Goal: Task Accomplishment & Management: Manage account settings

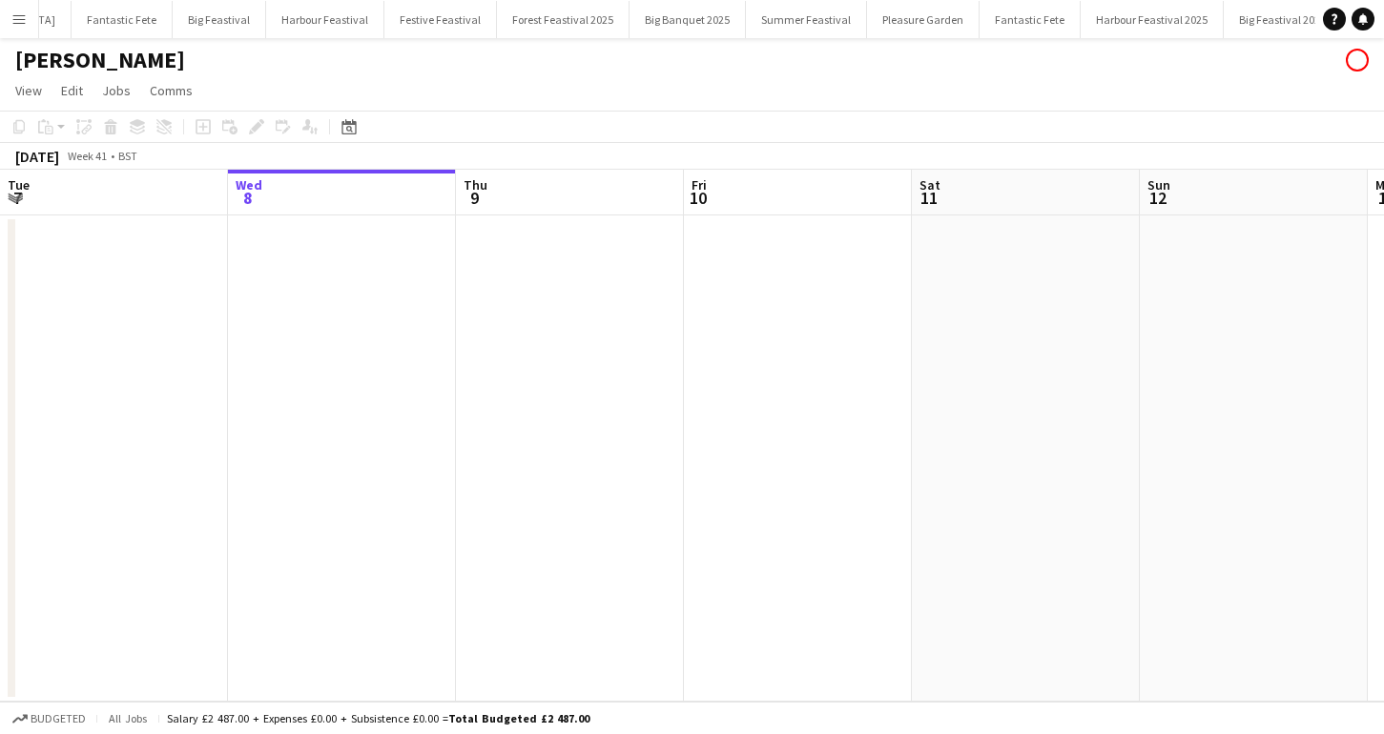
scroll to position [0, 378]
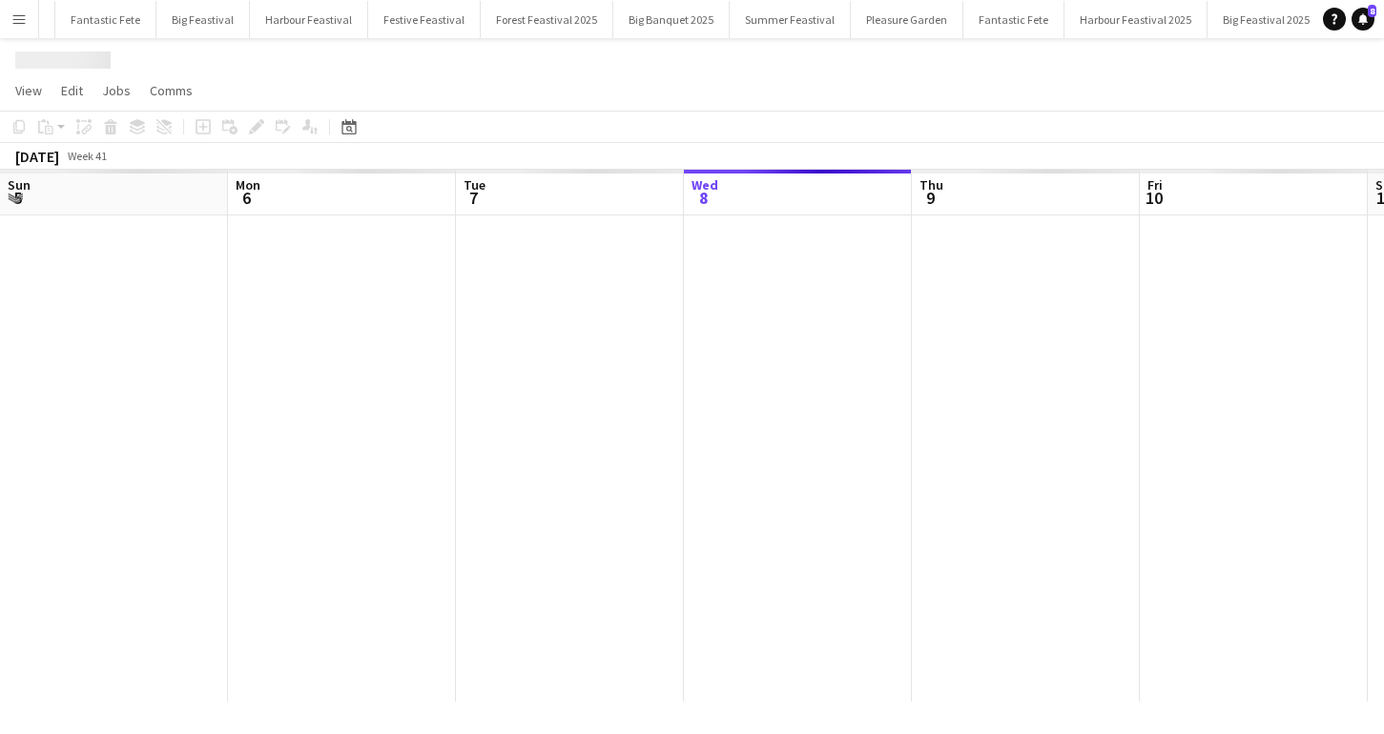
scroll to position [0, 456]
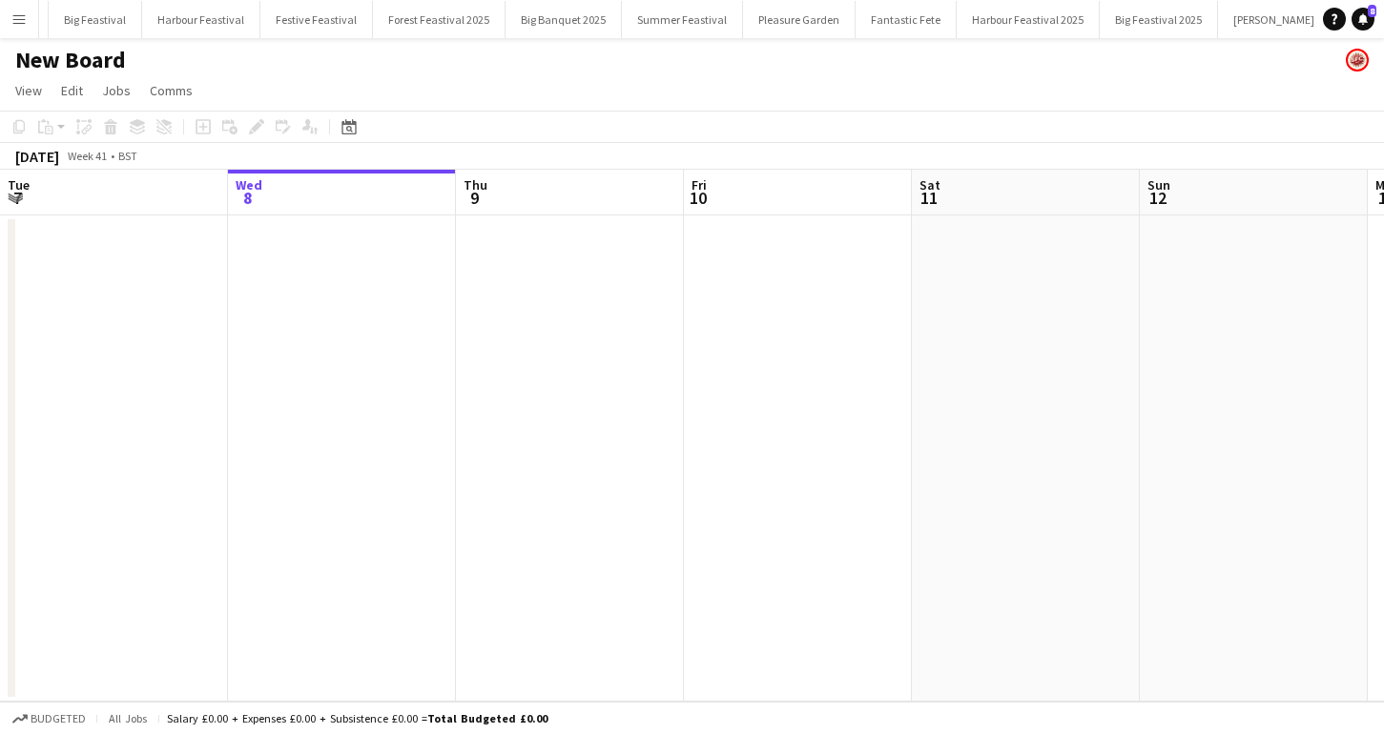
scroll to position [0, 455]
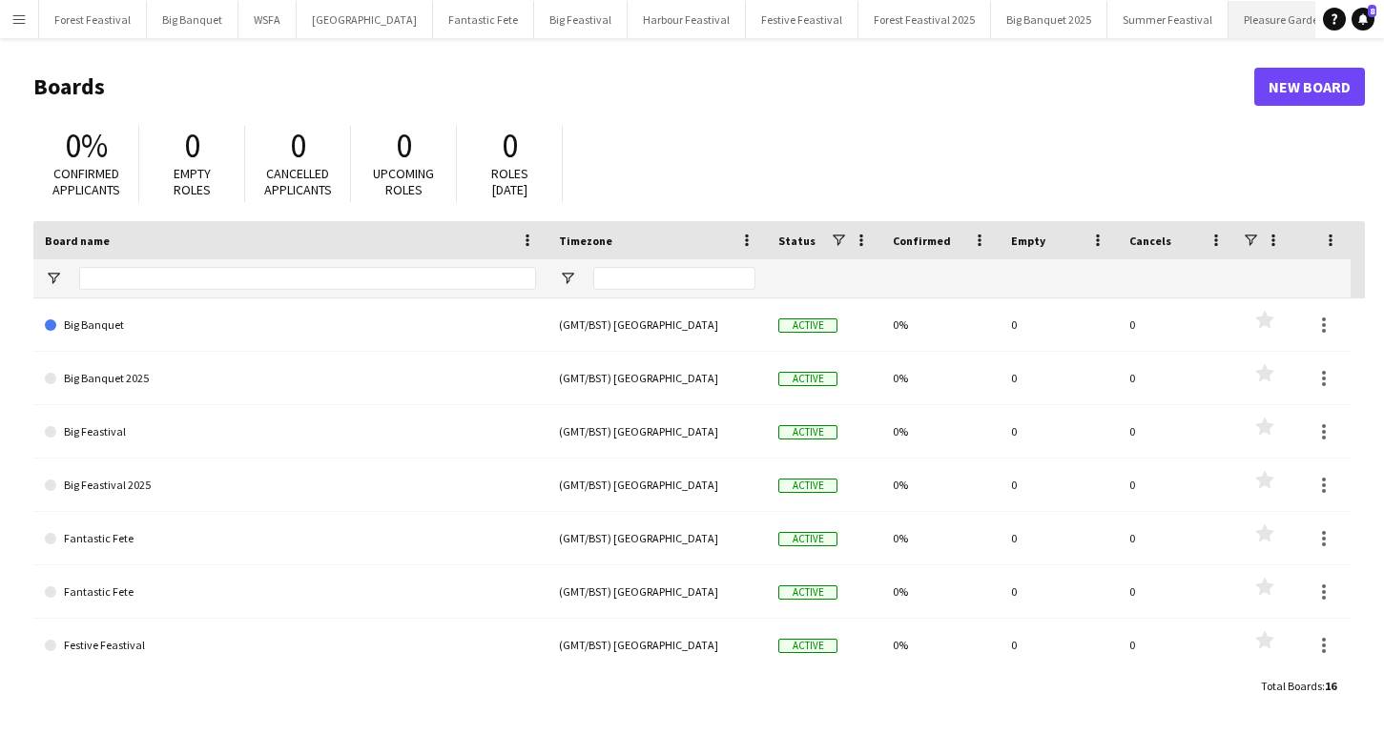
scroll to position [0, 483]
click at [1220, 22] on button "[PERSON_NAME] Close" at bounding box center [1276, 19] width 113 height 37
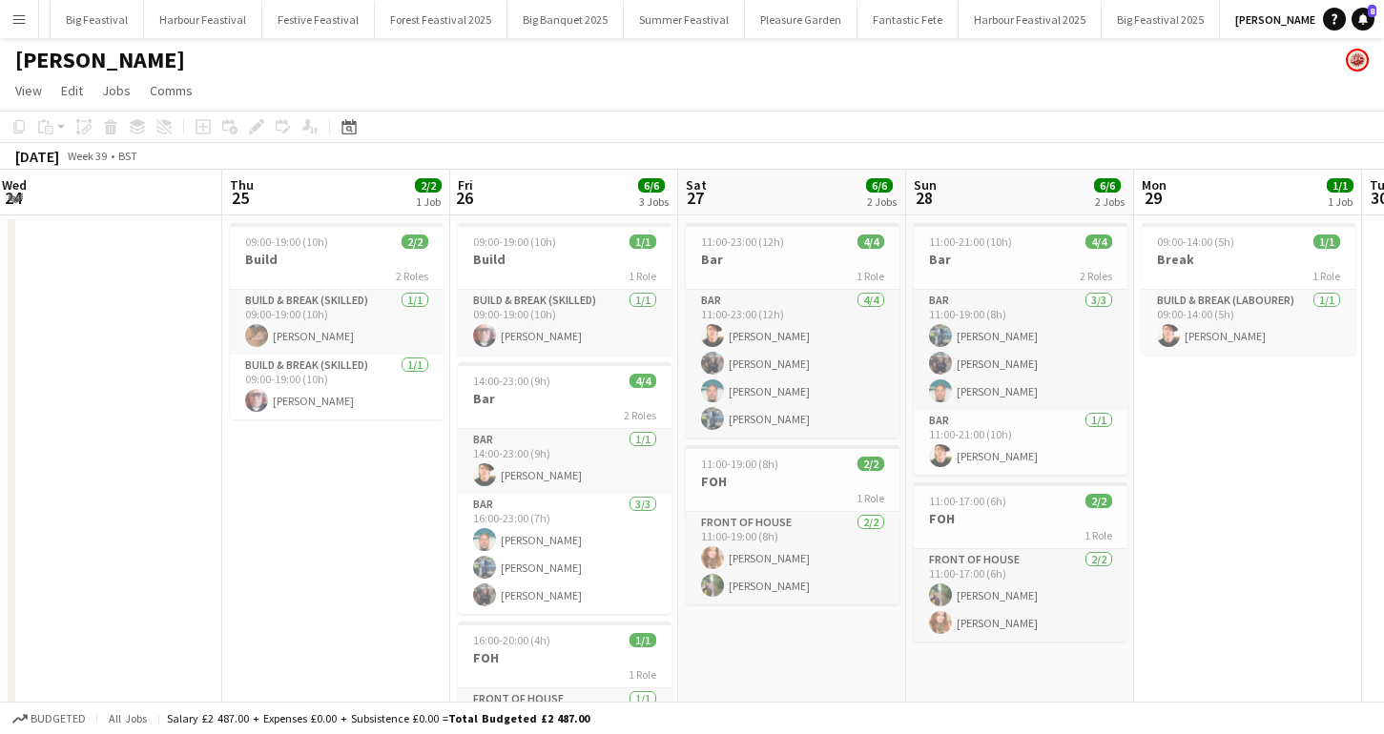
click at [20, 21] on app-icon "Menu" at bounding box center [18, 18] width 15 height 15
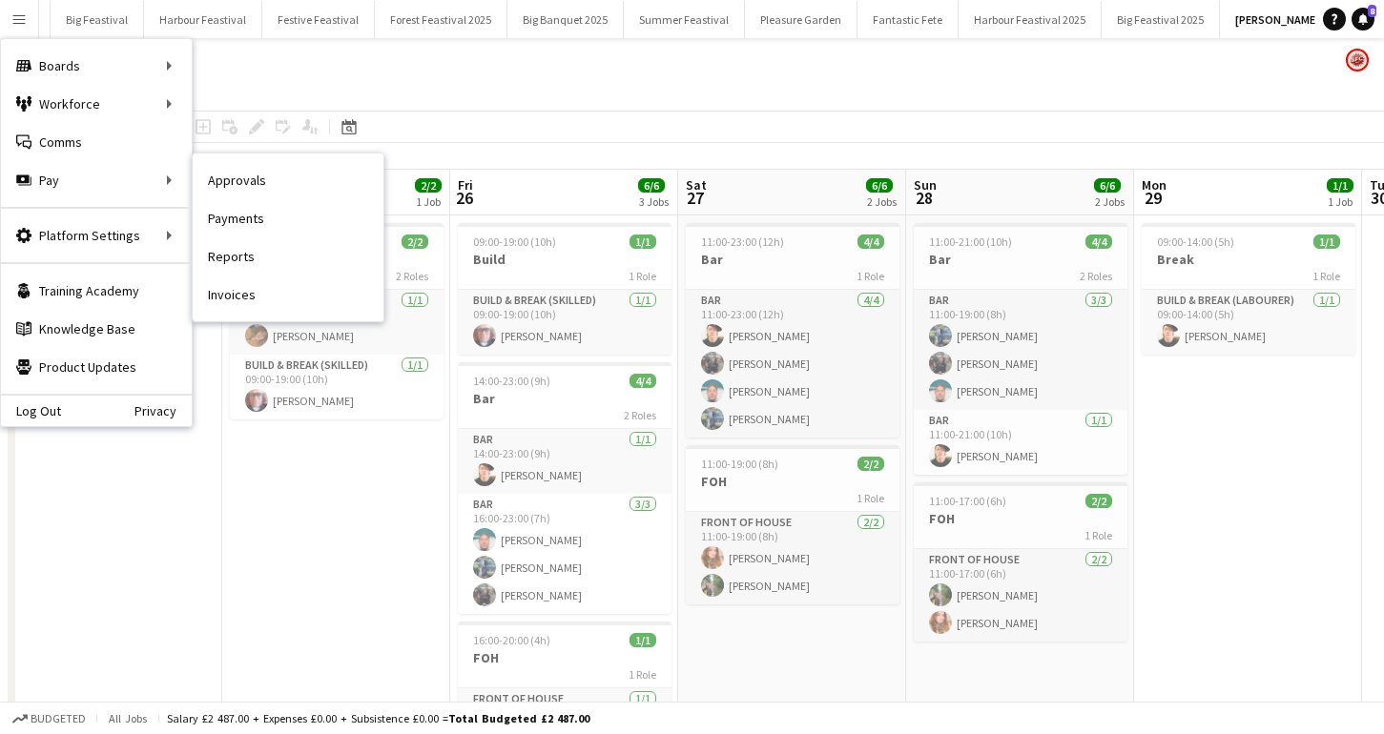
click at [239, 182] on link "Approvals" at bounding box center [288, 180] width 191 height 38
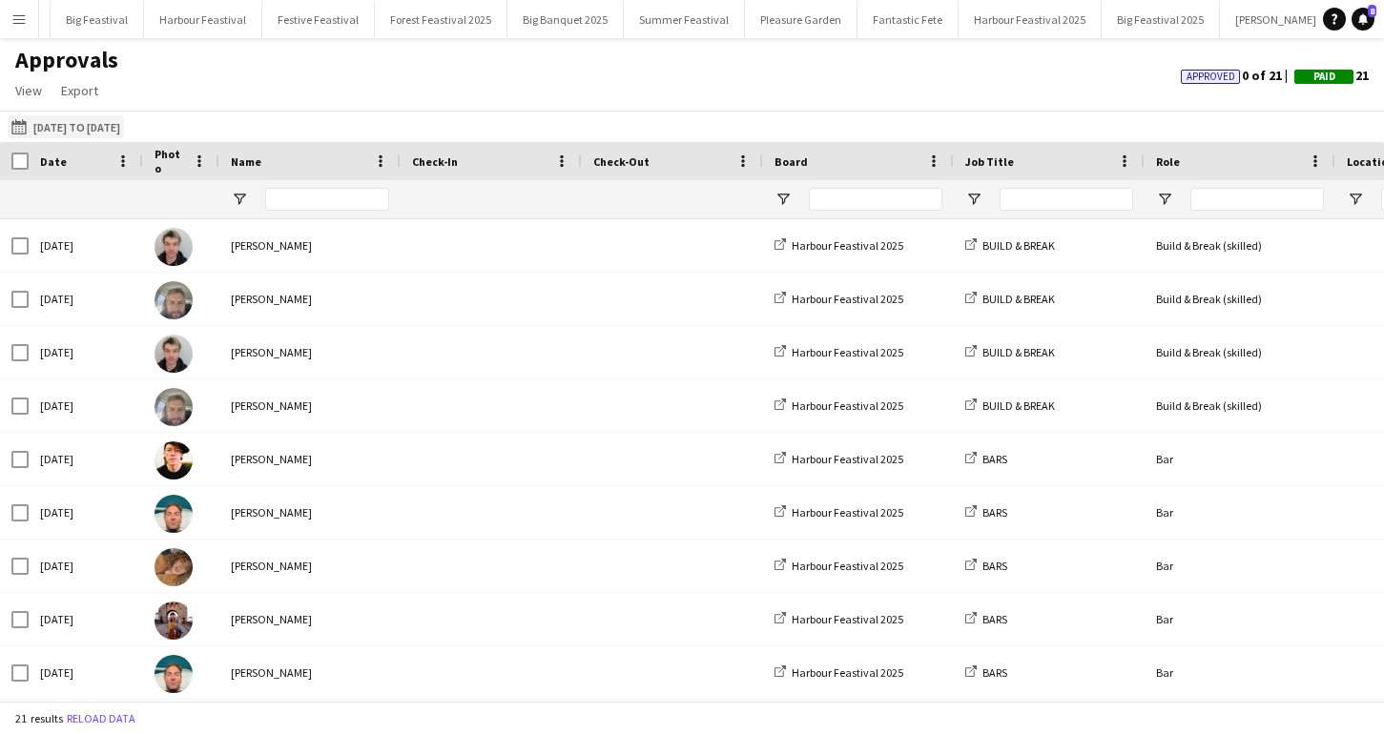
click at [121, 127] on button "[DATE] to [DATE] [DATE] to [DATE]" at bounding box center [66, 126] width 116 height 23
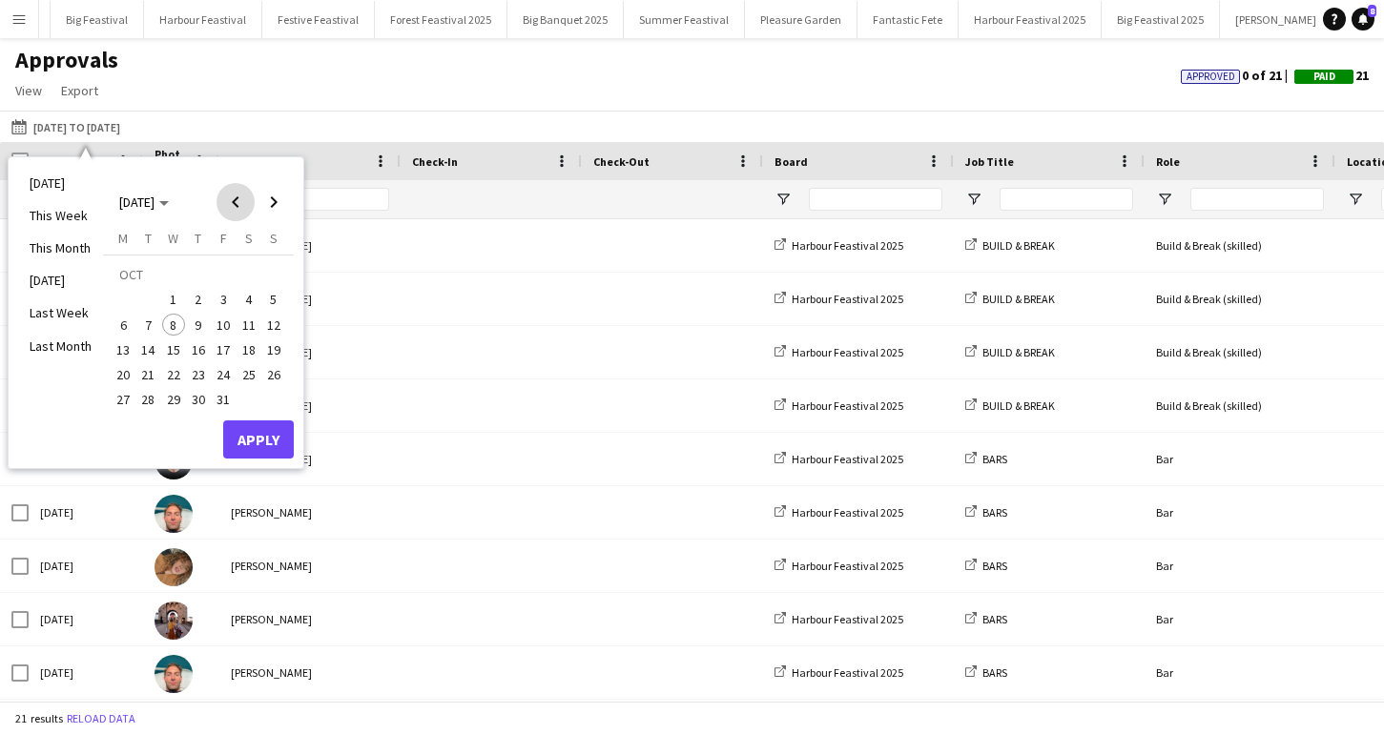
click at [238, 201] on span "Previous month" at bounding box center [235, 202] width 38 height 38
click at [172, 375] on span "24" at bounding box center [173, 374] width 23 height 23
click at [152, 396] on span "30" at bounding box center [148, 400] width 23 height 23
click at [246, 432] on button "Apply" at bounding box center [258, 439] width 71 height 38
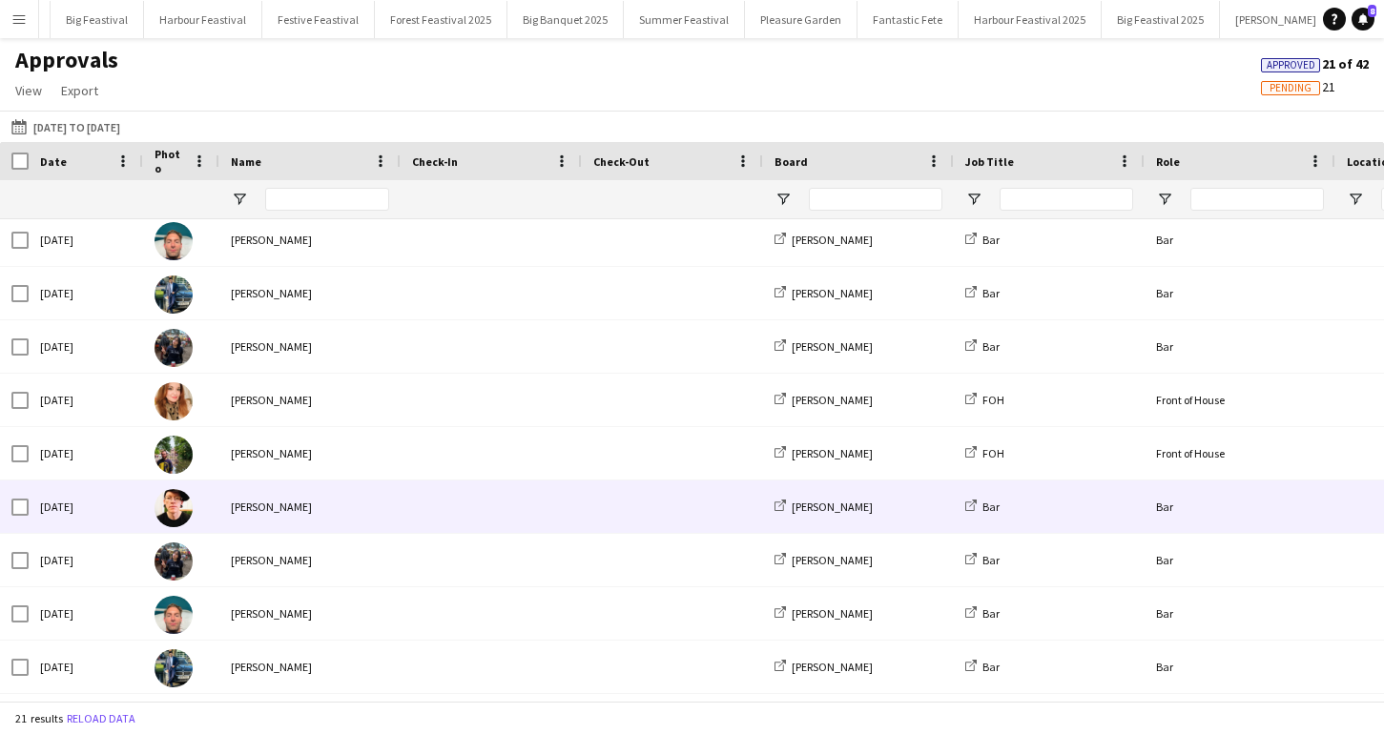
scroll to position [640, 0]
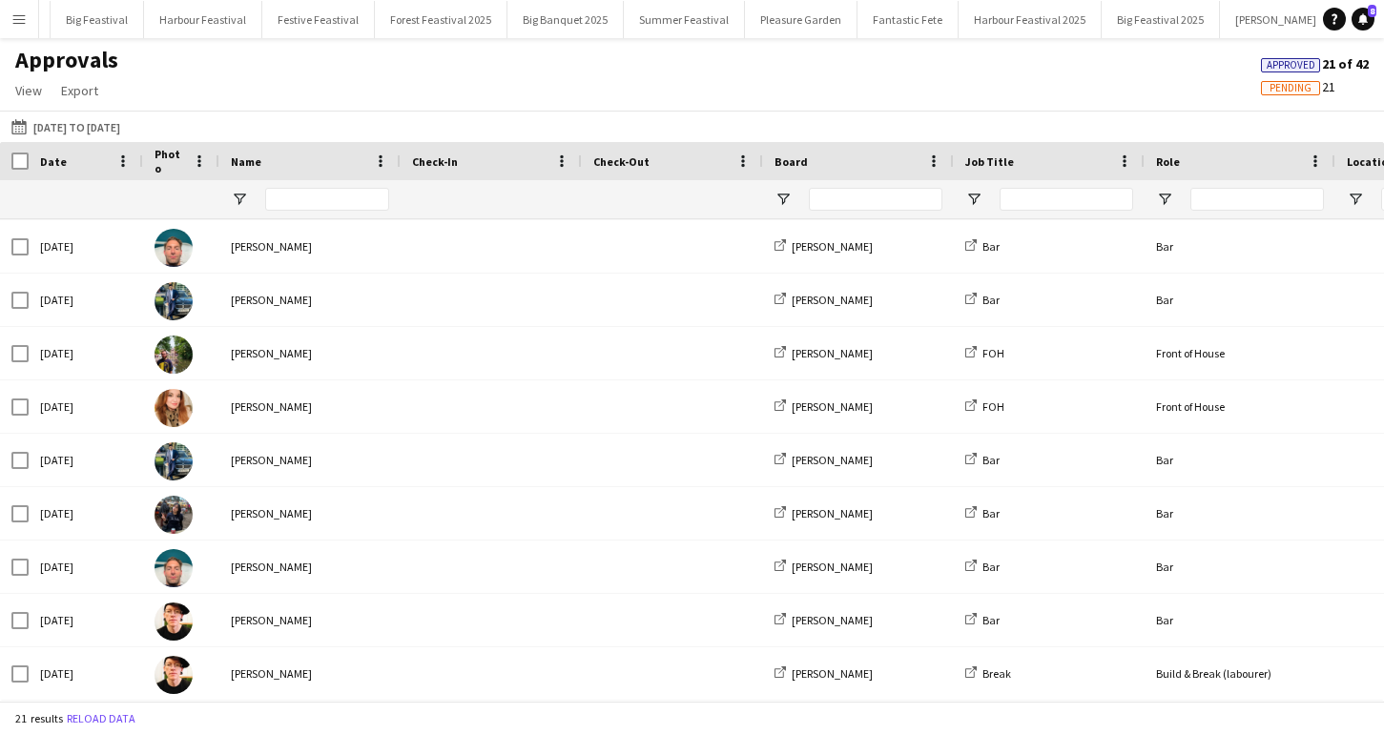
click at [17, 24] on app-icon "Menu" at bounding box center [18, 18] width 15 height 15
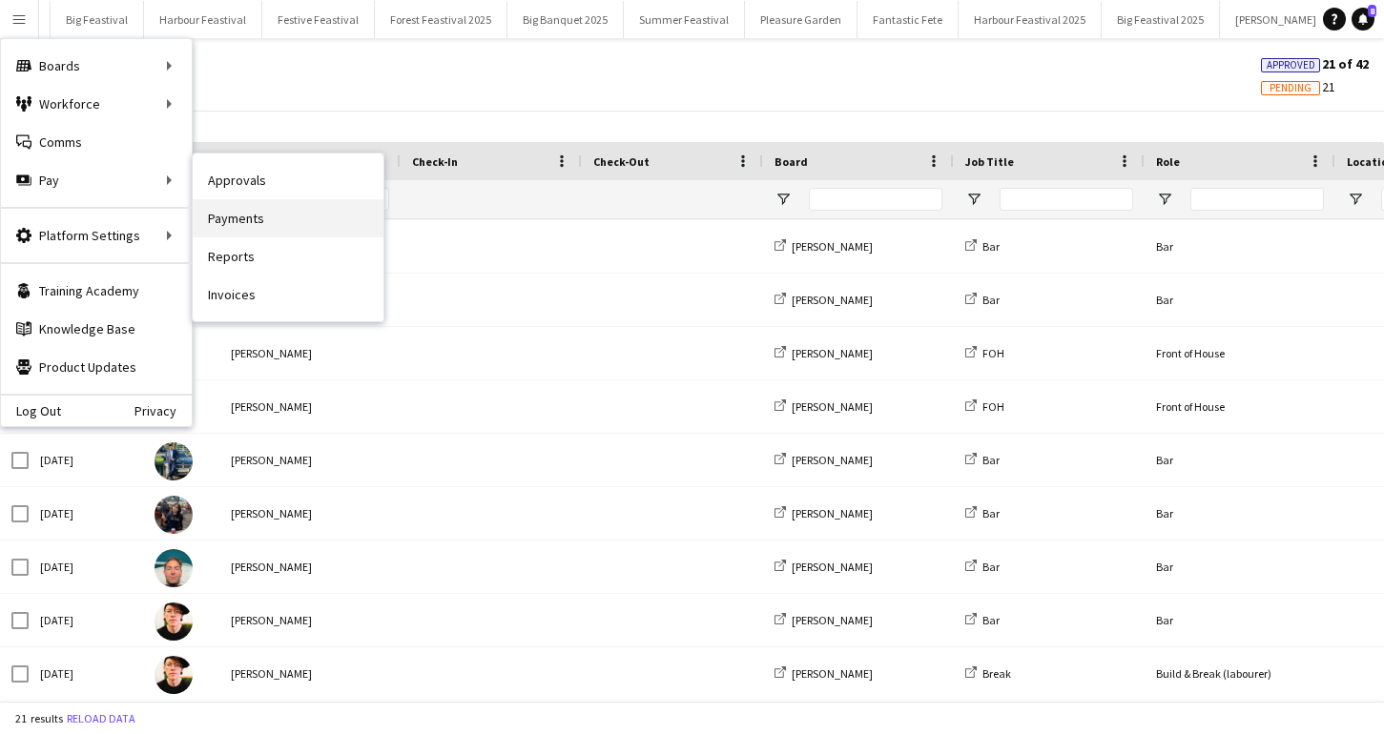
click at [280, 231] on link "Payments" at bounding box center [288, 218] width 191 height 38
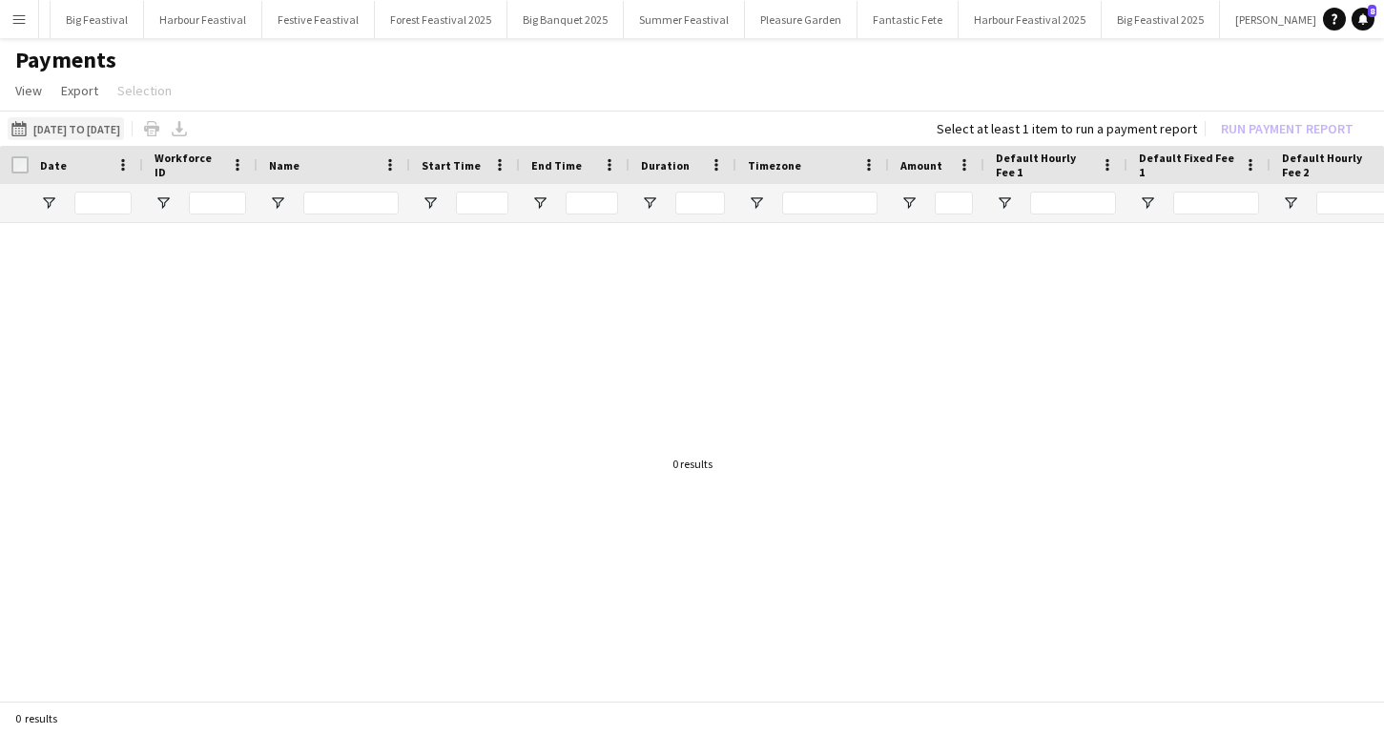
click at [124, 128] on button "[DATE] to [DATE] [DATE] to [DATE]" at bounding box center [66, 128] width 116 height 23
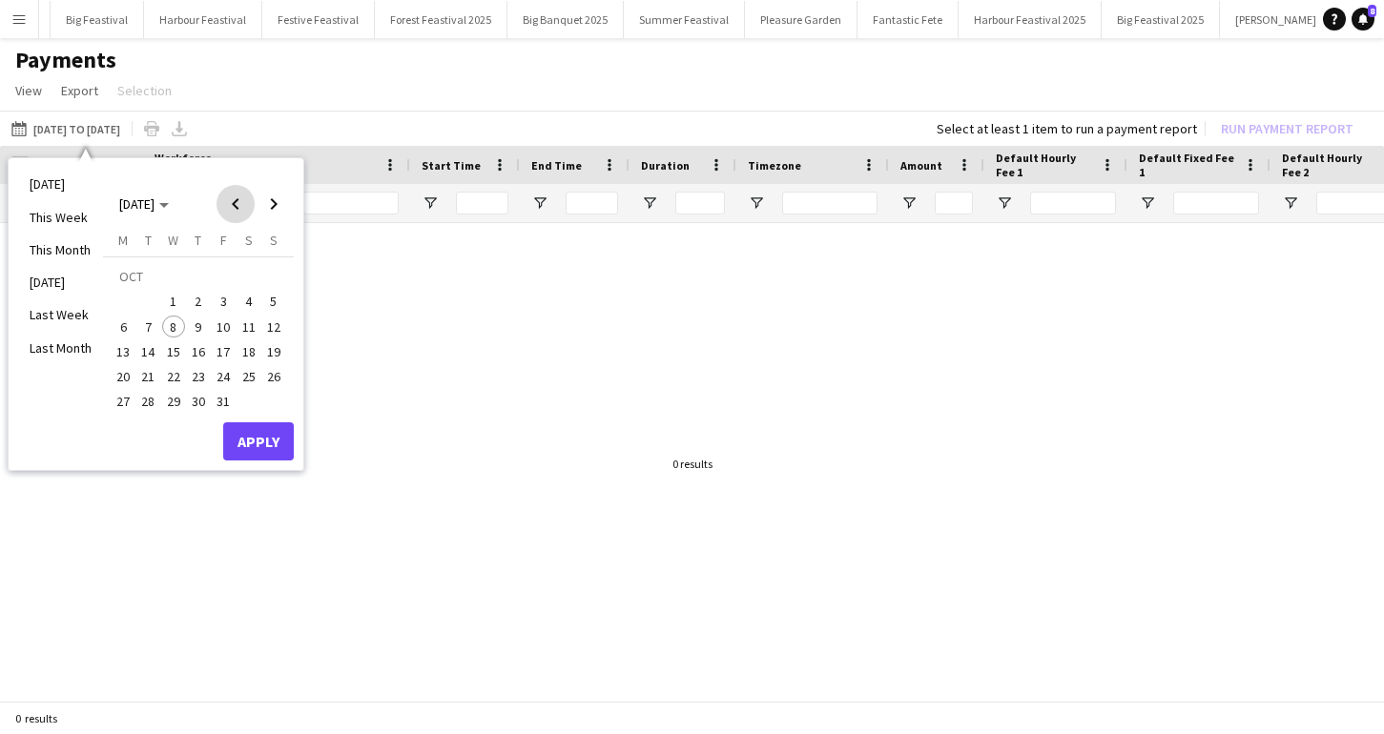
click at [231, 207] on span "Previous month" at bounding box center [235, 204] width 38 height 38
click at [152, 378] on span "23" at bounding box center [148, 376] width 23 height 23
click at [152, 398] on span "30" at bounding box center [148, 402] width 23 height 23
click at [247, 440] on button "Apply" at bounding box center [258, 441] width 71 height 38
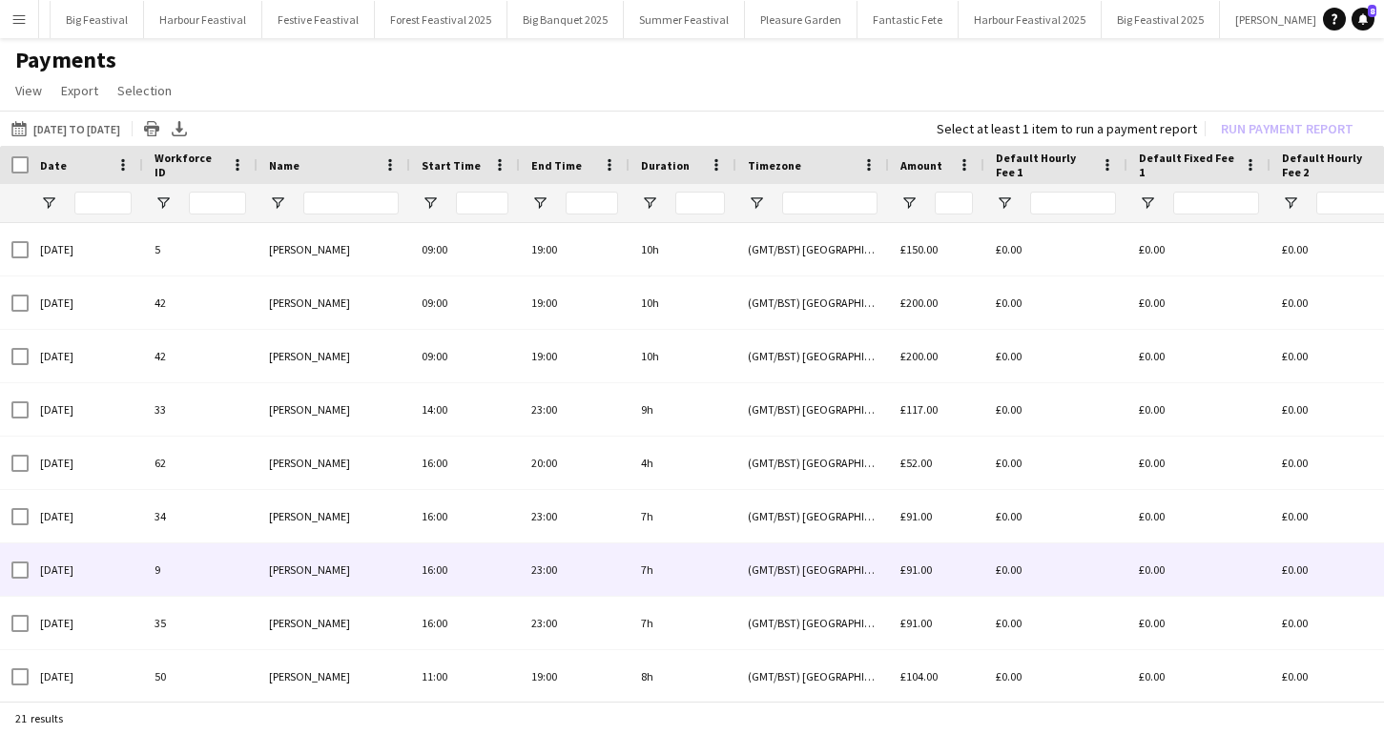
click at [318, 570] on span "[PERSON_NAME]" at bounding box center [309, 570] width 81 height 14
click at [790, 565] on div "(GMT/BST) [GEOGRAPHIC_DATA]" at bounding box center [812, 569] width 153 height 52
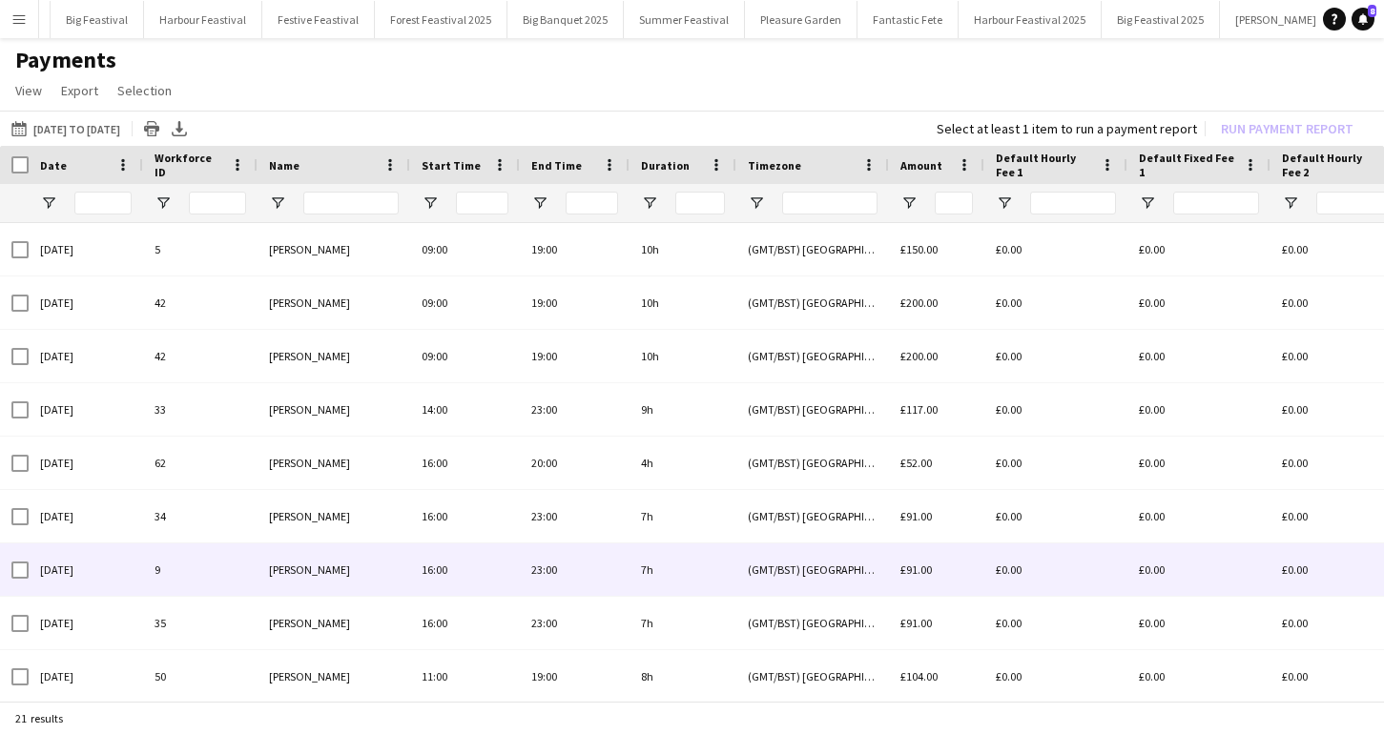
click at [790, 565] on div "(GMT/BST) [GEOGRAPHIC_DATA]" at bounding box center [812, 569] width 153 height 52
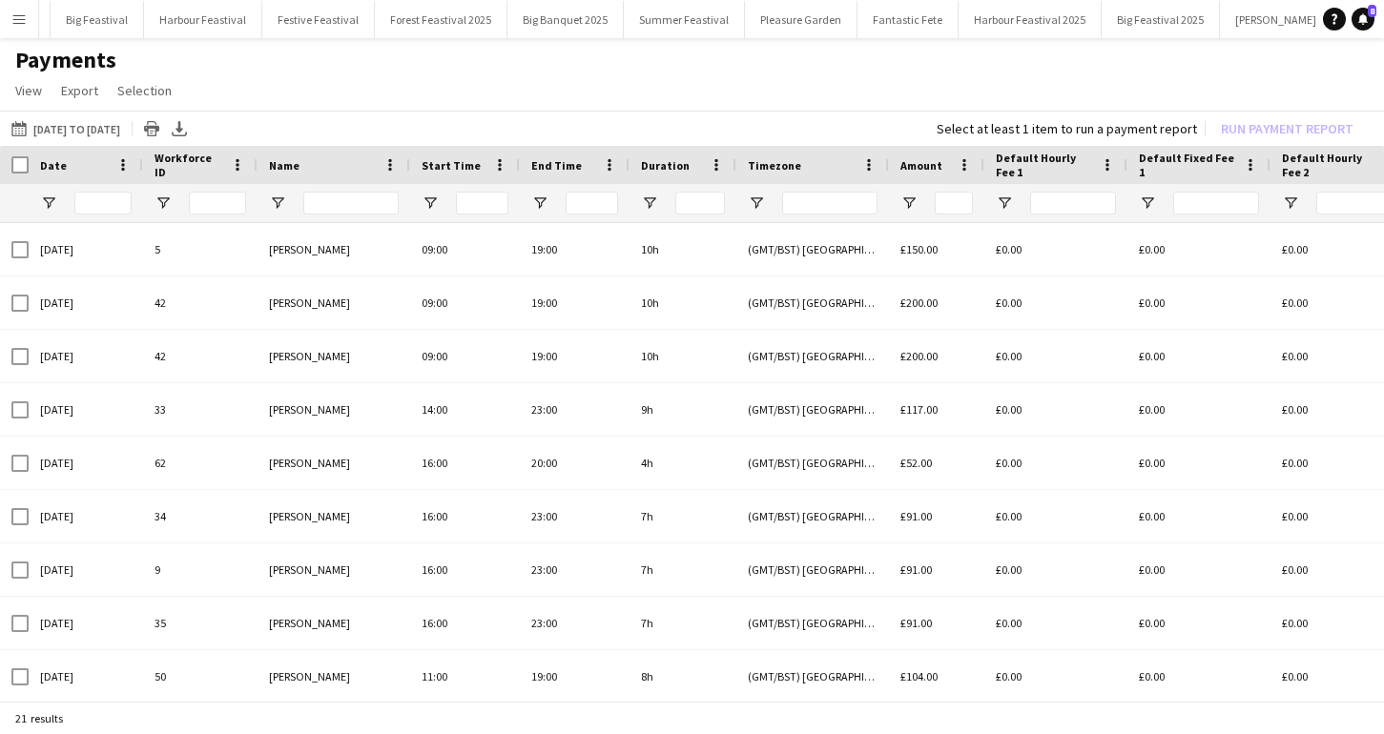
click at [17, 24] on app-icon "Menu" at bounding box center [18, 18] width 15 height 15
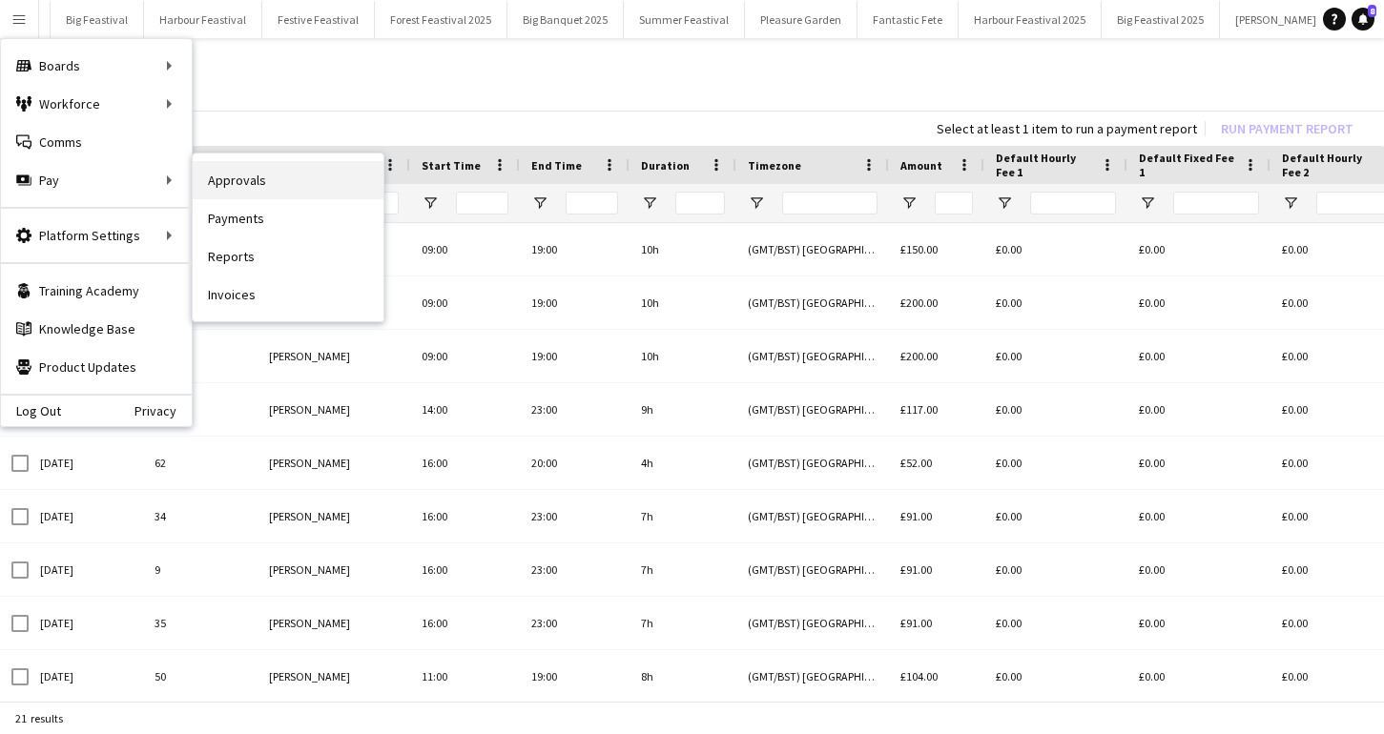
click at [266, 180] on link "Approvals" at bounding box center [288, 180] width 191 height 38
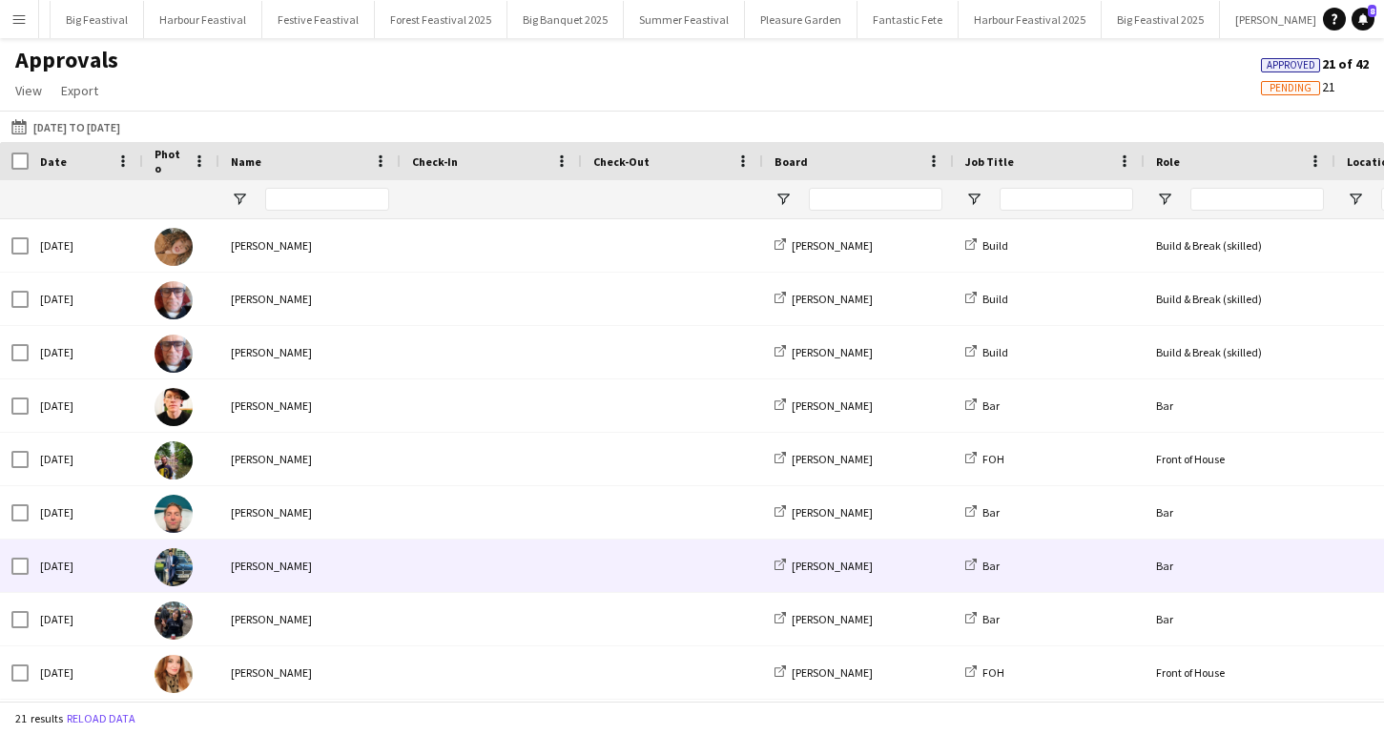
click at [277, 566] on div "[PERSON_NAME]" at bounding box center [309, 566] width 181 height 52
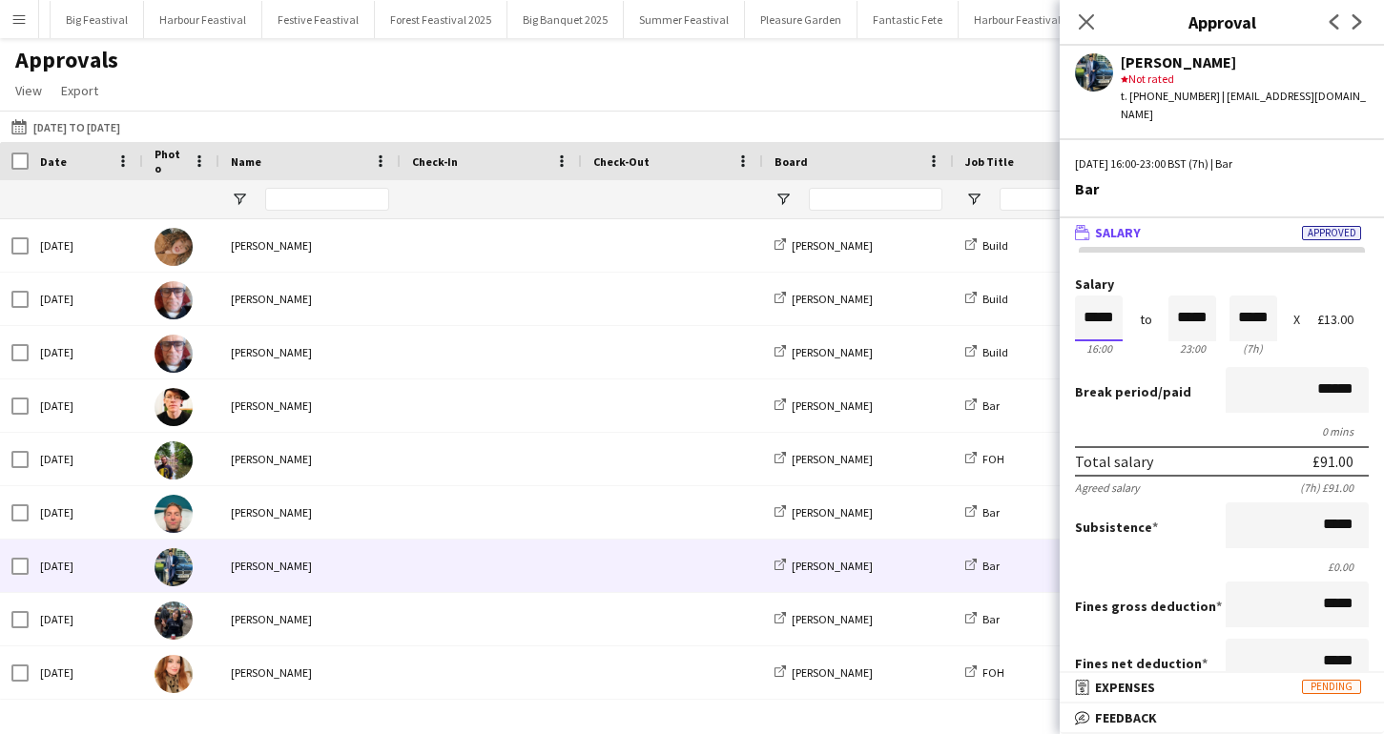
click at [1102, 296] on input "*****" at bounding box center [1099, 319] width 48 height 46
click at [1085, 257] on div "Salary ***** 16:00 to ***** 23:00 ***** (7h) X £13.00 Break period /paid ******…" at bounding box center [1221, 650] width 324 height 806
click at [1098, 304] on input "*****" at bounding box center [1099, 319] width 48 height 46
type input "*****"
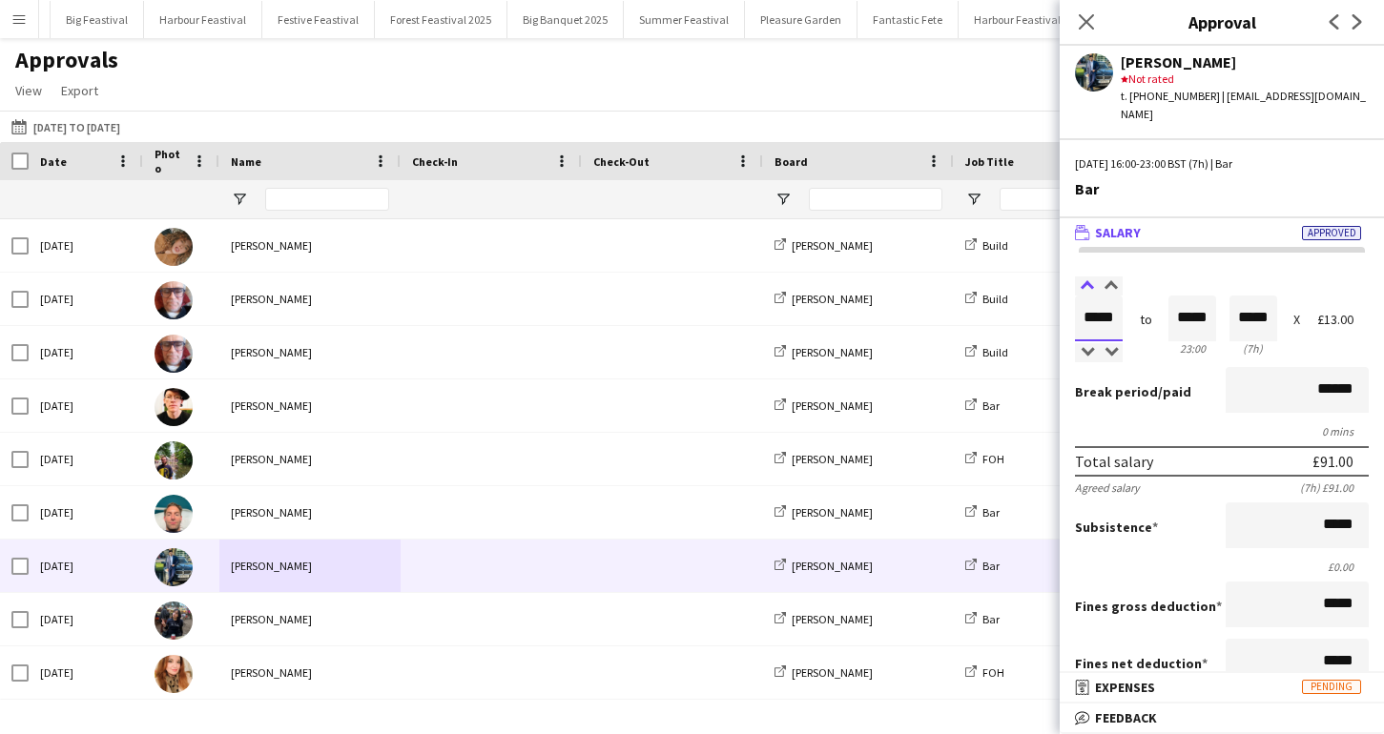
type input "*****"
click at [1086, 277] on div at bounding box center [1087, 286] width 24 height 19
type input "*****"
click at [1086, 277] on div at bounding box center [1087, 286] width 24 height 19
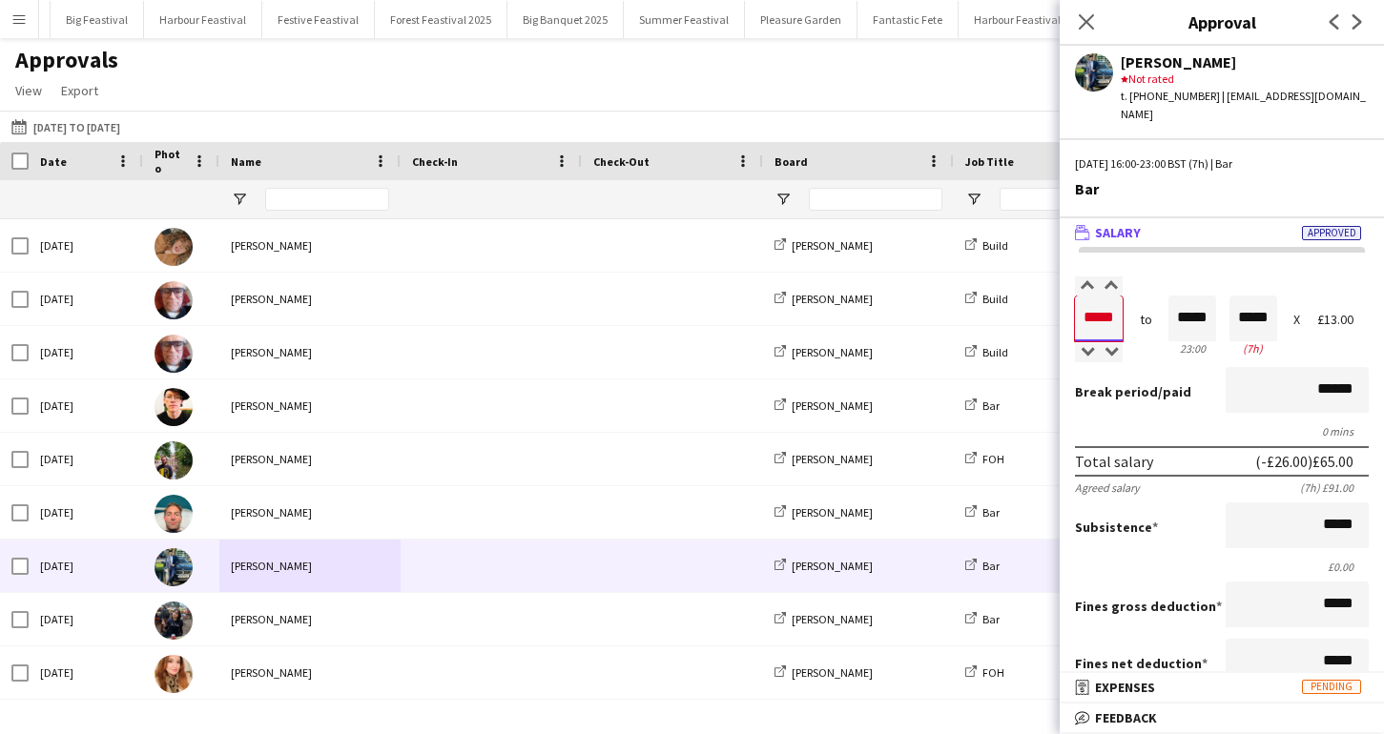
scroll to position [364, 0]
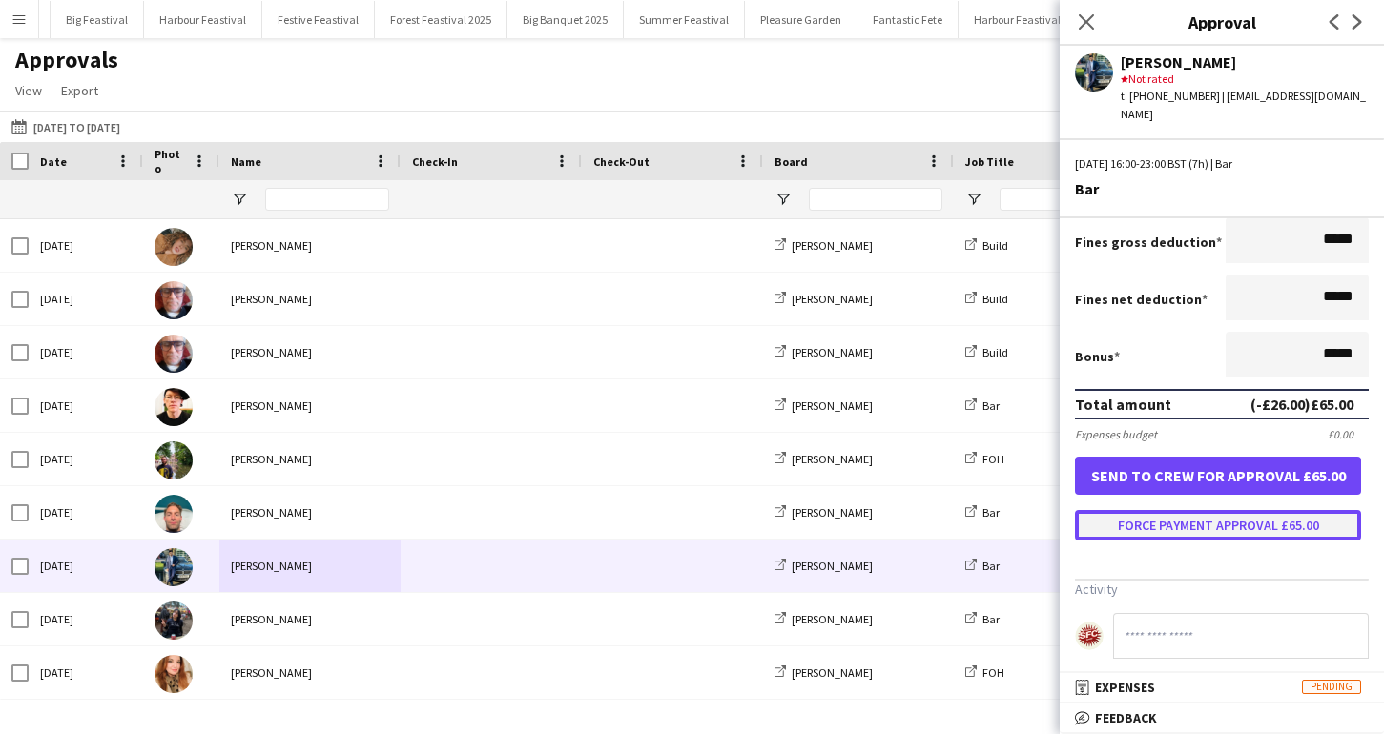
click at [1229, 513] on button "Force payment approval £65.00" at bounding box center [1218, 525] width 286 height 31
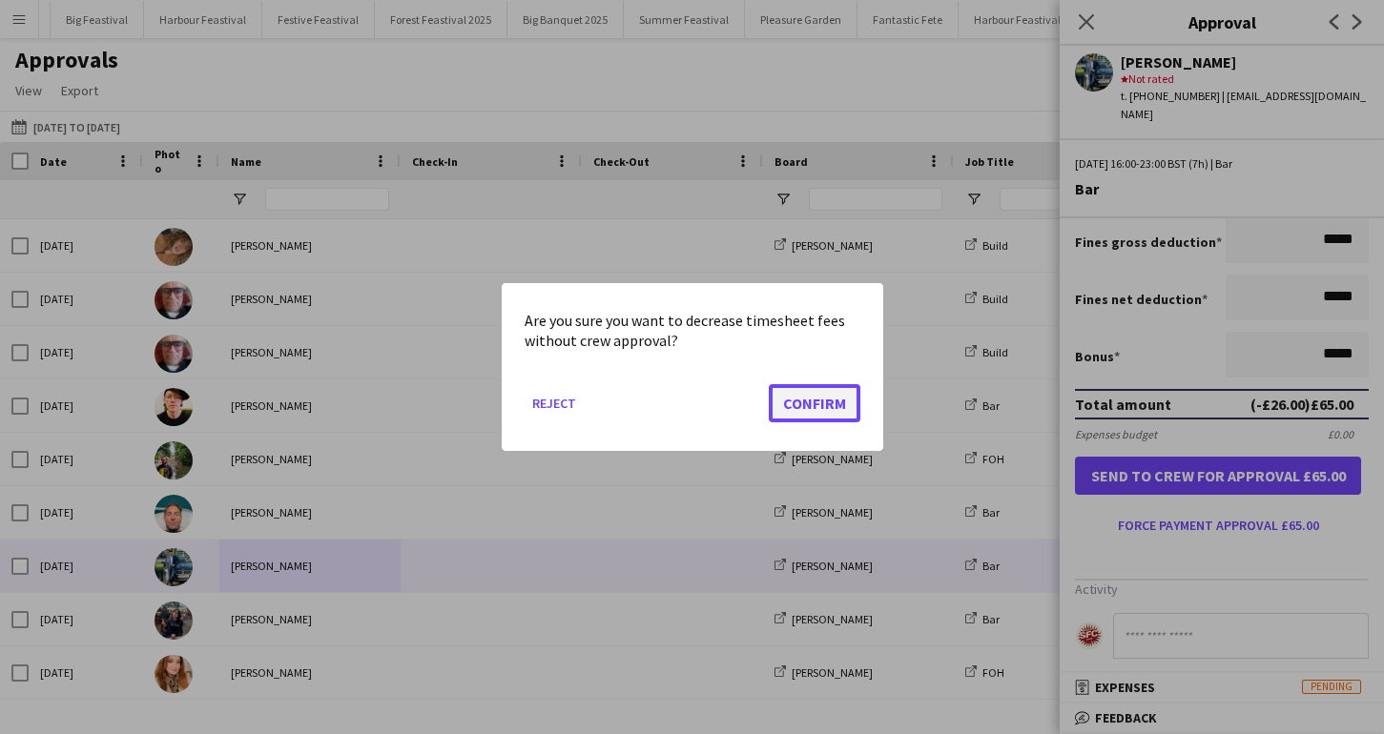
click at [789, 398] on button "Confirm" at bounding box center [815, 403] width 92 height 38
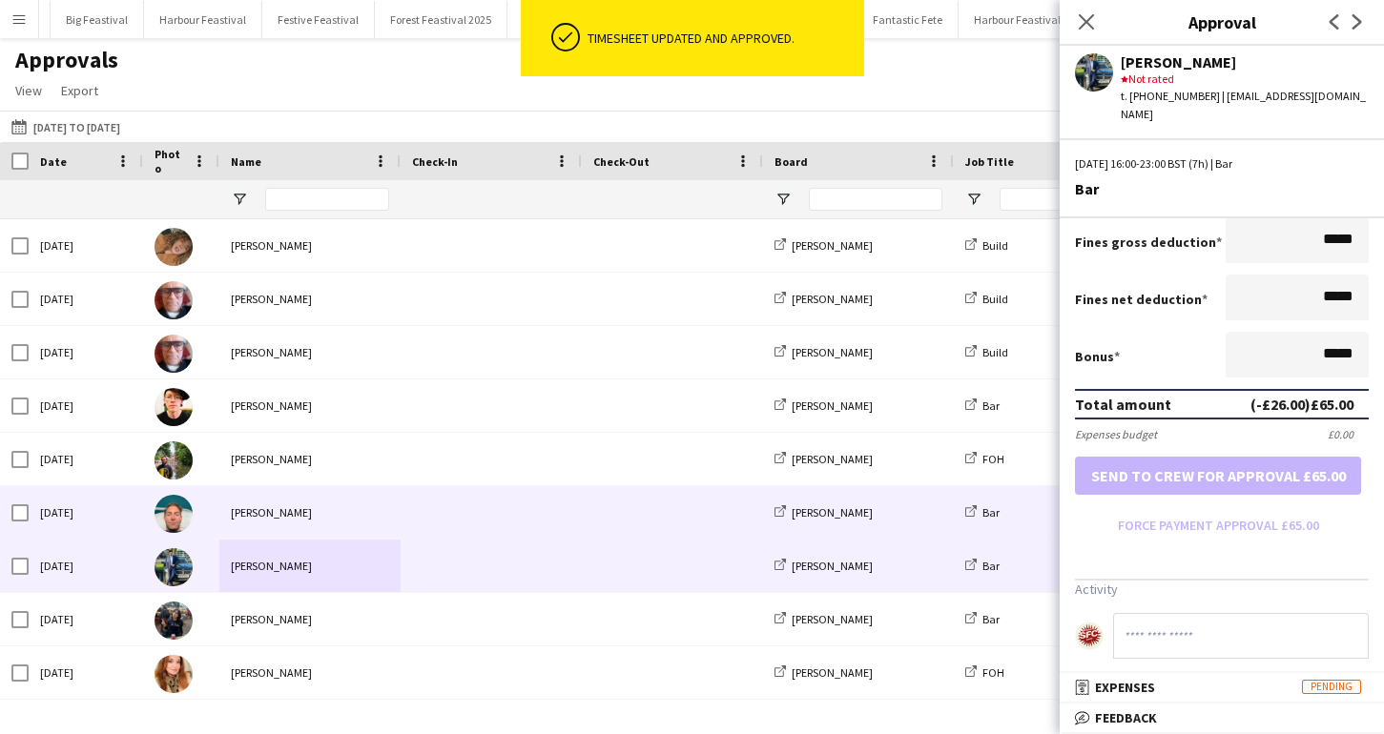
scroll to position [36, 0]
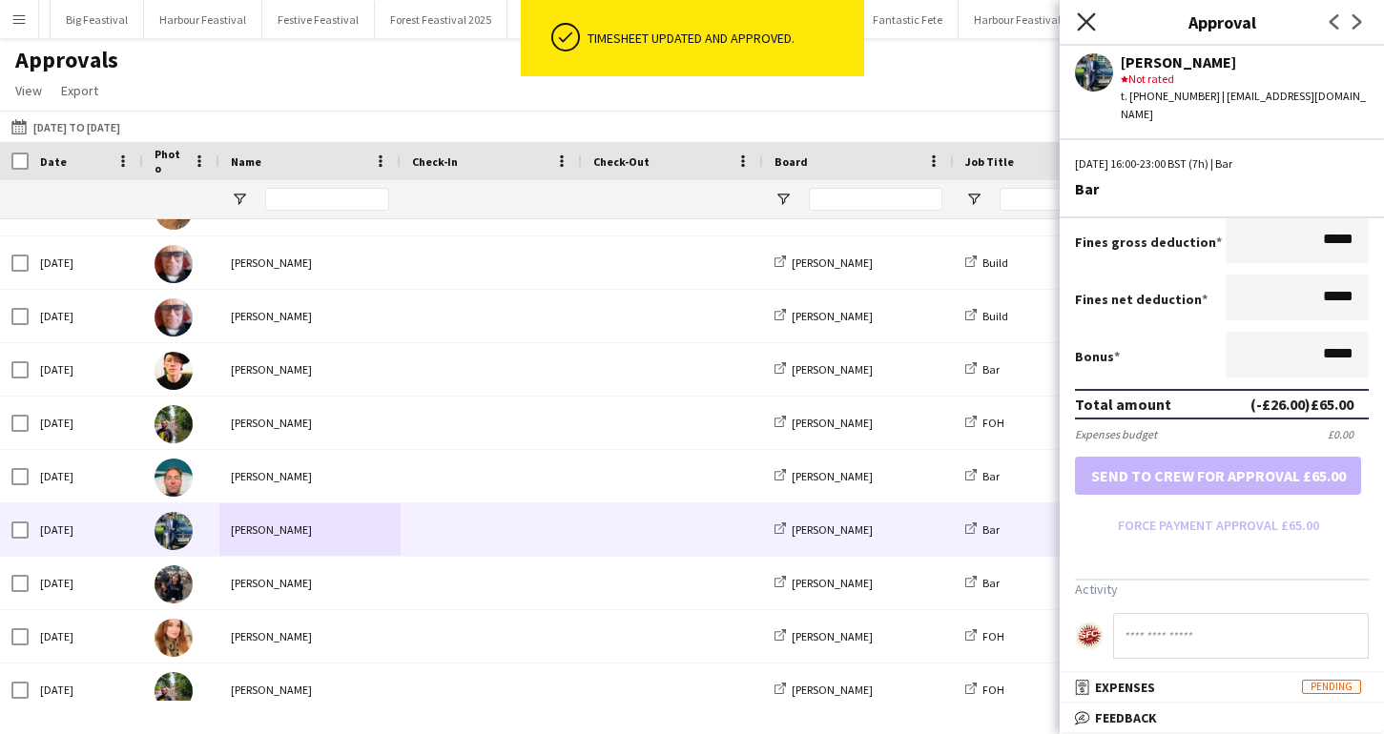
click at [1086, 20] on icon at bounding box center [1085, 21] width 18 height 18
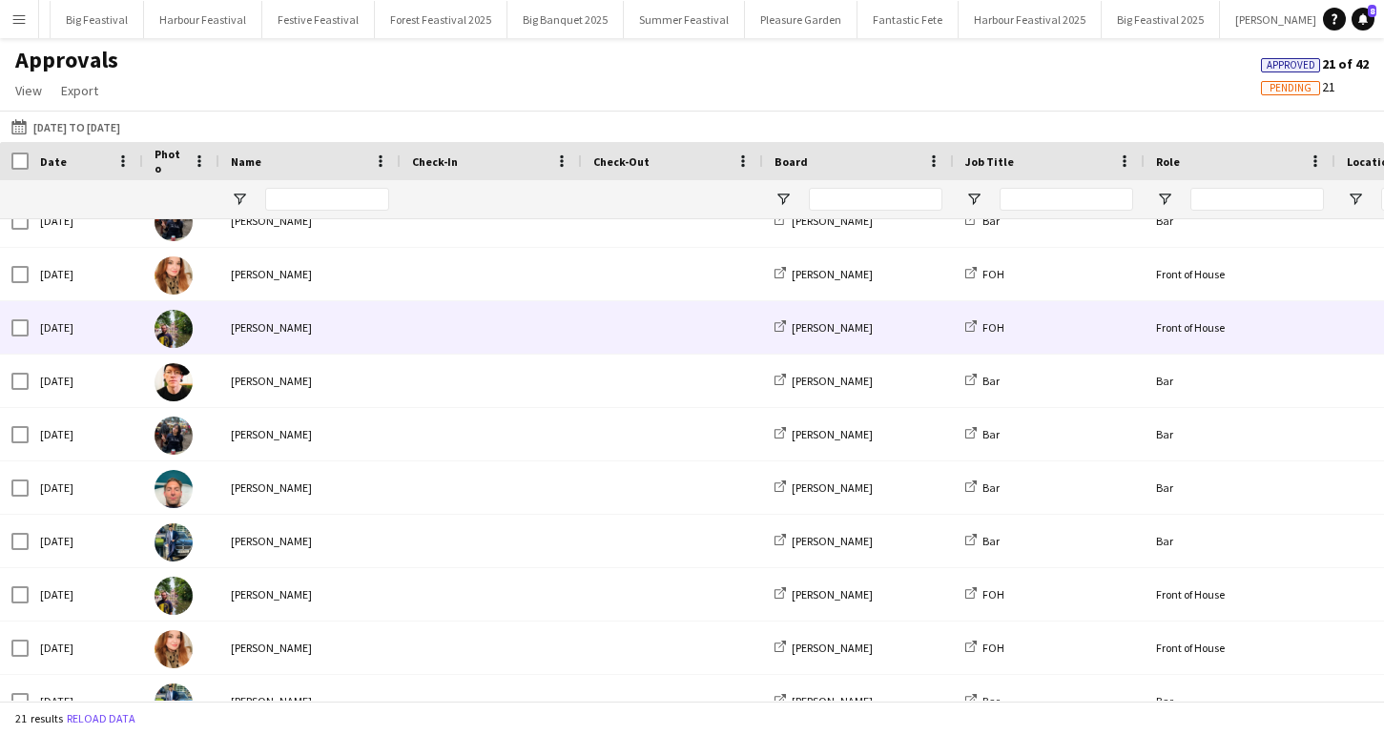
scroll to position [0, 0]
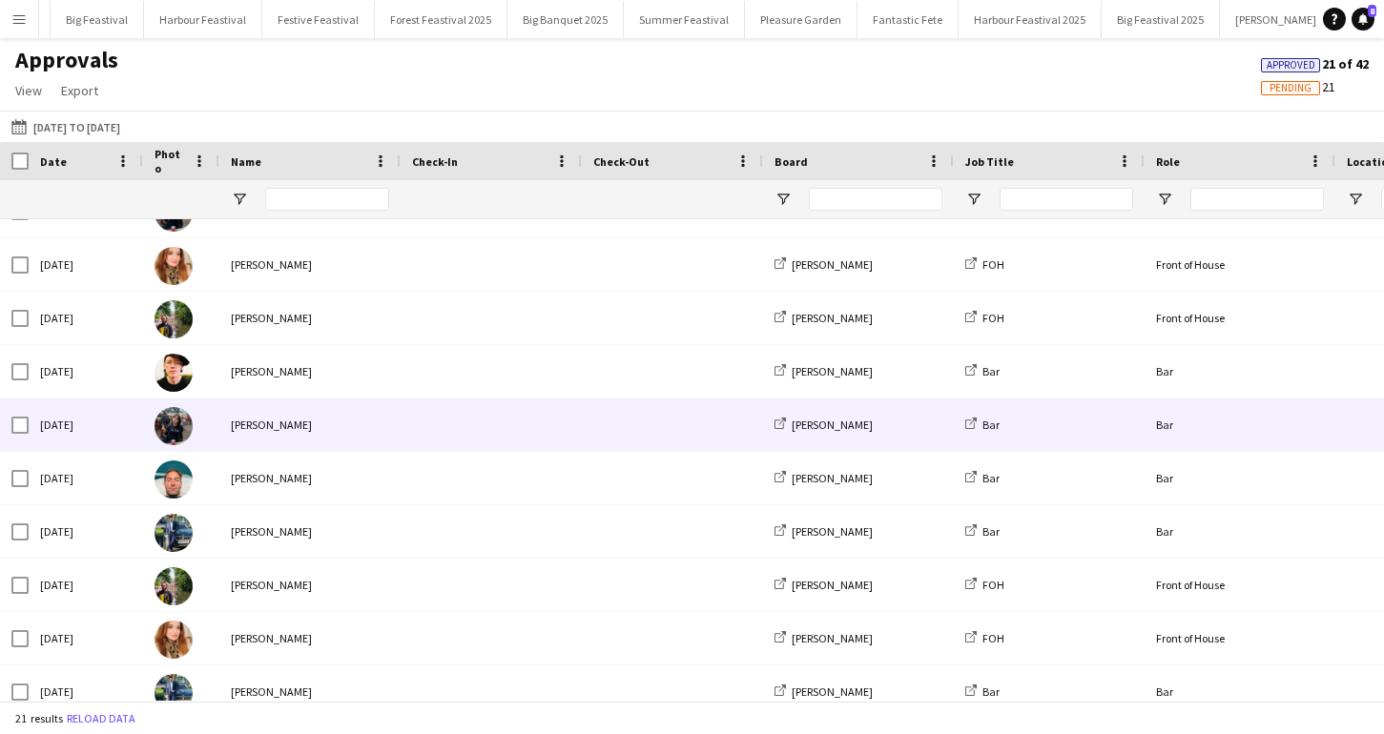
click at [254, 426] on div "[PERSON_NAME]" at bounding box center [309, 425] width 181 height 52
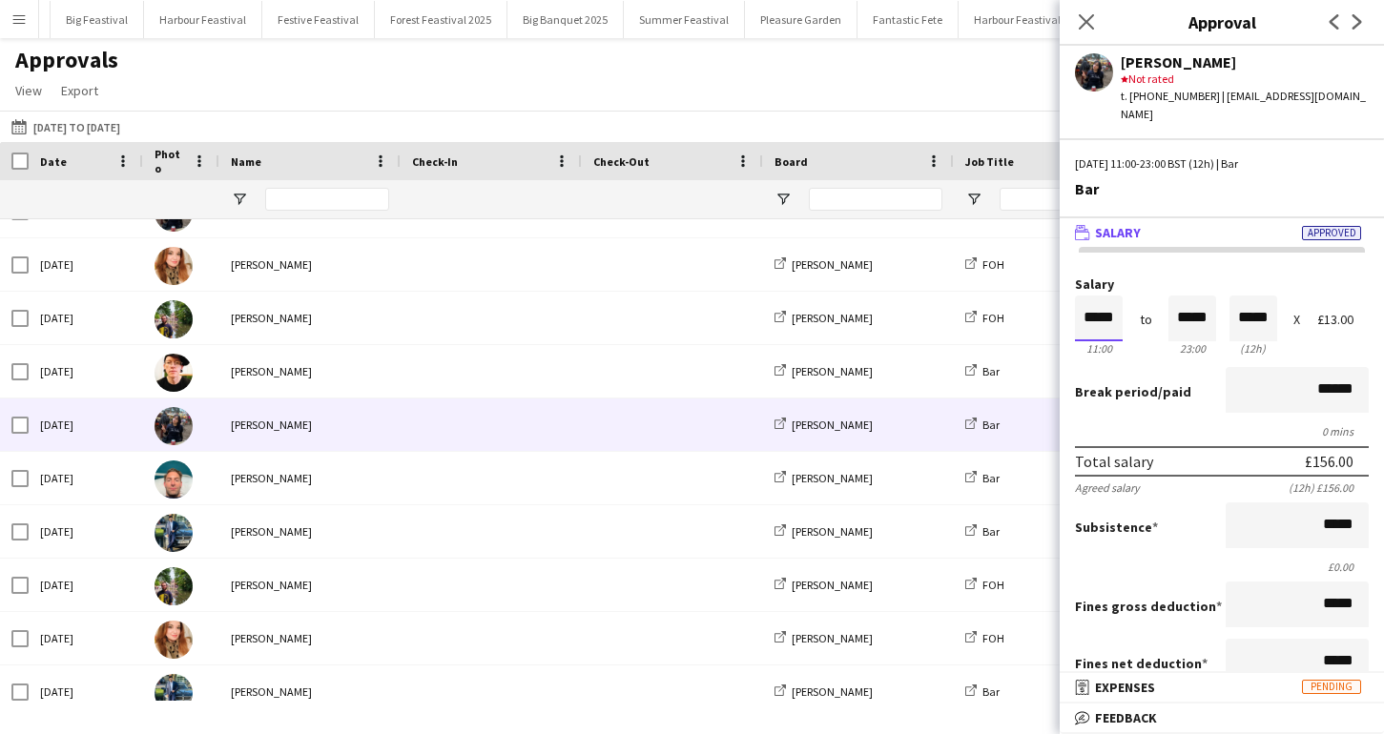
click at [1101, 296] on input "*****" at bounding box center [1099, 319] width 48 height 46
type input "*****"
click at [1088, 343] on div at bounding box center [1087, 352] width 24 height 19
type input "*****"
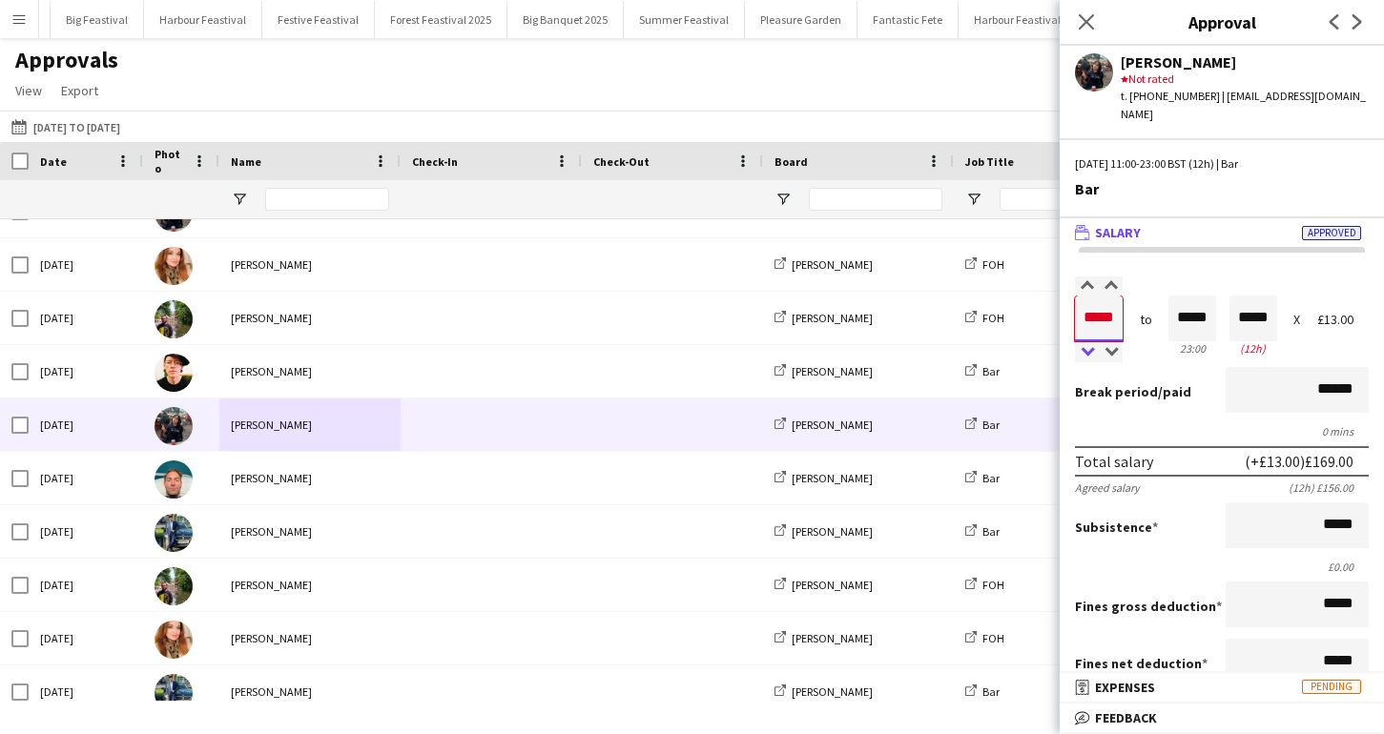
type input "*****"
click at [1088, 343] on div at bounding box center [1087, 352] width 24 height 19
type input "*****"
click at [1090, 277] on div at bounding box center [1087, 286] width 24 height 19
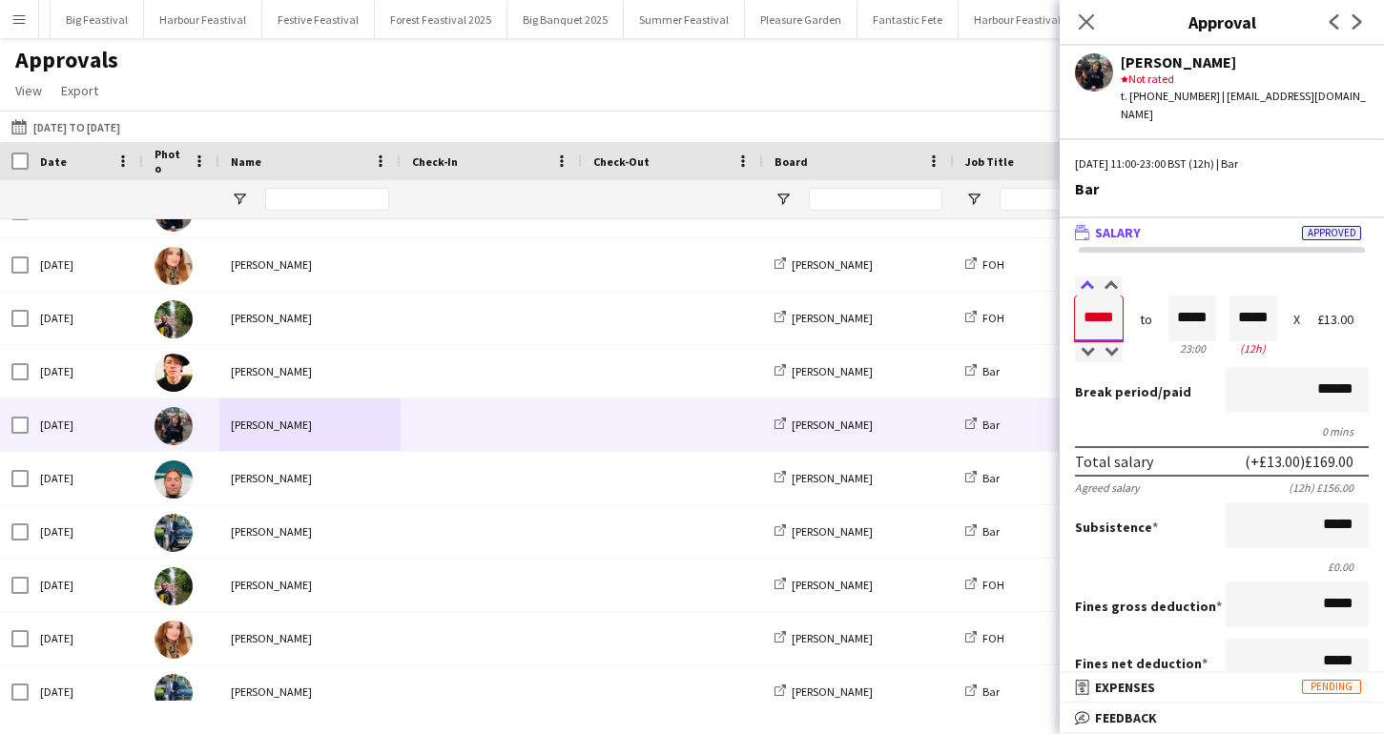
type input "*****"
click at [1090, 277] on div at bounding box center [1087, 286] width 24 height 19
click at [1188, 300] on input "*****" at bounding box center [1192, 319] width 48 height 46
type input "*****"
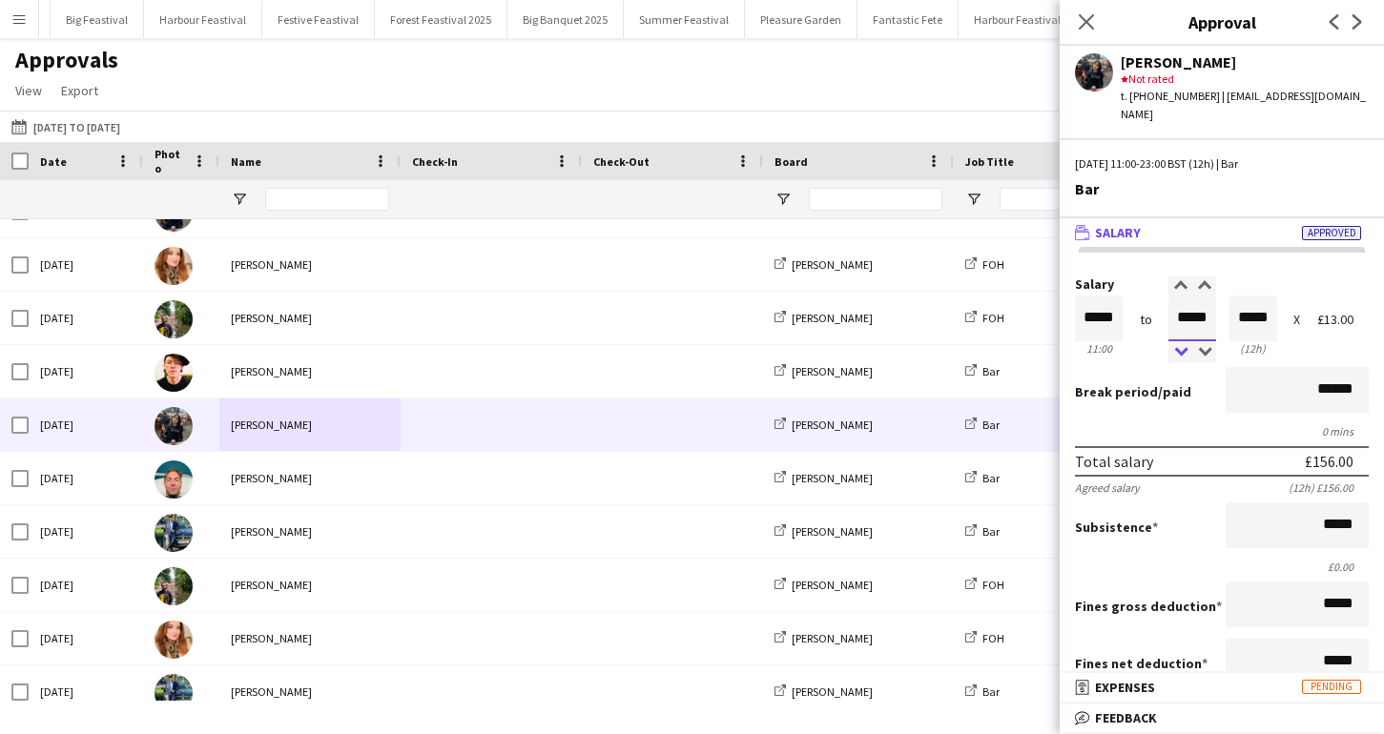
type input "*****"
click at [1183, 343] on div at bounding box center [1180, 352] width 24 height 19
type input "*****"
click at [1183, 343] on div at bounding box center [1180, 352] width 24 height 19
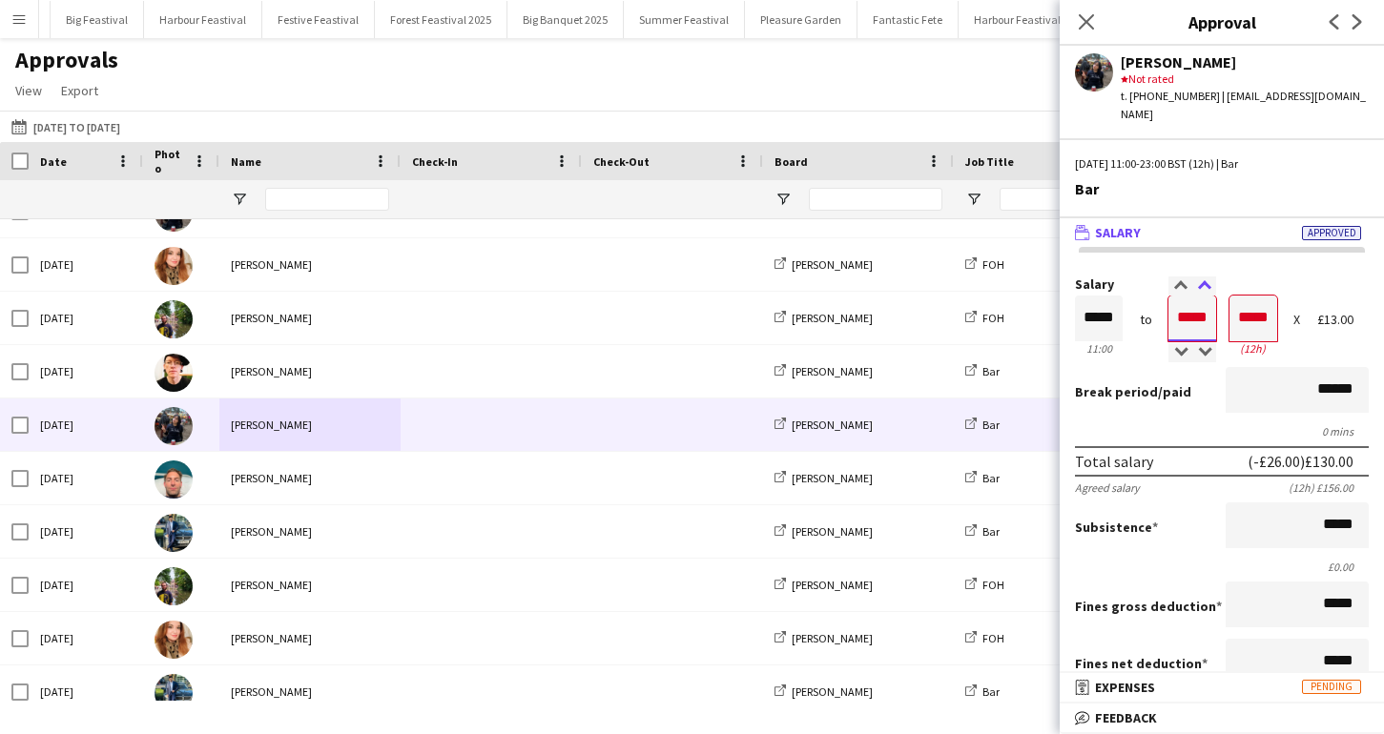
type input "*****"
click at [1201, 277] on div at bounding box center [1204, 286] width 24 height 19
type input "*****"
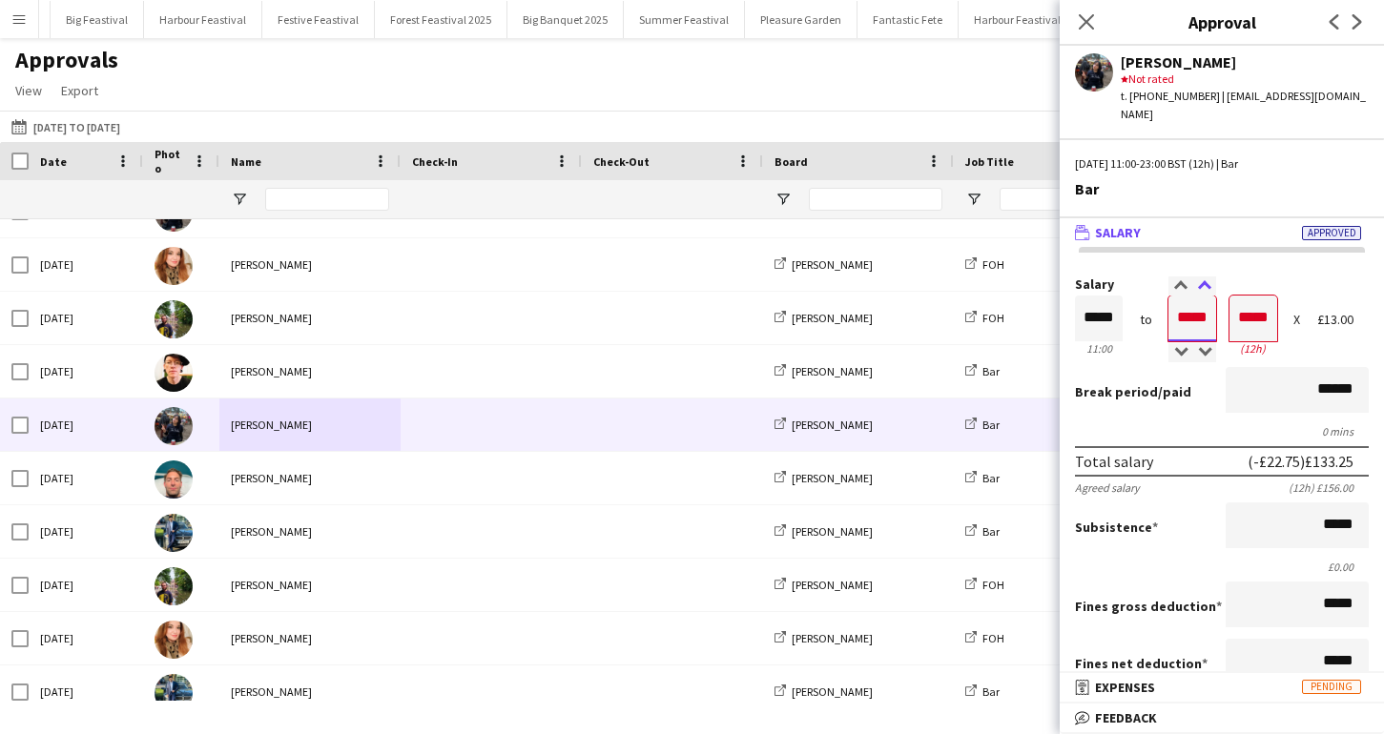
click at [1201, 277] on div at bounding box center [1204, 286] width 24 height 19
type input "*****"
click at [1201, 277] on div at bounding box center [1204, 286] width 24 height 19
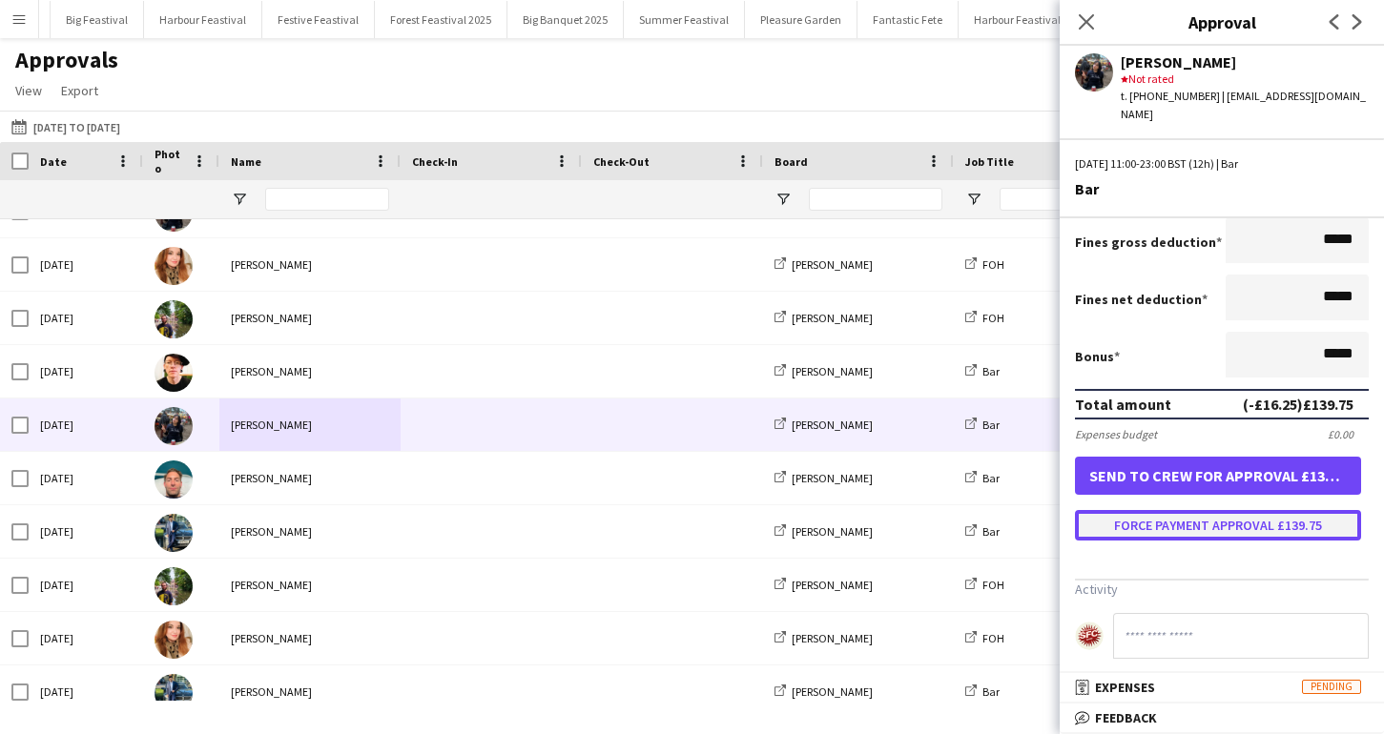
click at [1187, 510] on button "Force payment approval £139.75" at bounding box center [1218, 525] width 286 height 31
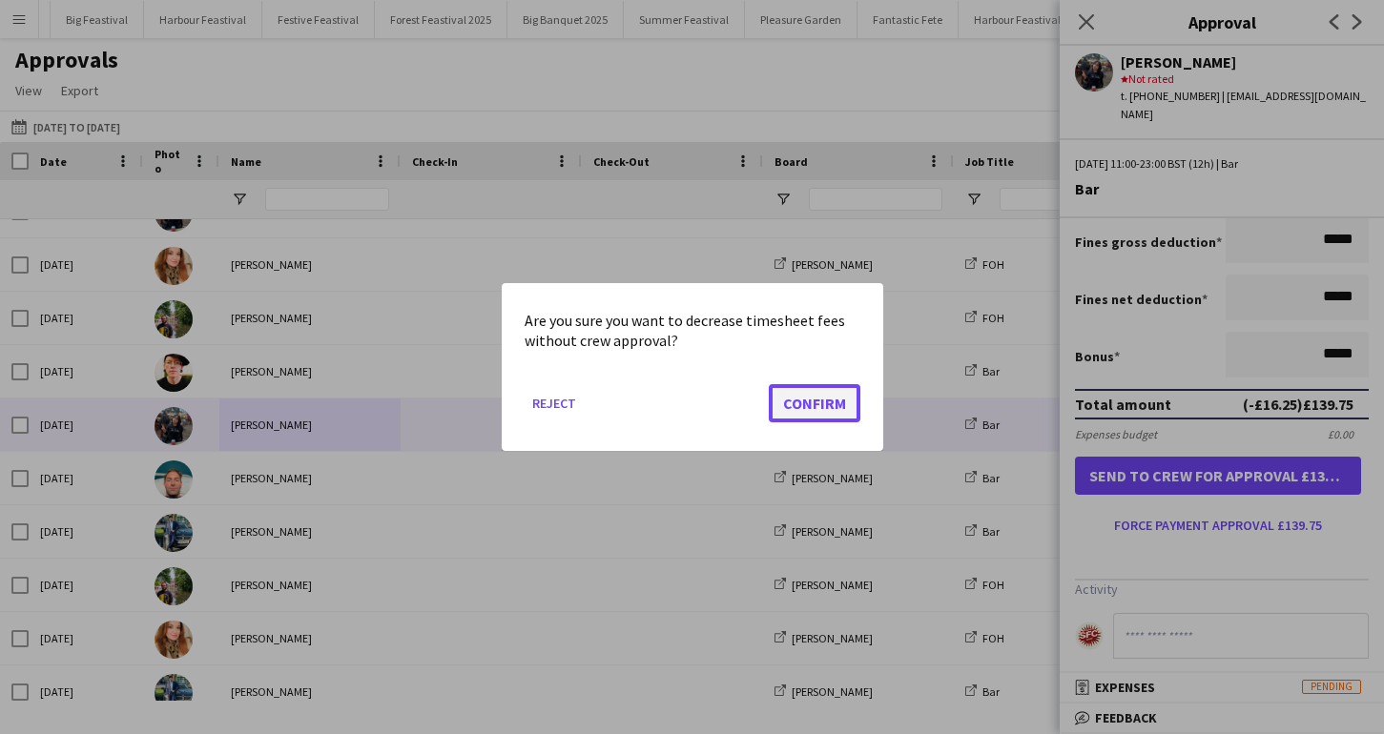
click at [818, 399] on button "Confirm" at bounding box center [815, 403] width 92 height 38
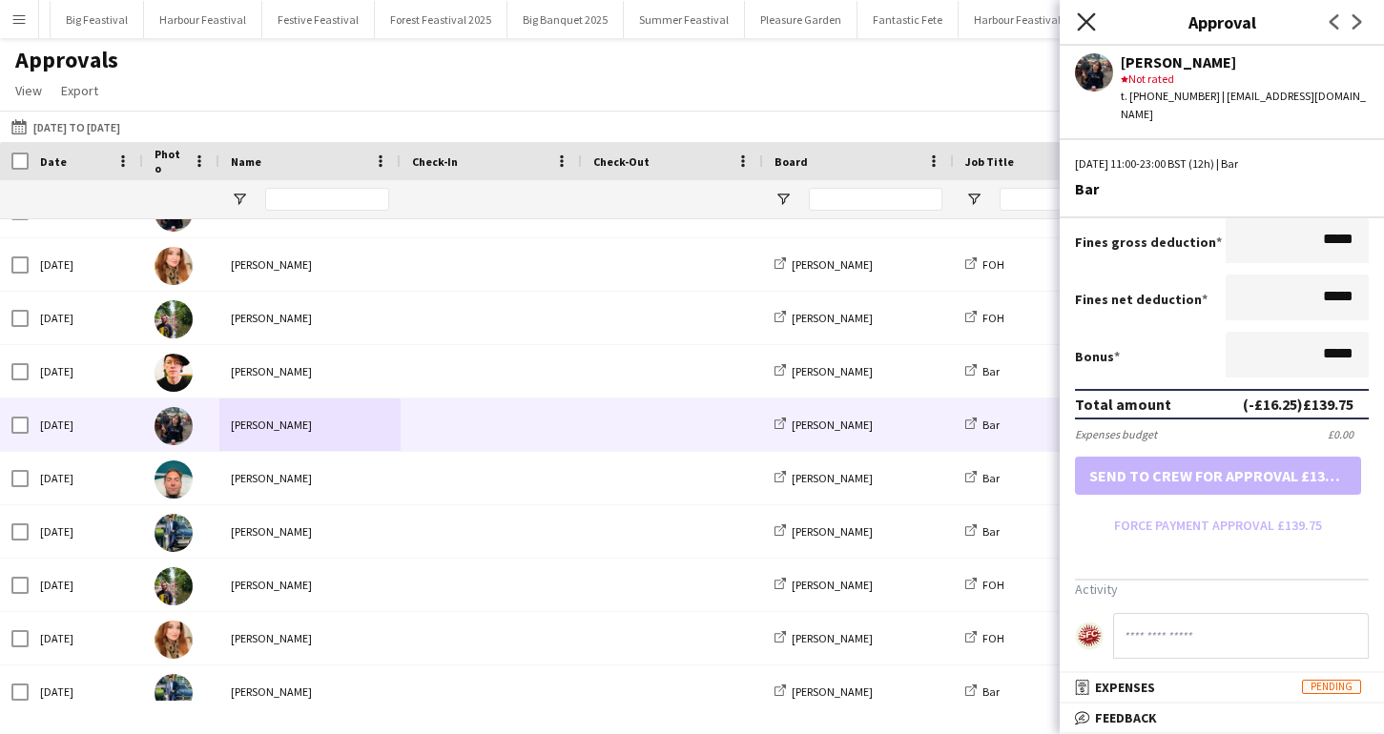
click at [1083, 15] on icon "Close pop-in" at bounding box center [1085, 21] width 18 height 18
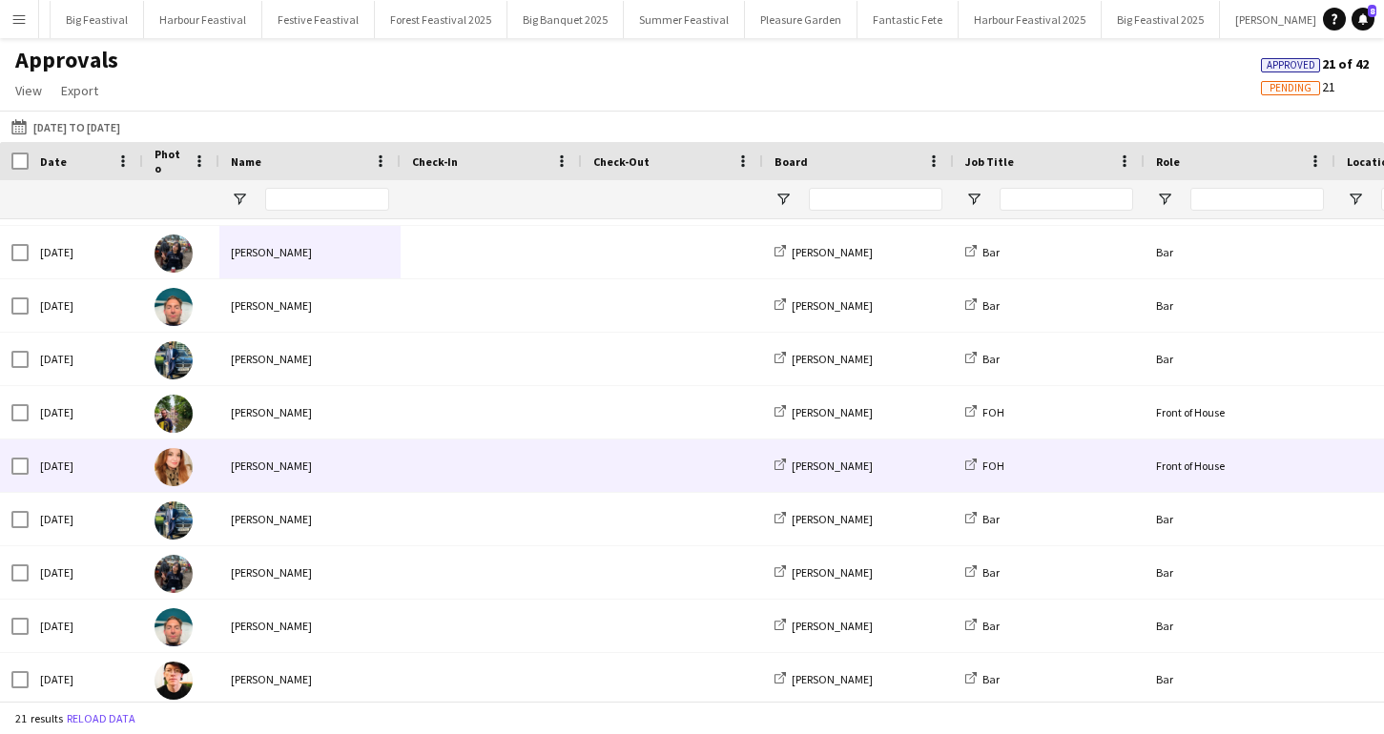
scroll to position [581, 0]
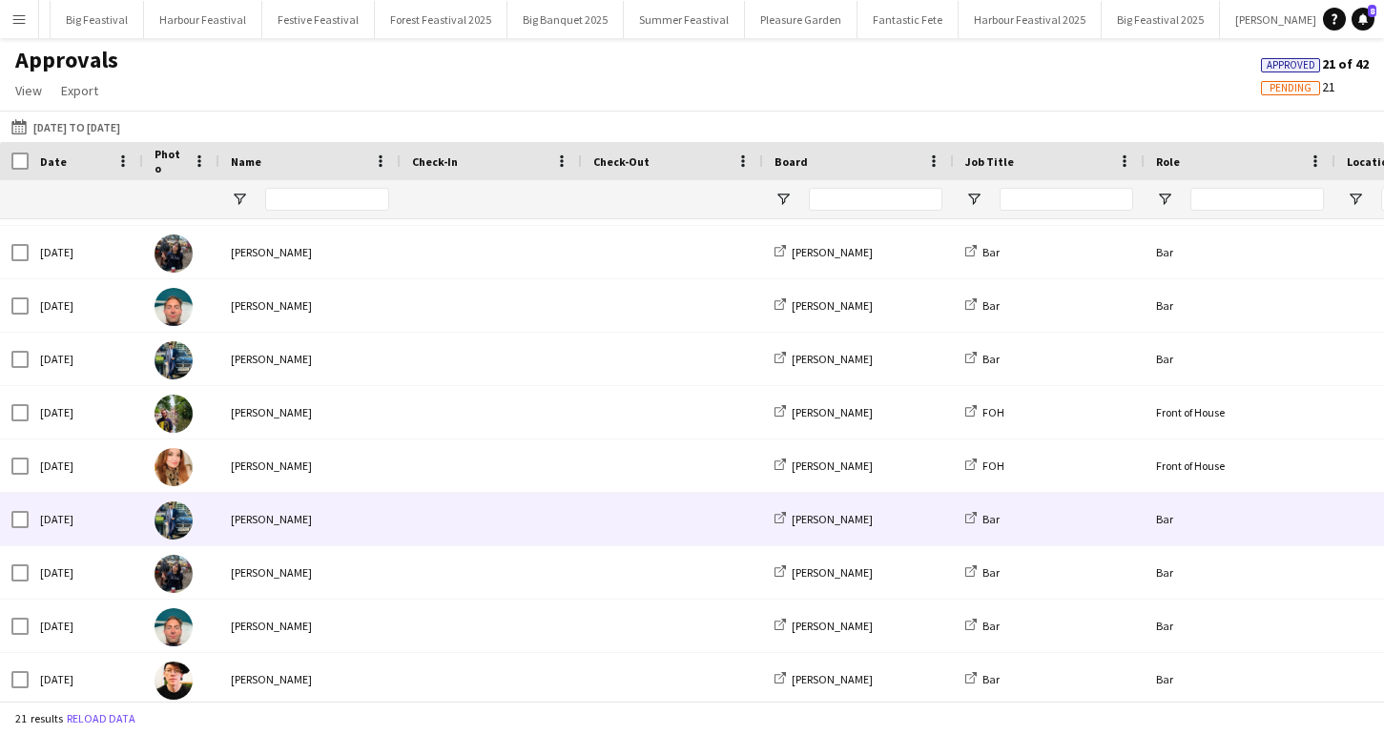
click at [301, 511] on div "[PERSON_NAME]" at bounding box center [309, 519] width 181 height 52
click at [297, 523] on div "[PERSON_NAME]" at bounding box center [309, 519] width 181 height 52
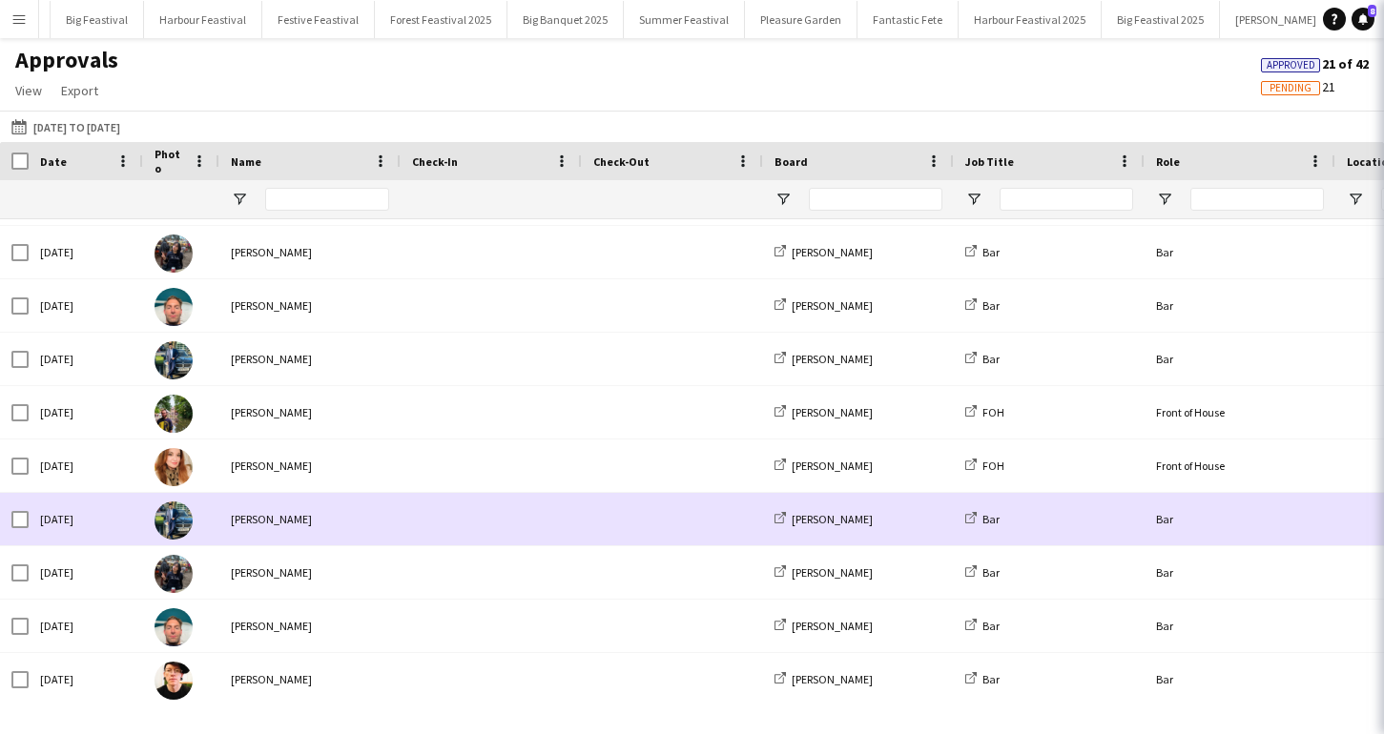
click at [297, 523] on div "[PERSON_NAME]" at bounding box center [309, 519] width 181 height 52
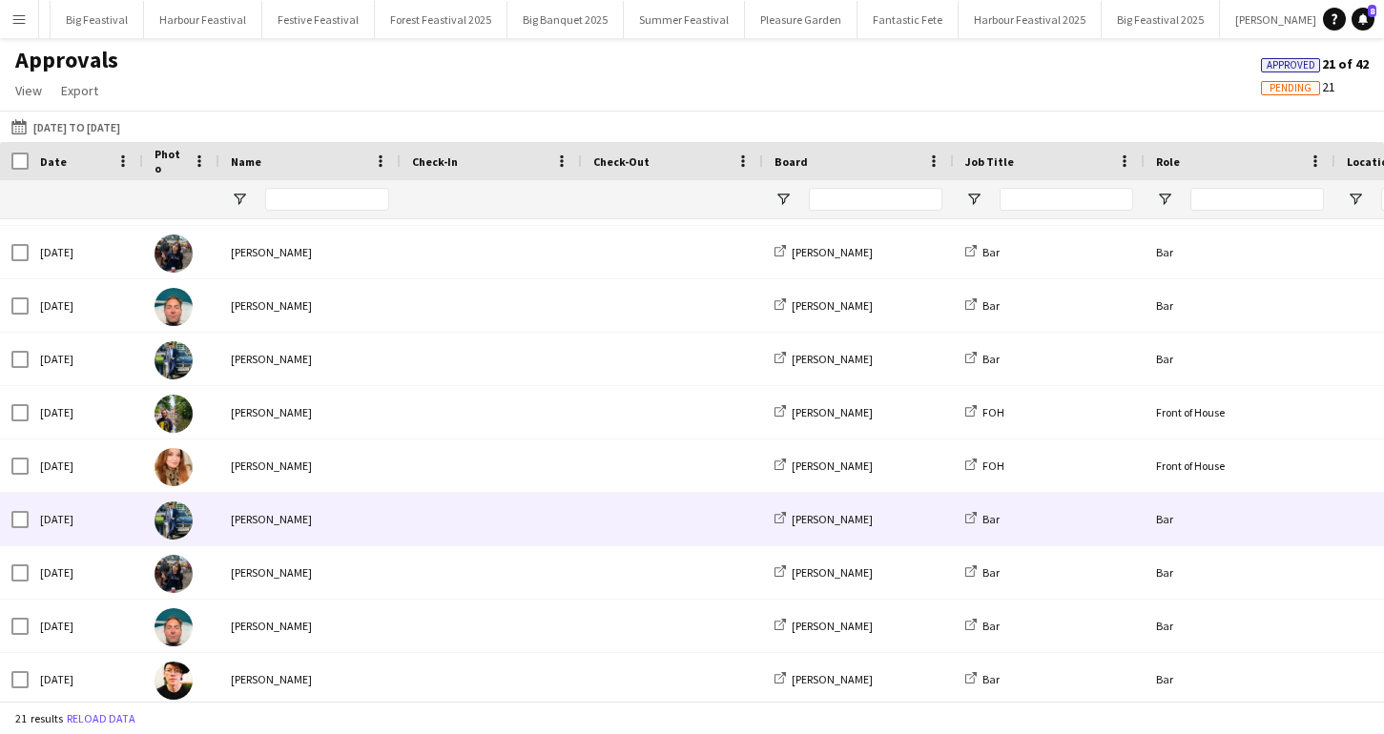
click at [297, 523] on div "[PERSON_NAME]" at bounding box center [309, 519] width 181 height 52
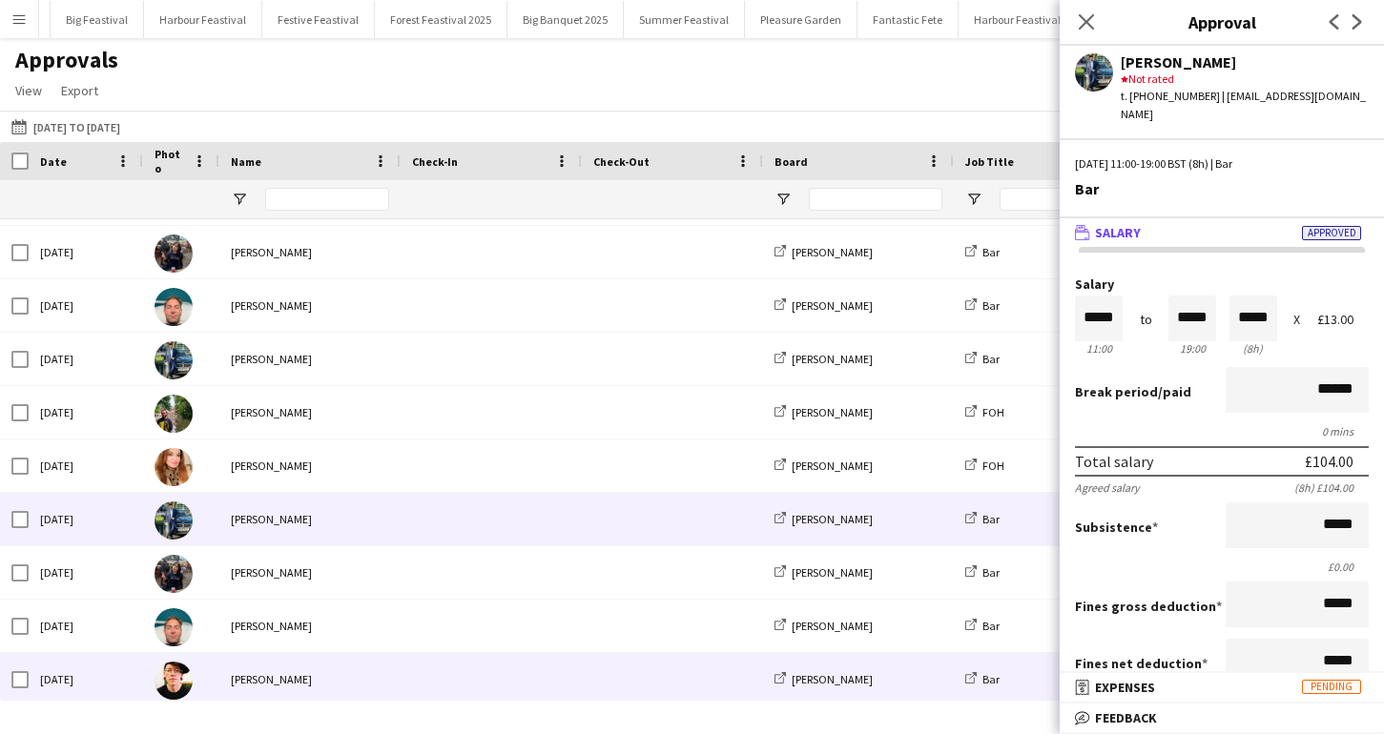
click at [274, 681] on div "[PERSON_NAME]" at bounding box center [309, 679] width 181 height 52
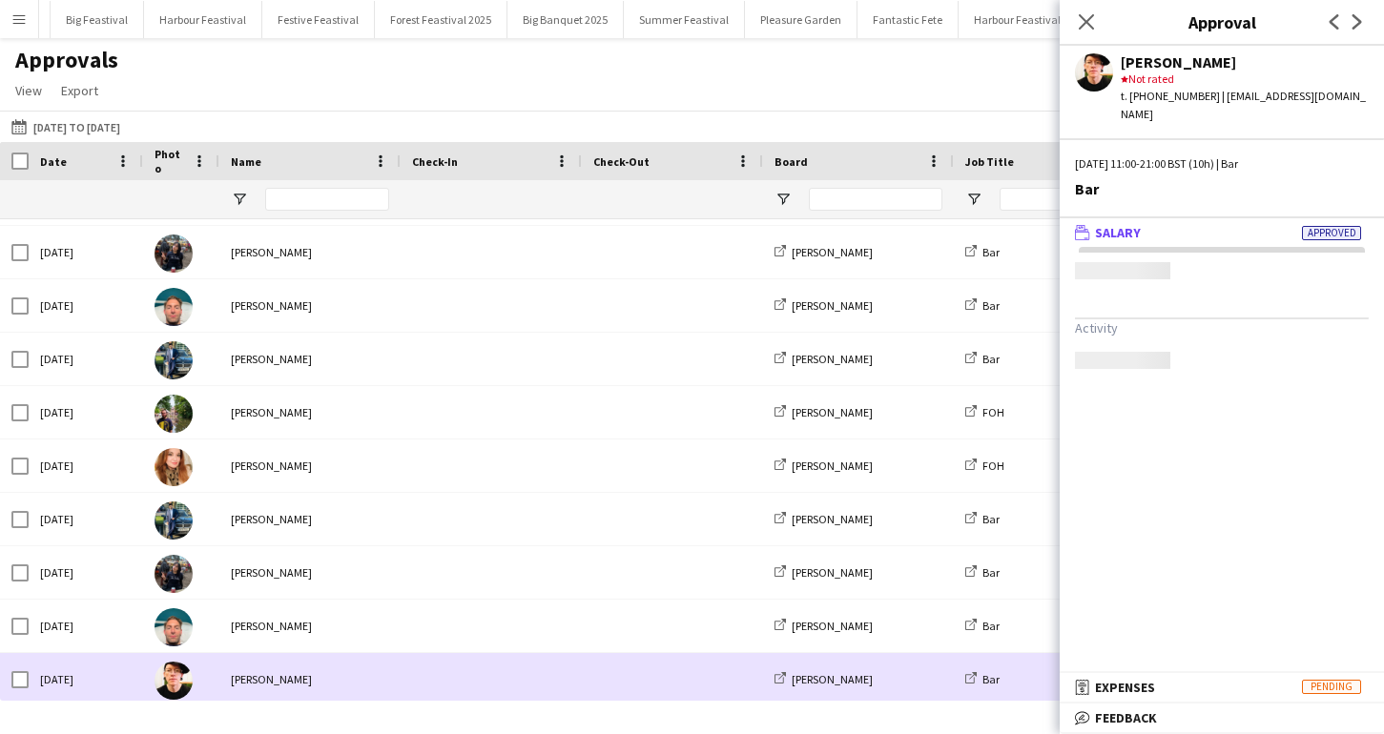
click at [274, 681] on div "[PERSON_NAME]" at bounding box center [309, 679] width 181 height 52
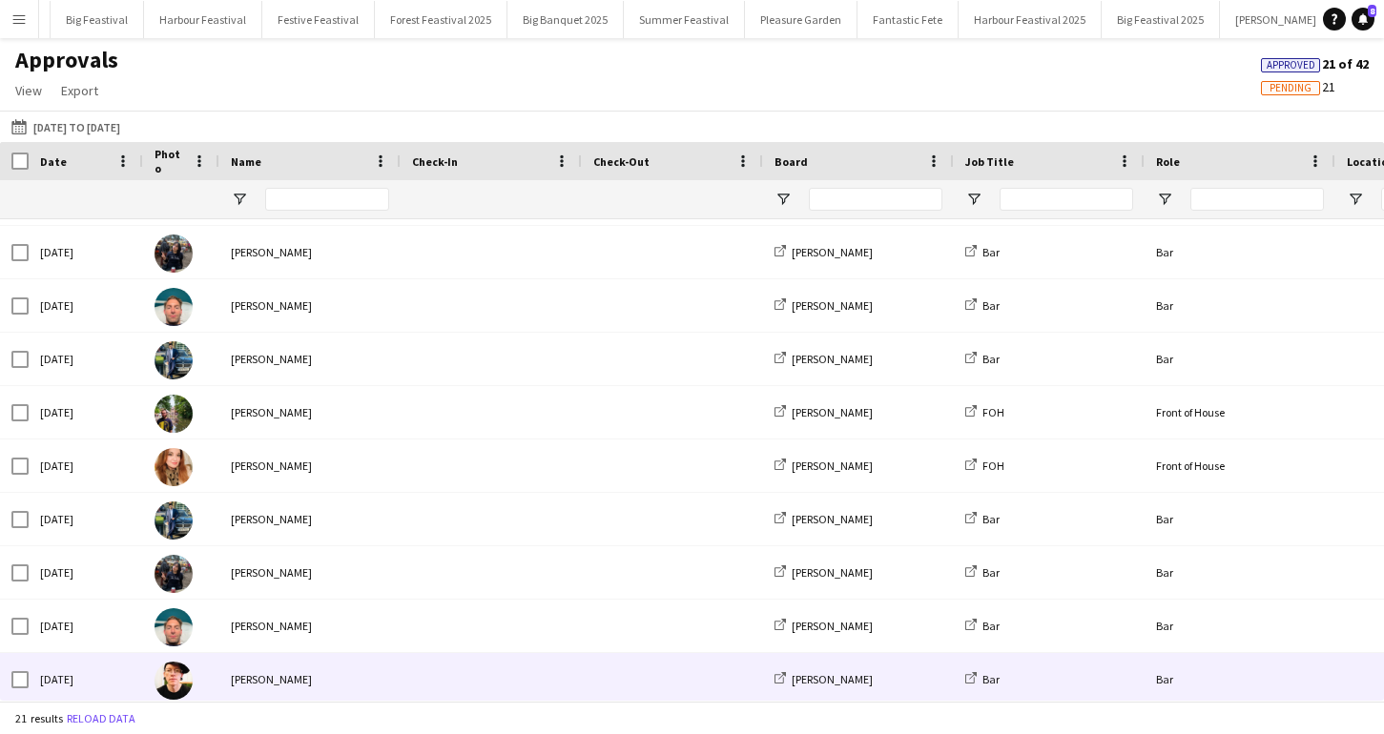
click at [274, 679] on div "[PERSON_NAME]" at bounding box center [309, 679] width 181 height 52
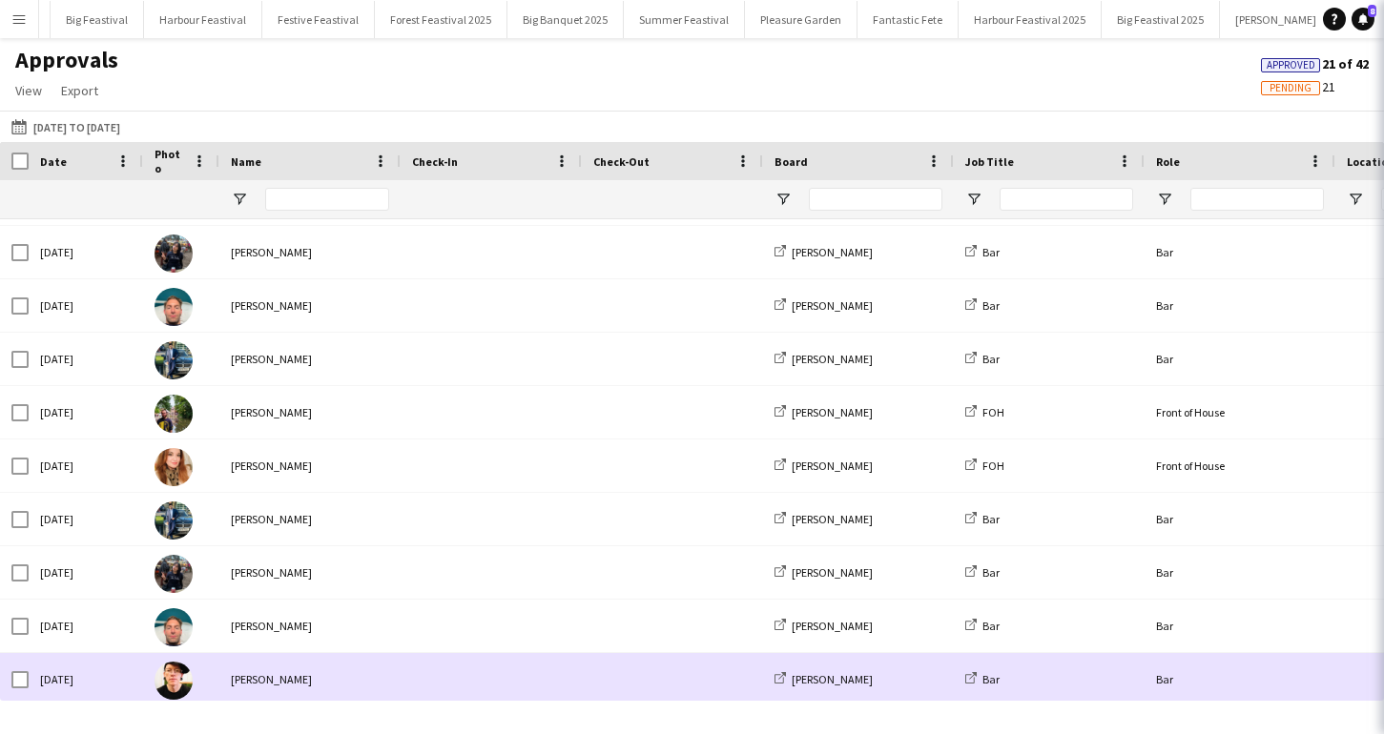
click at [274, 679] on div "[PERSON_NAME]" at bounding box center [309, 679] width 181 height 52
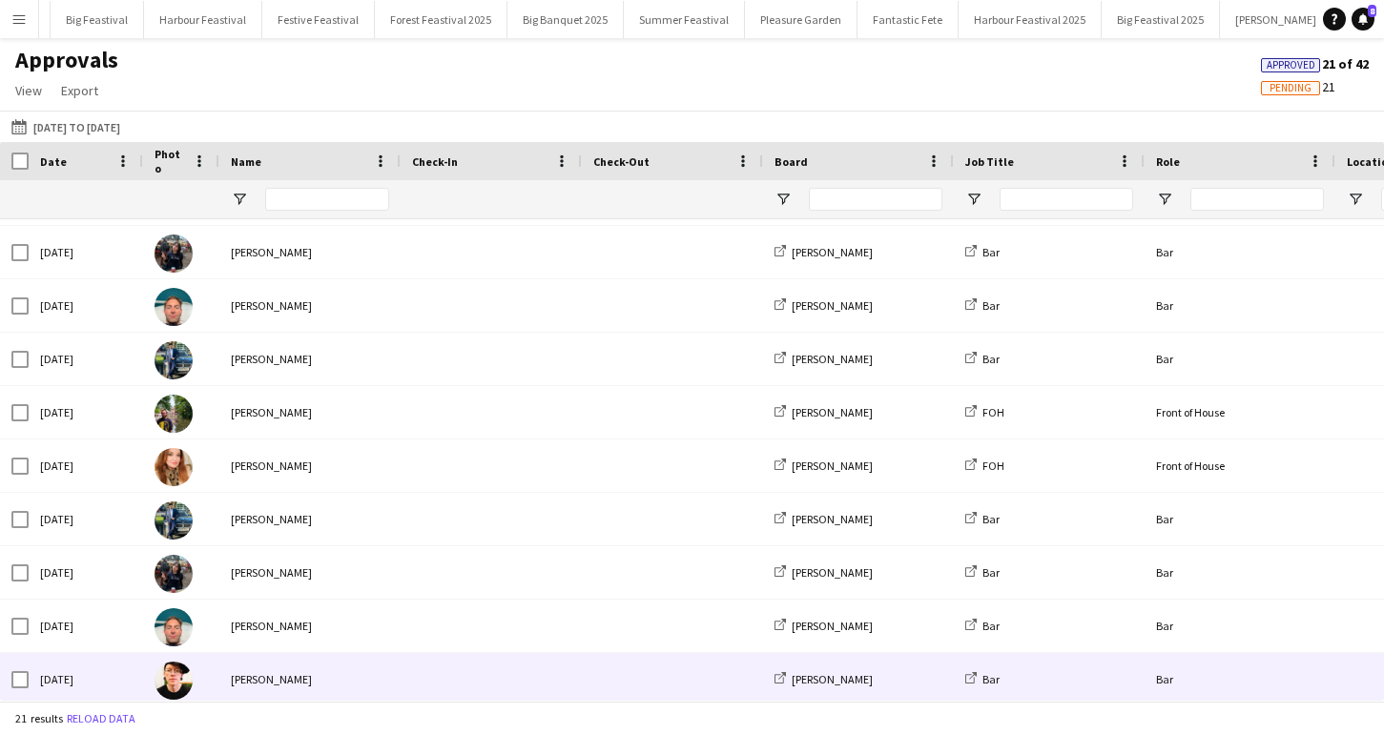
click at [274, 679] on div "[PERSON_NAME]" at bounding box center [309, 679] width 181 height 52
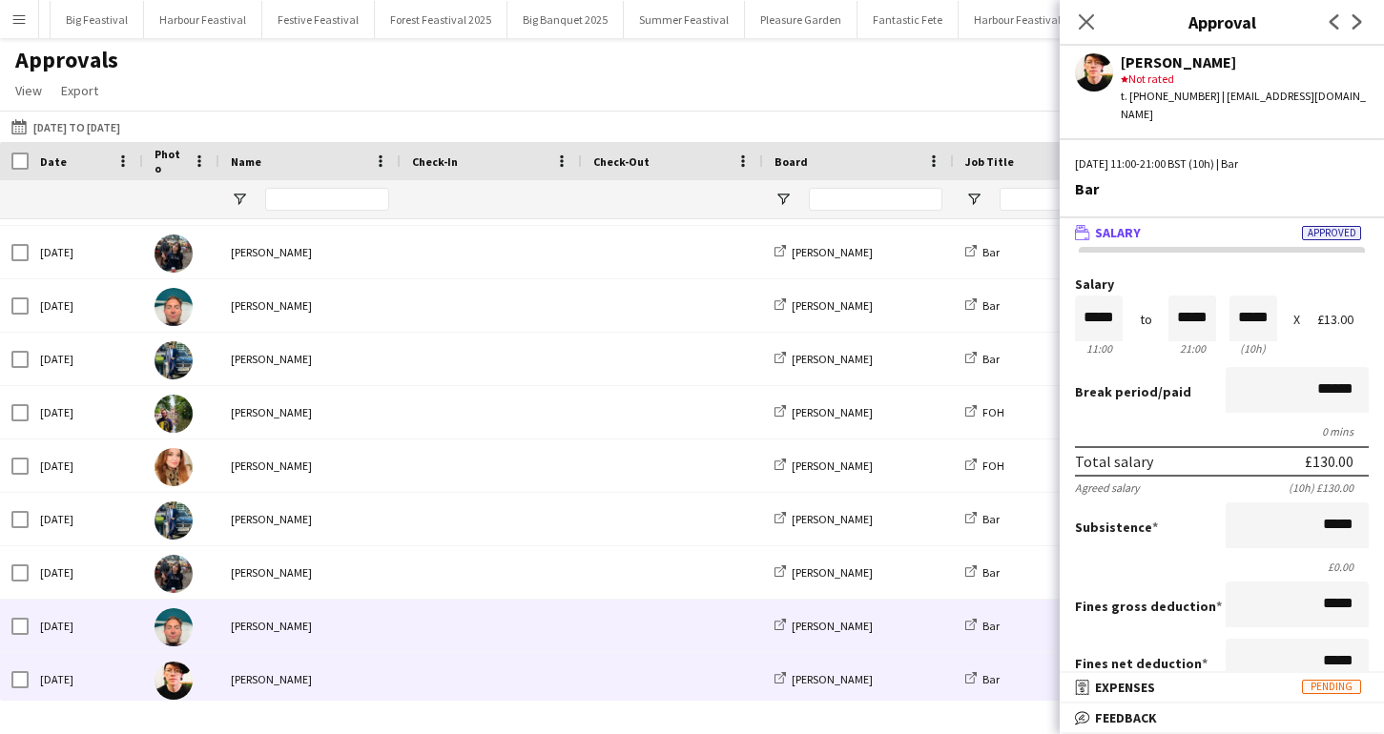
click at [264, 629] on div "[PERSON_NAME]" at bounding box center [309, 626] width 181 height 52
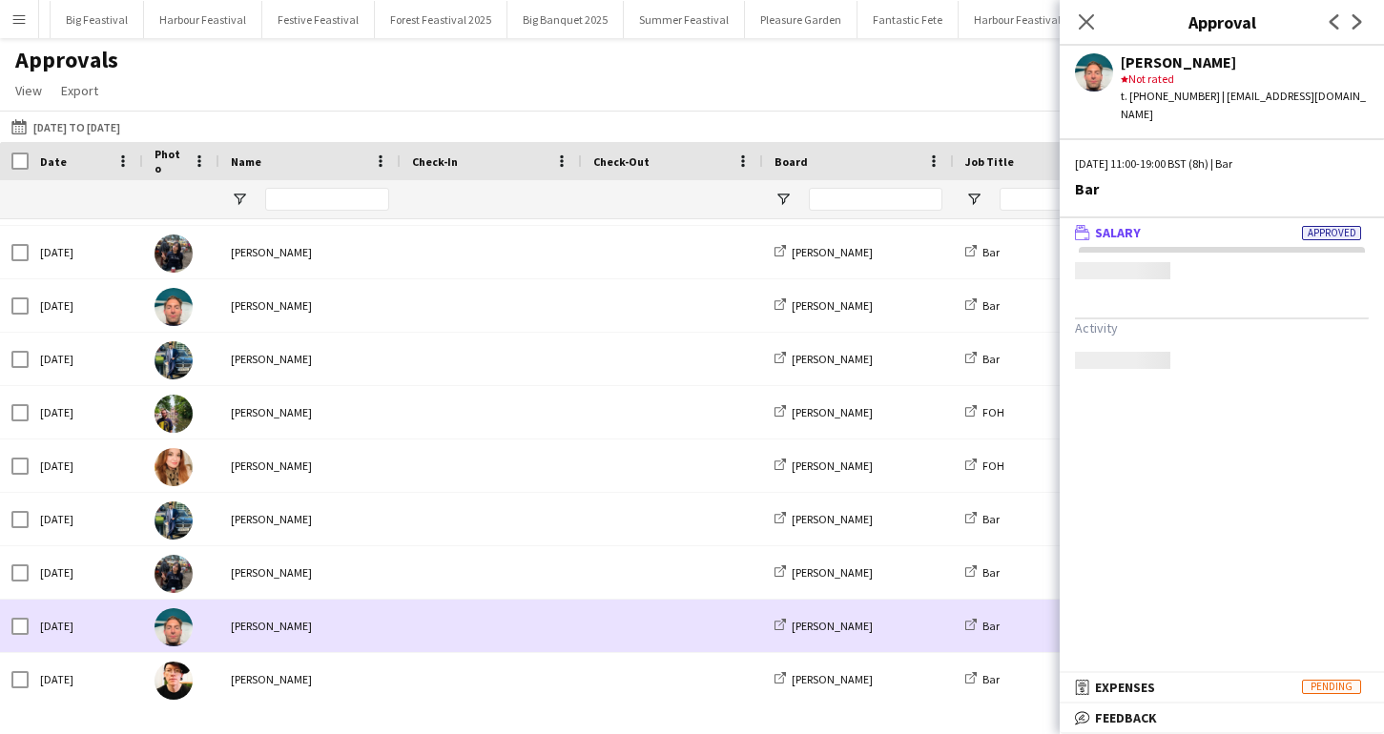
click at [264, 629] on div "[PERSON_NAME]" at bounding box center [309, 626] width 181 height 52
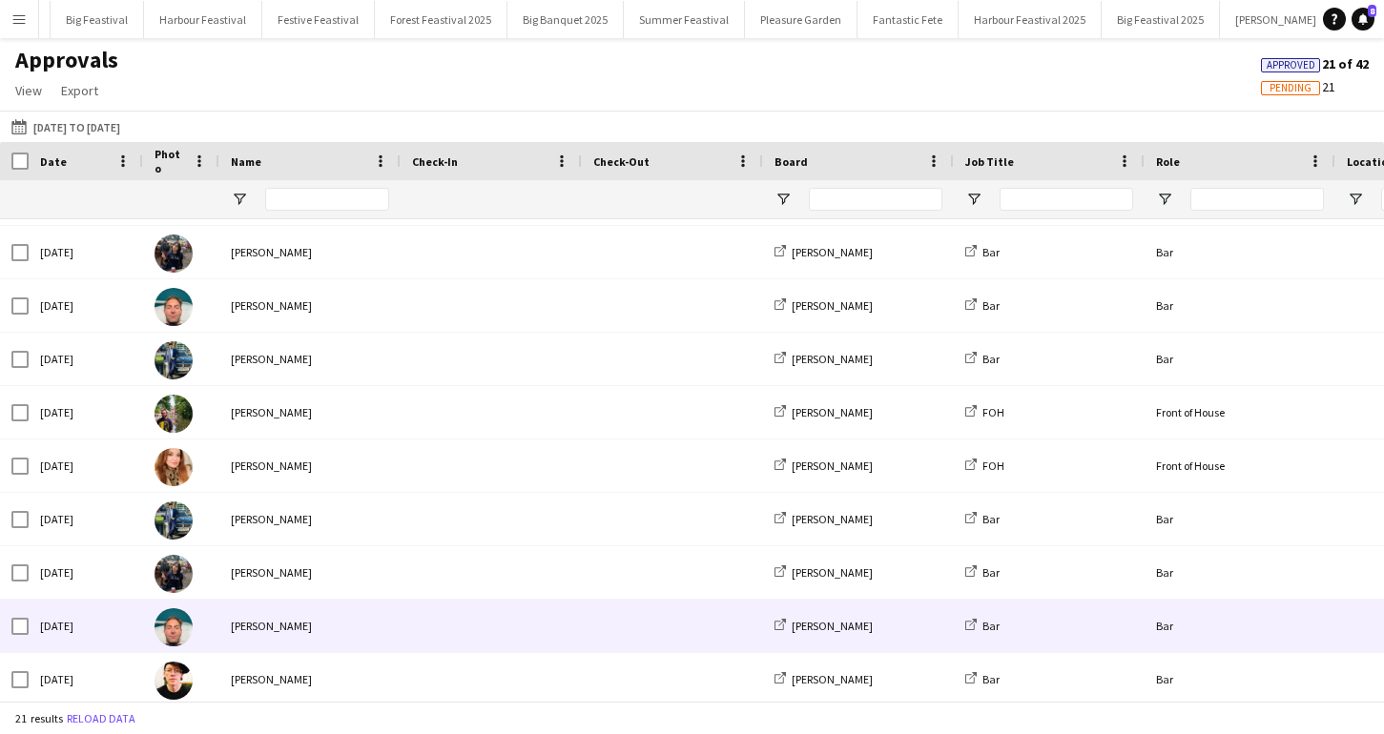
click at [264, 629] on div "[PERSON_NAME]" at bounding box center [309, 626] width 181 height 52
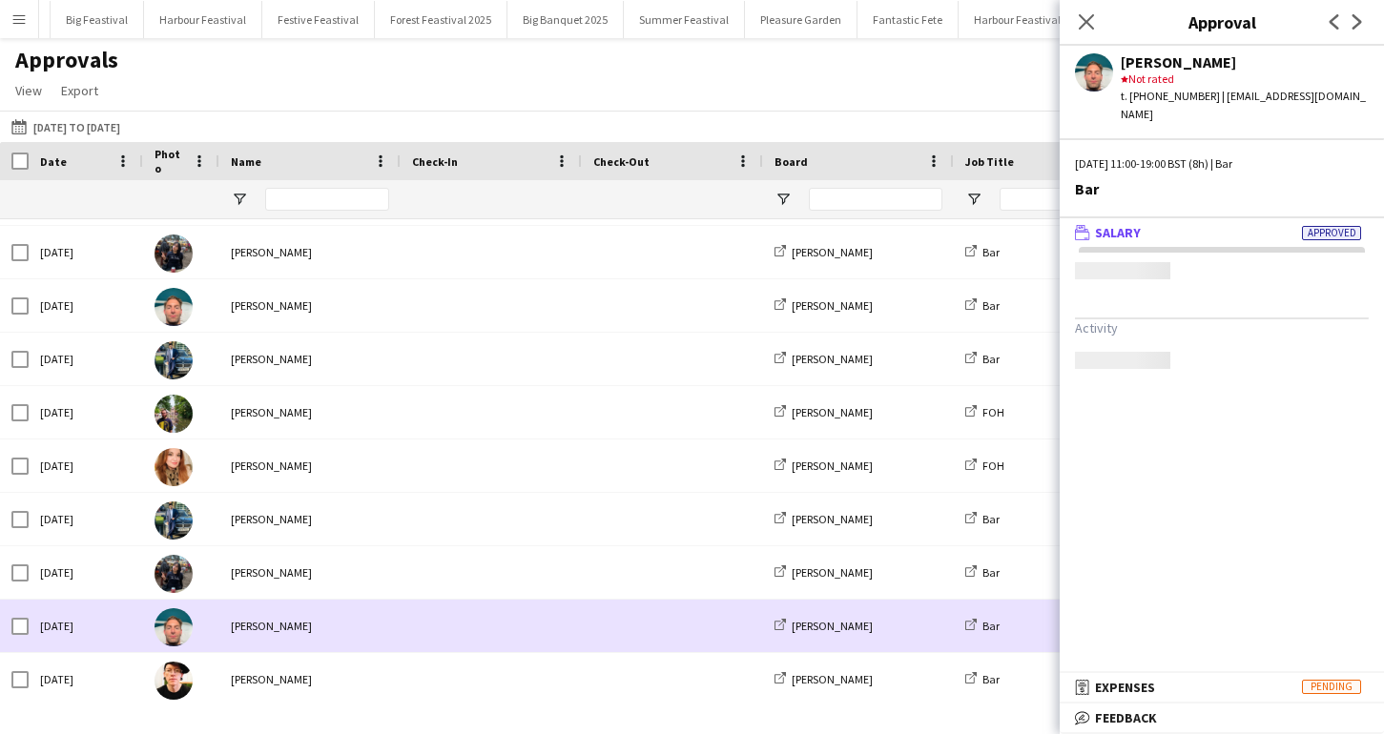
click at [264, 629] on div "[PERSON_NAME]" at bounding box center [309, 626] width 181 height 52
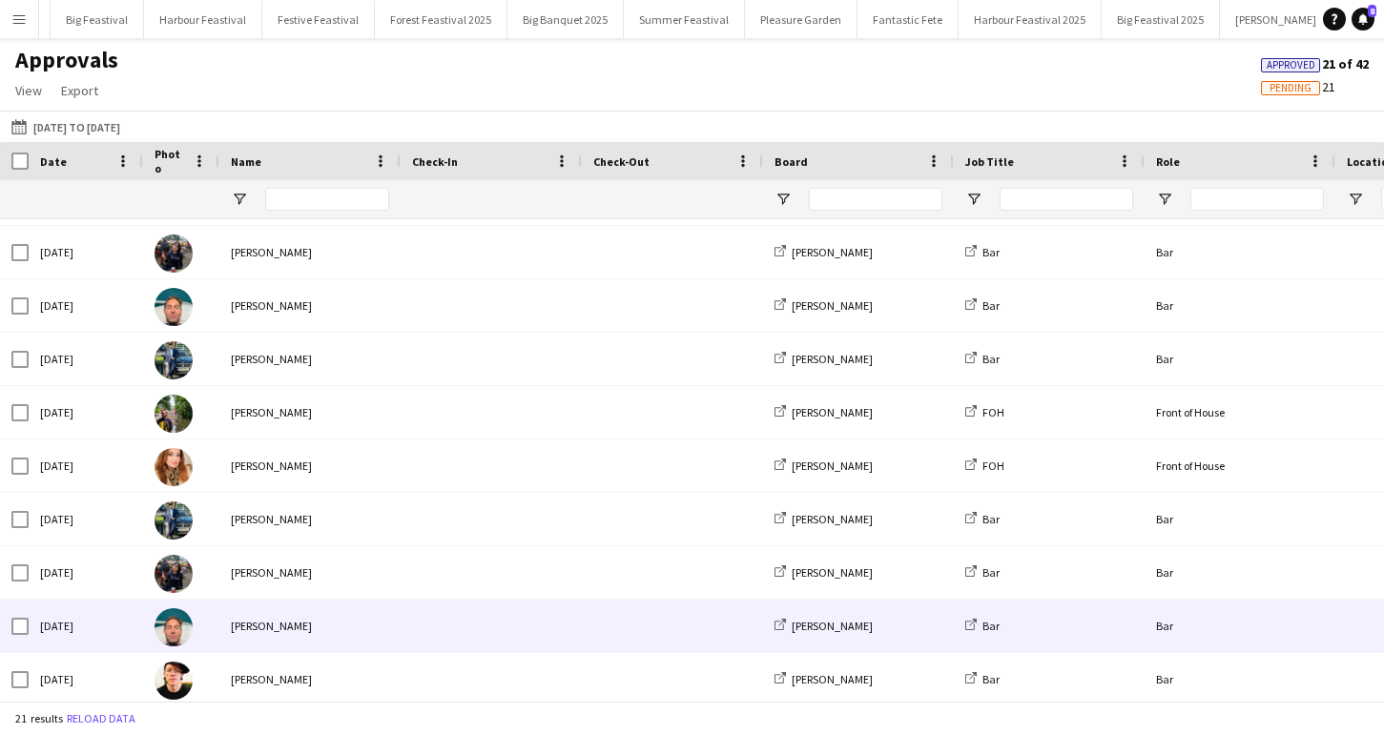
click at [264, 629] on div "[PERSON_NAME]" at bounding box center [309, 626] width 181 height 52
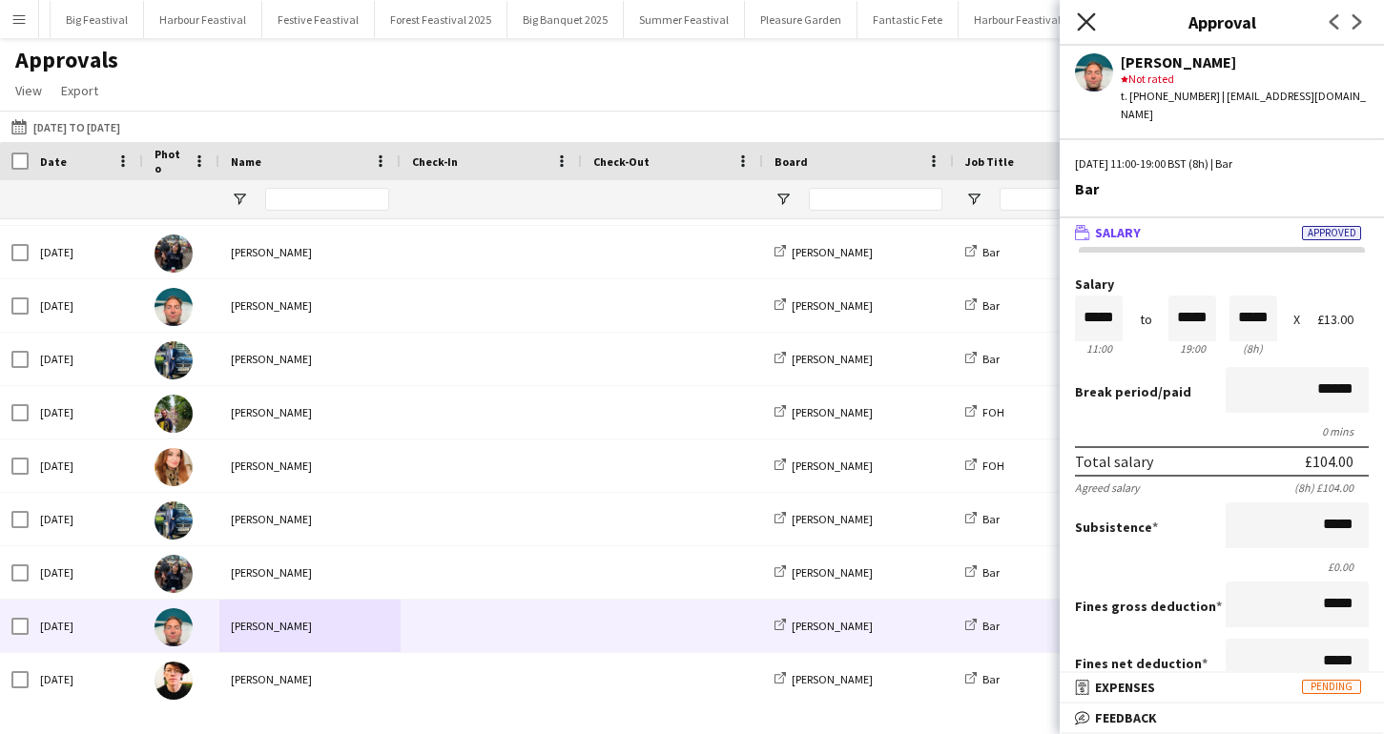
click at [1088, 28] on icon "Close pop-in" at bounding box center [1085, 21] width 18 height 18
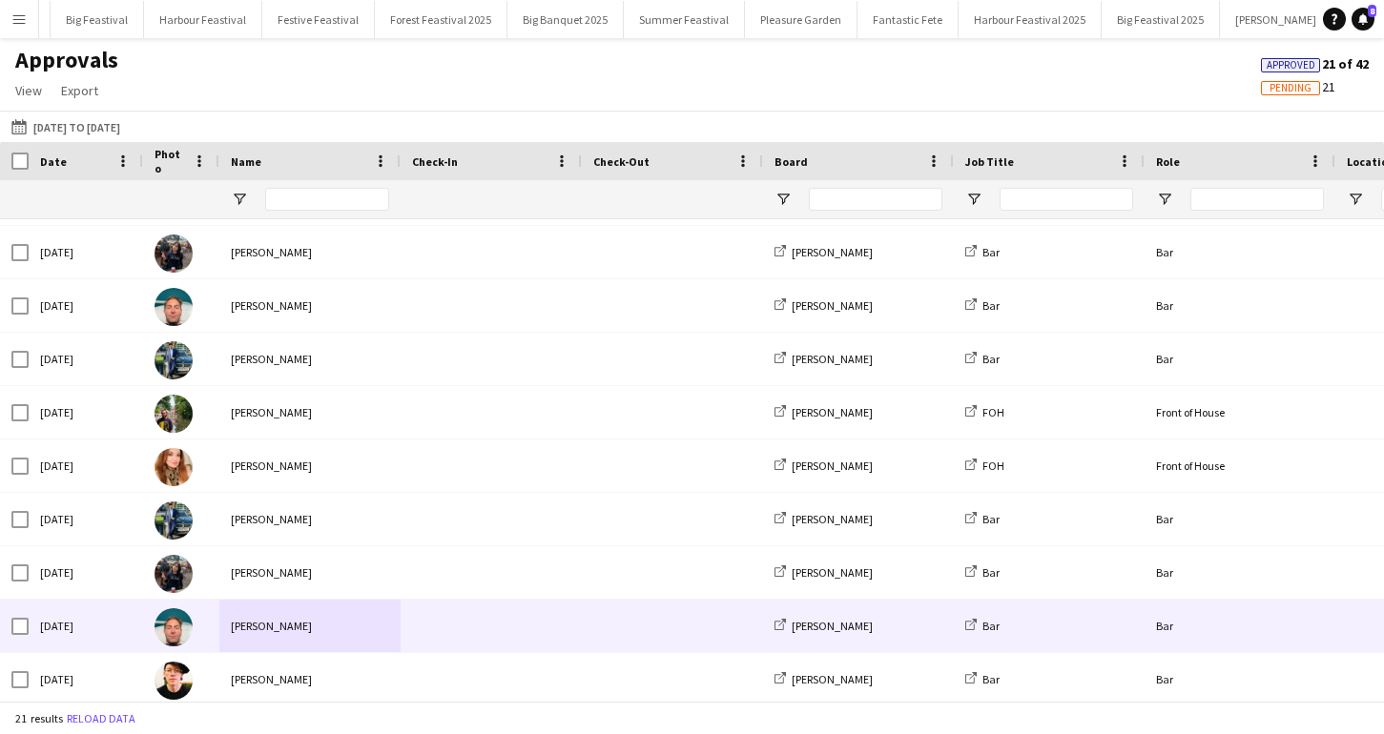
scroll to position [640, 0]
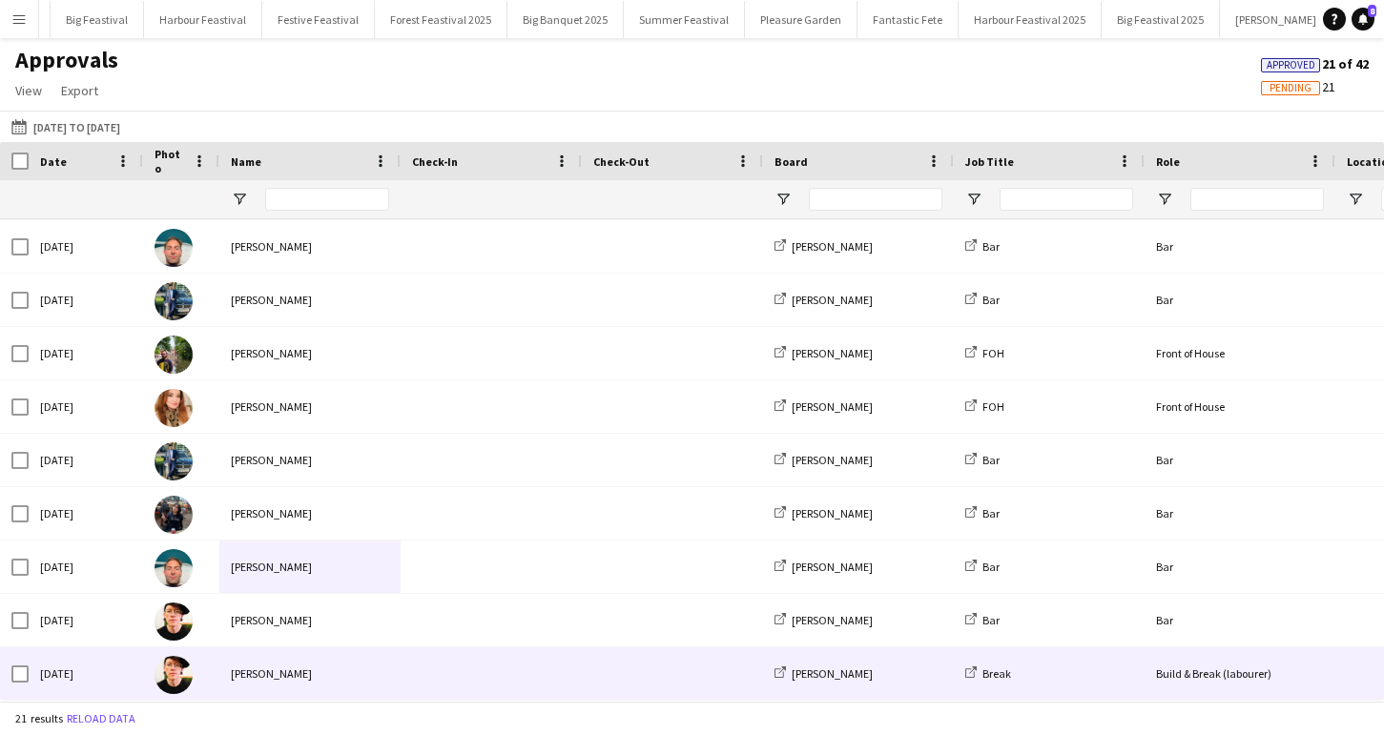
click at [275, 669] on div "[PERSON_NAME]" at bounding box center [309, 673] width 181 height 52
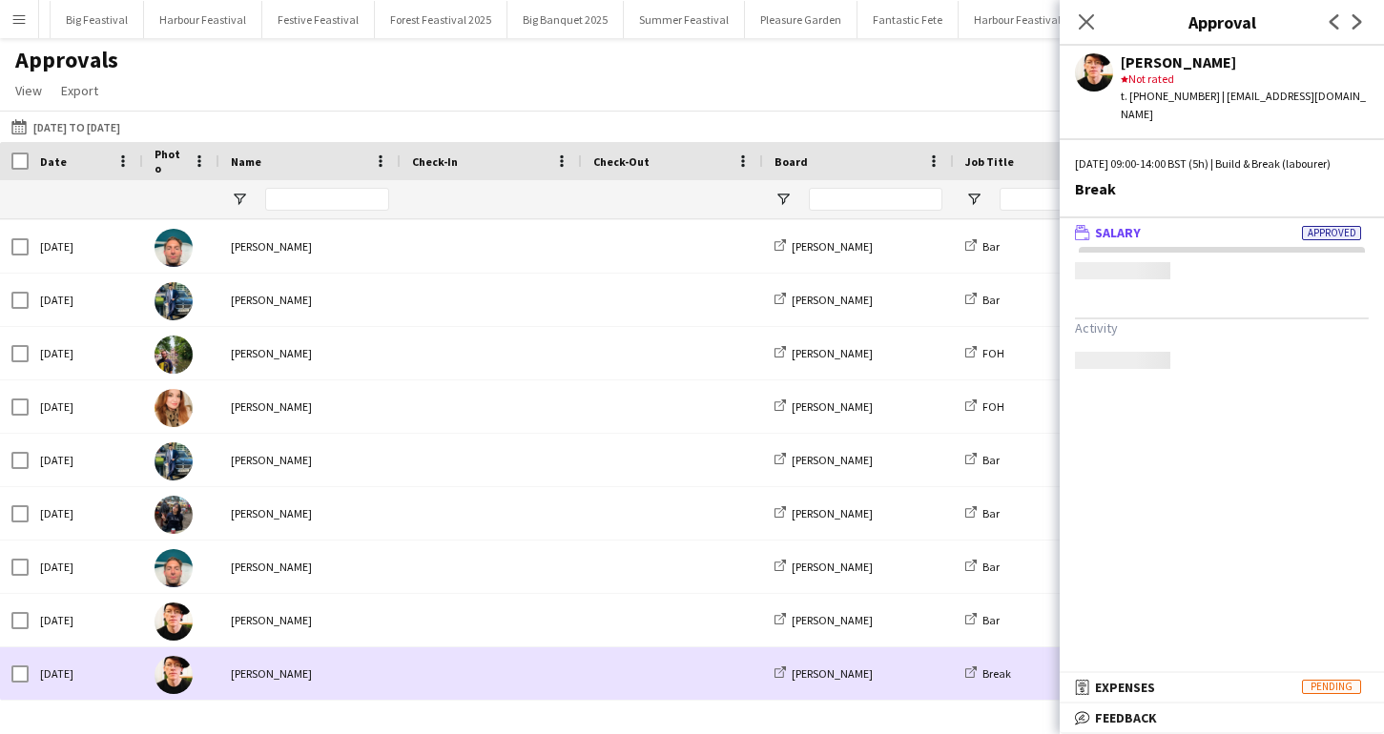
click at [275, 669] on div "[PERSON_NAME]" at bounding box center [309, 673] width 181 height 52
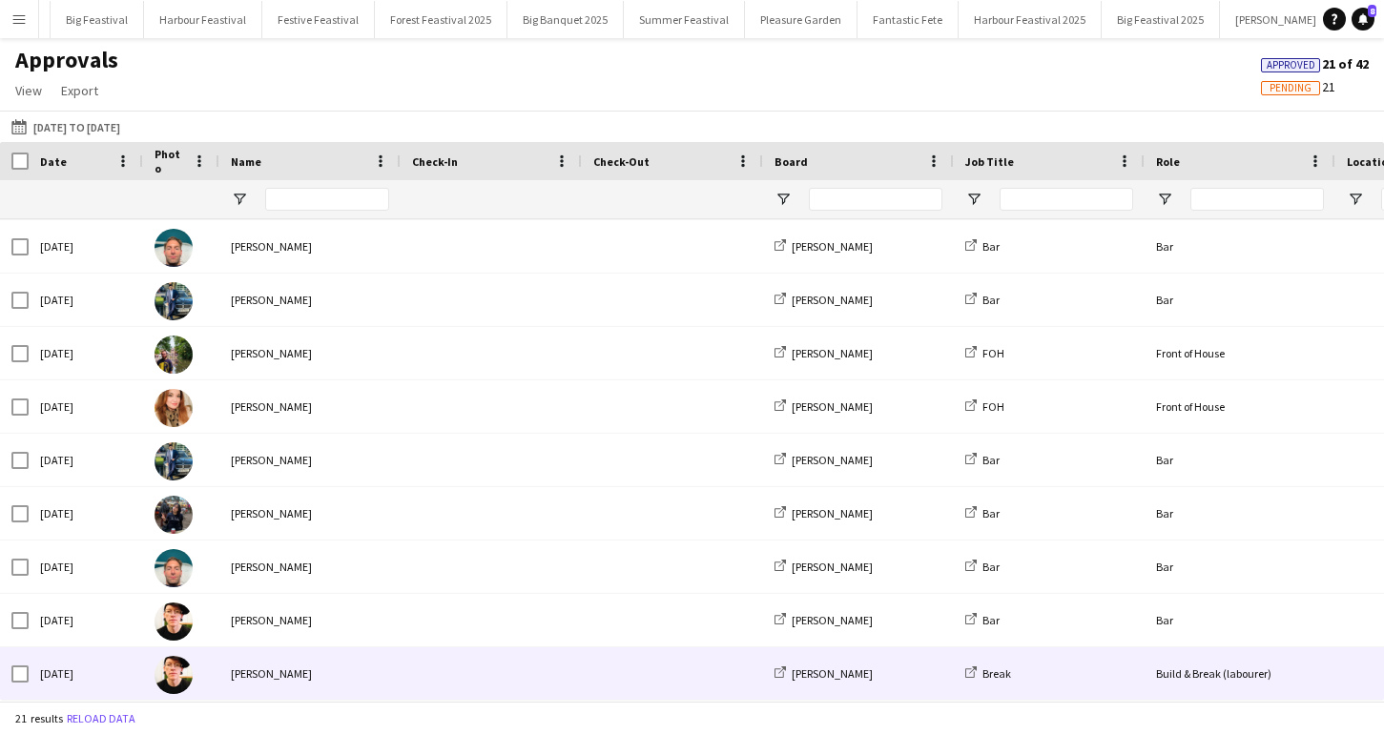
click at [275, 670] on div "[PERSON_NAME]" at bounding box center [309, 673] width 181 height 52
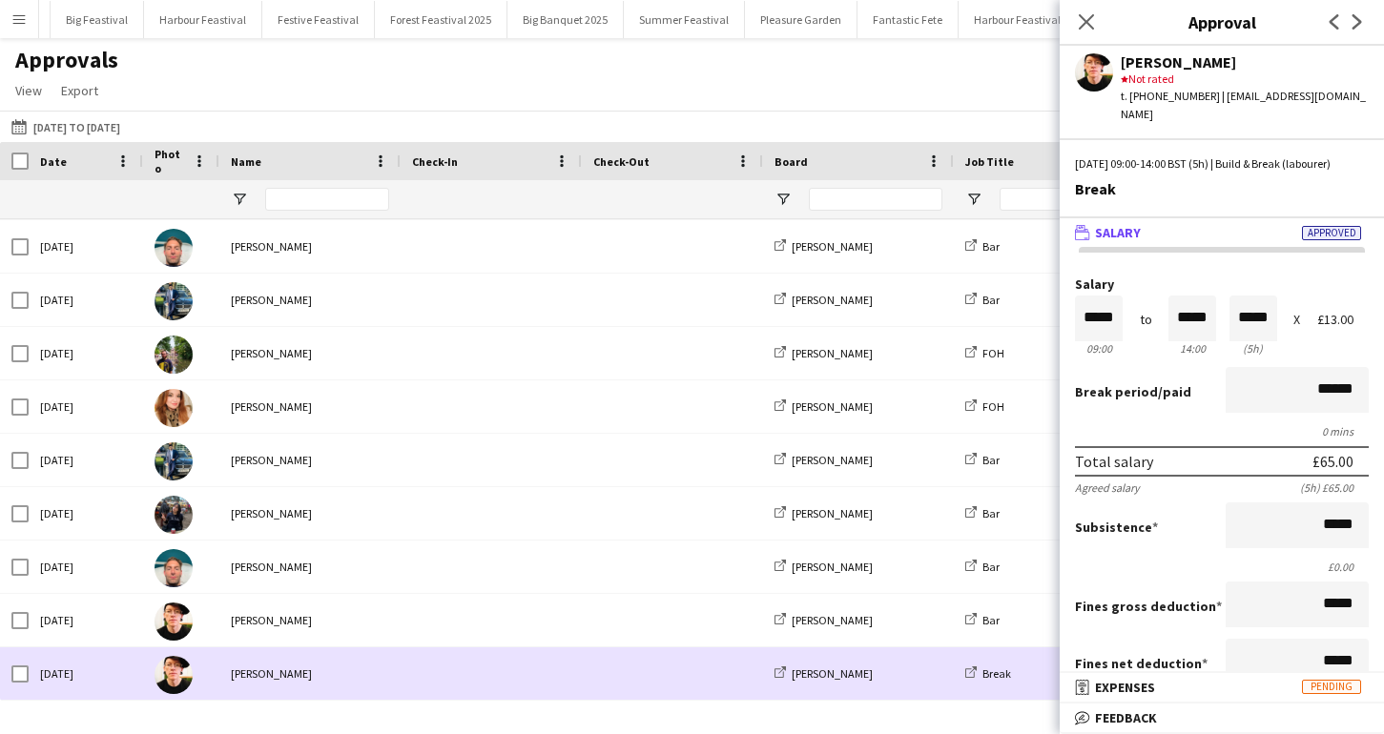
click at [275, 670] on div "[PERSON_NAME]" at bounding box center [309, 673] width 181 height 52
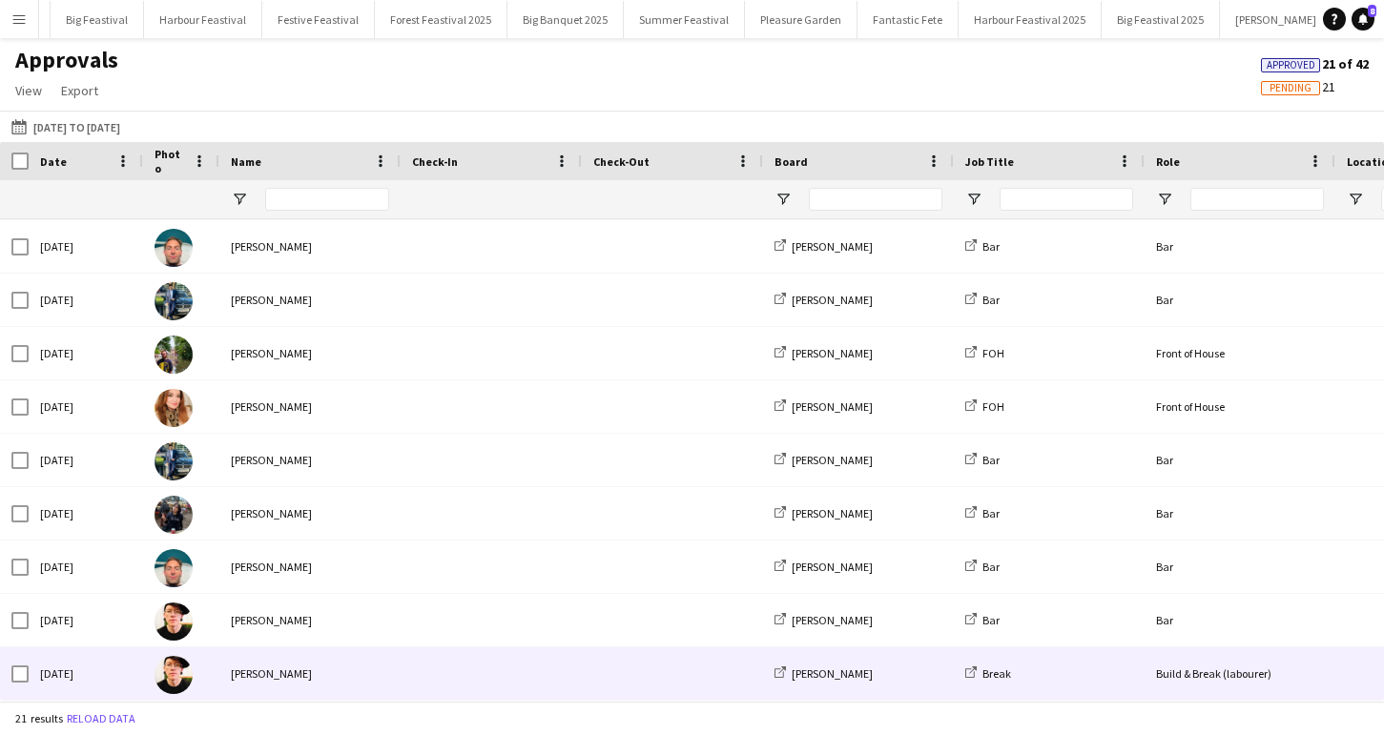
click at [275, 670] on div "[PERSON_NAME]" at bounding box center [309, 673] width 181 height 52
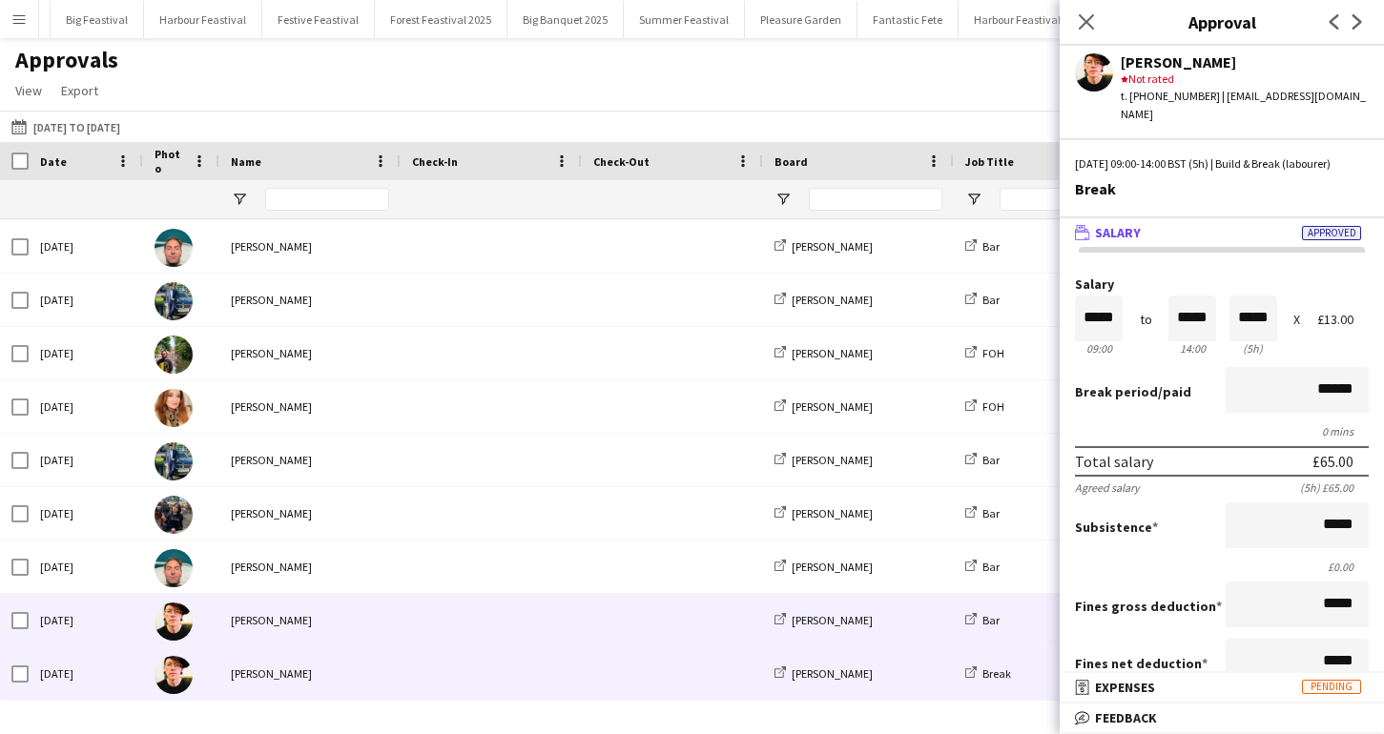
click at [265, 621] on div "[PERSON_NAME]" at bounding box center [309, 620] width 181 height 52
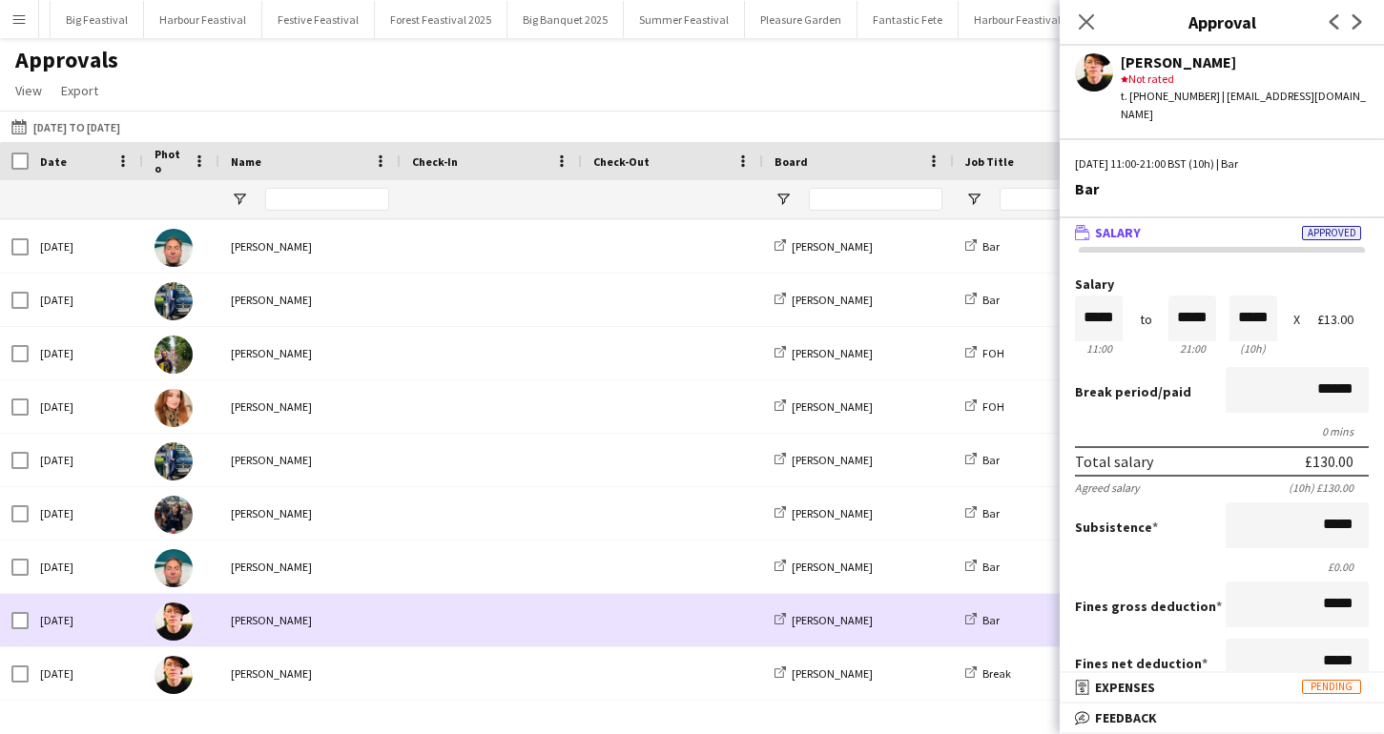
click at [265, 621] on div "[PERSON_NAME]" at bounding box center [309, 620] width 181 height 52
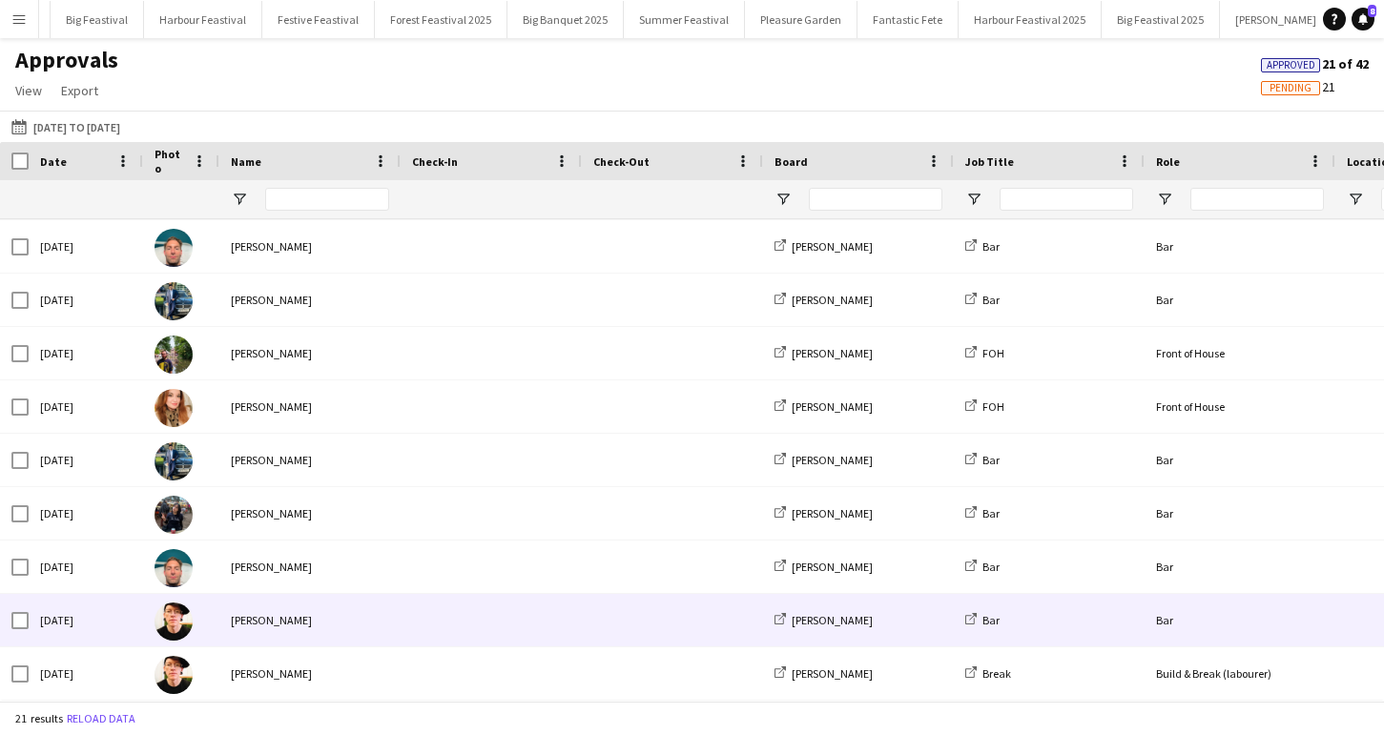
click at [265, 621] on div "[PERSON_NAME]" at bounding box center [309, 620] width 181 height 52
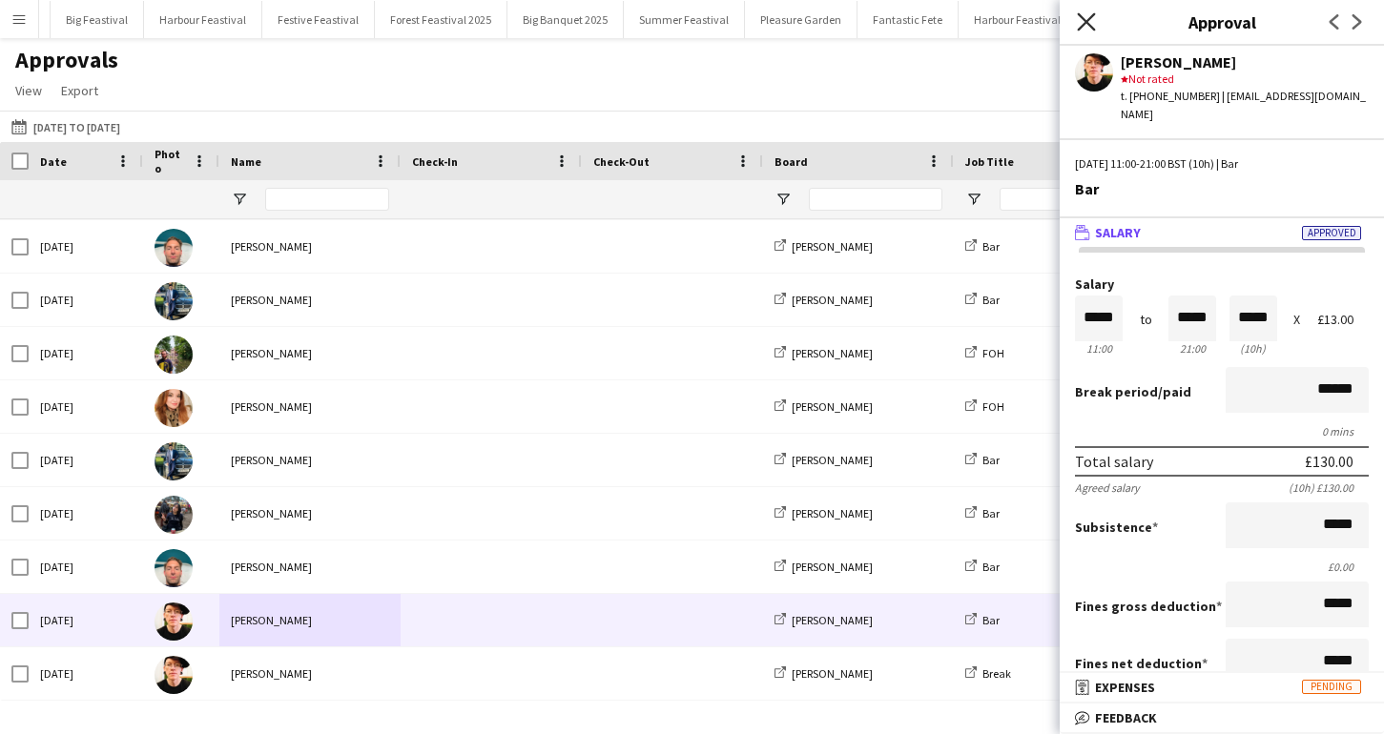
click at [1084, 22] on icon at bounding box center [1085, 21] width 18 height 18
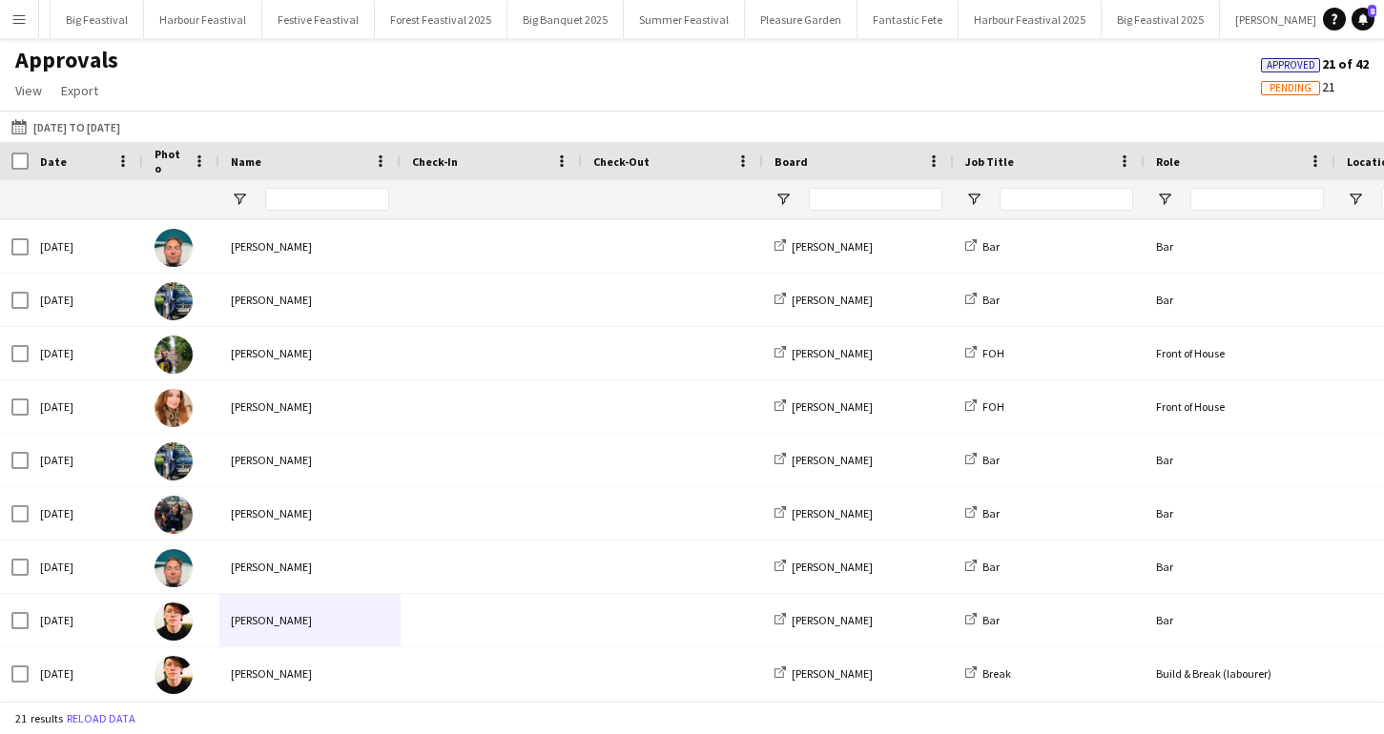
click at [16, 23] on app-icon "Menu" at bounding box center [18, 18] width 15 height 15
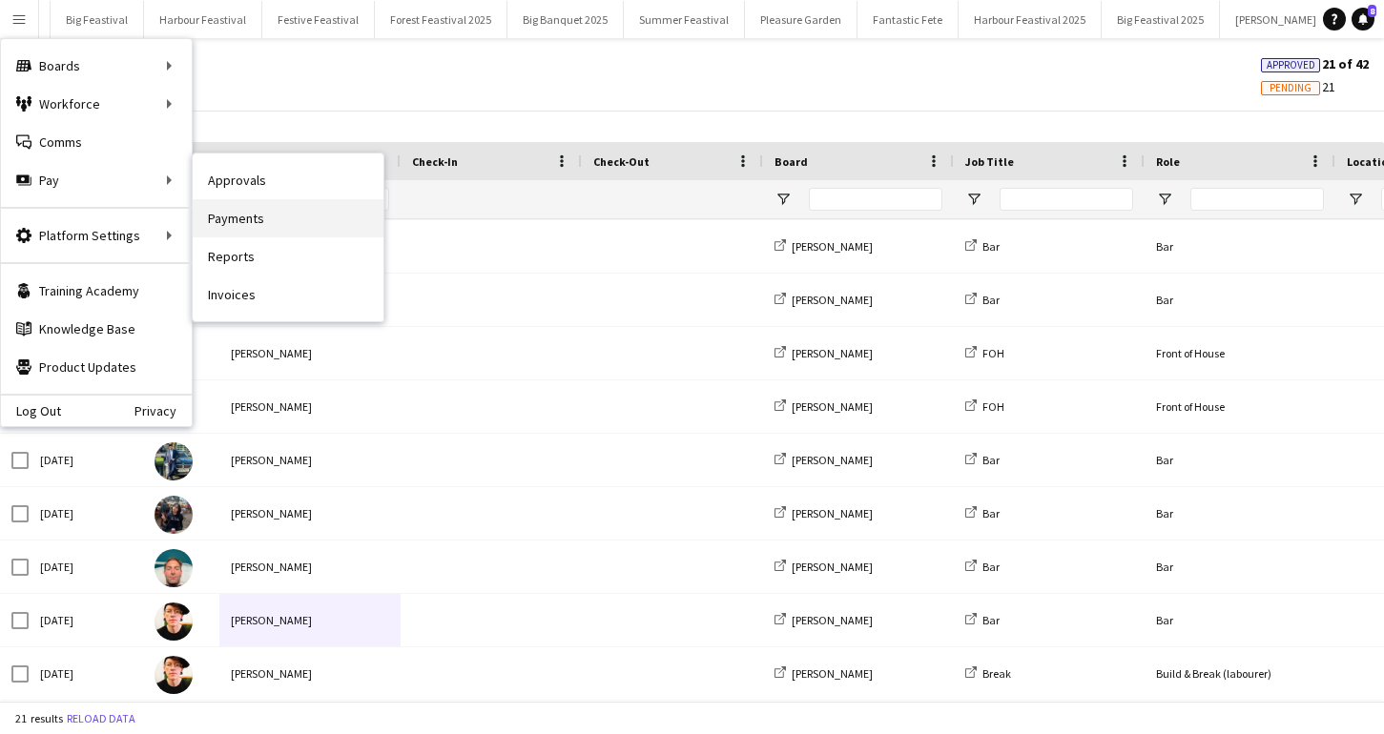
click at [243, 210] on link "Payments" at bounding box center [288, 218] width 191 height 38
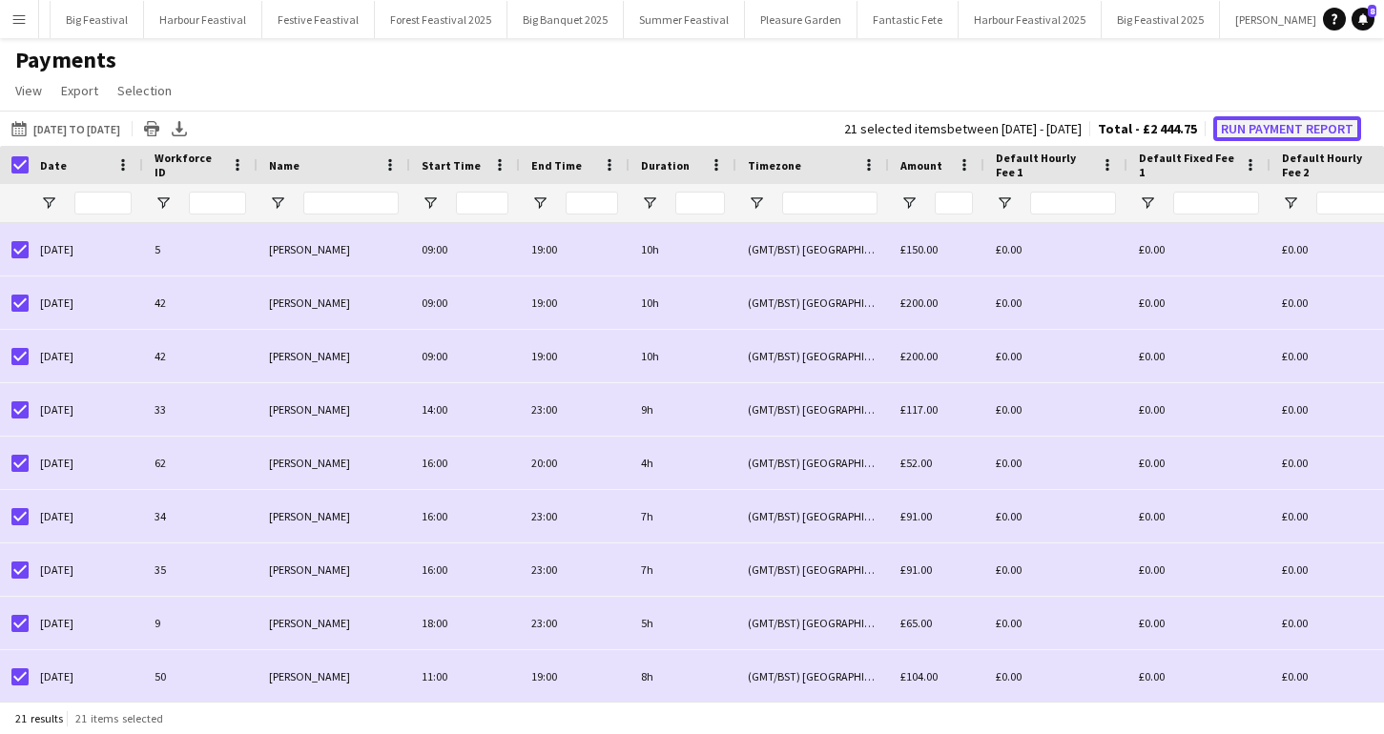
click at [1251, 125] on button "Run Payment Report" at bounding box center [1287, 128] width 148 height 25
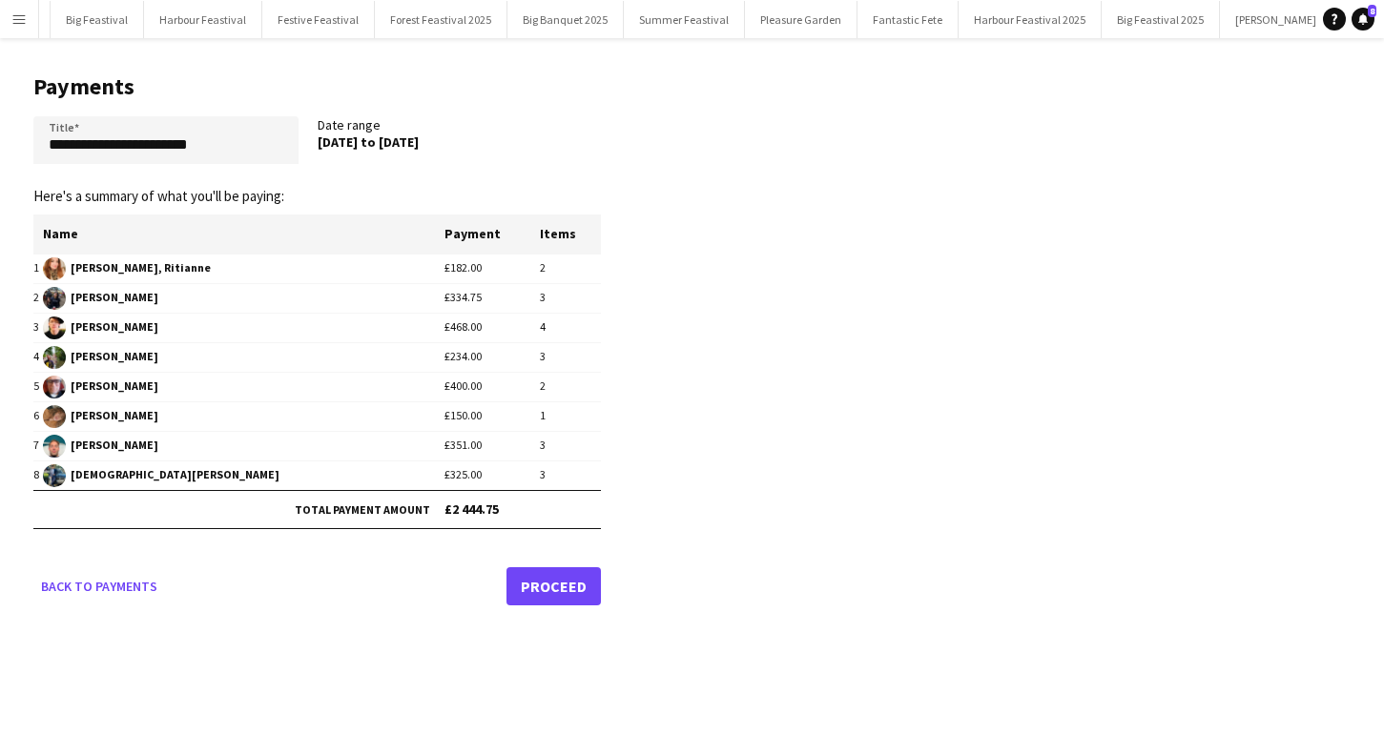
click at [533, 578] on link "Proceed" at bounding box center [553, 586] width 94 height 38
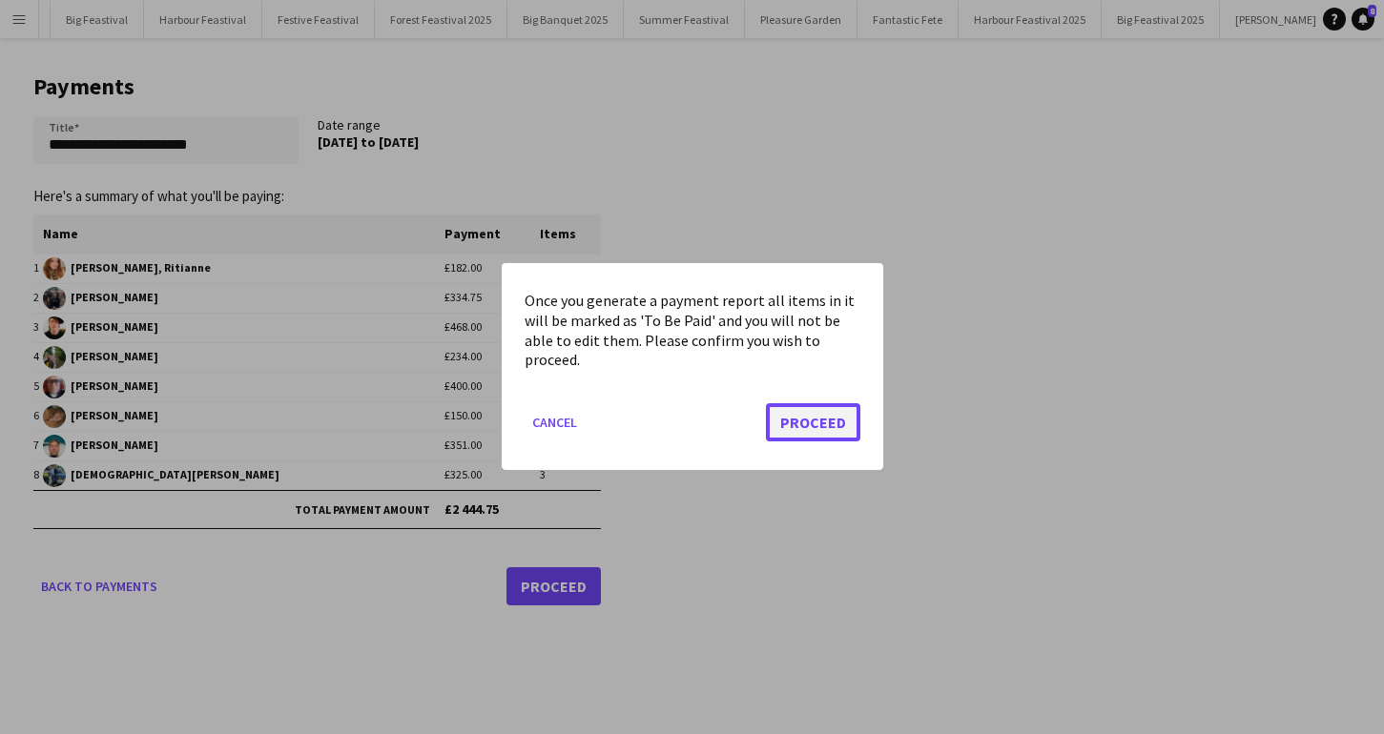
click at [792, 423] on button "Proceed" at bounding box center [813, 423] width 94 height 38
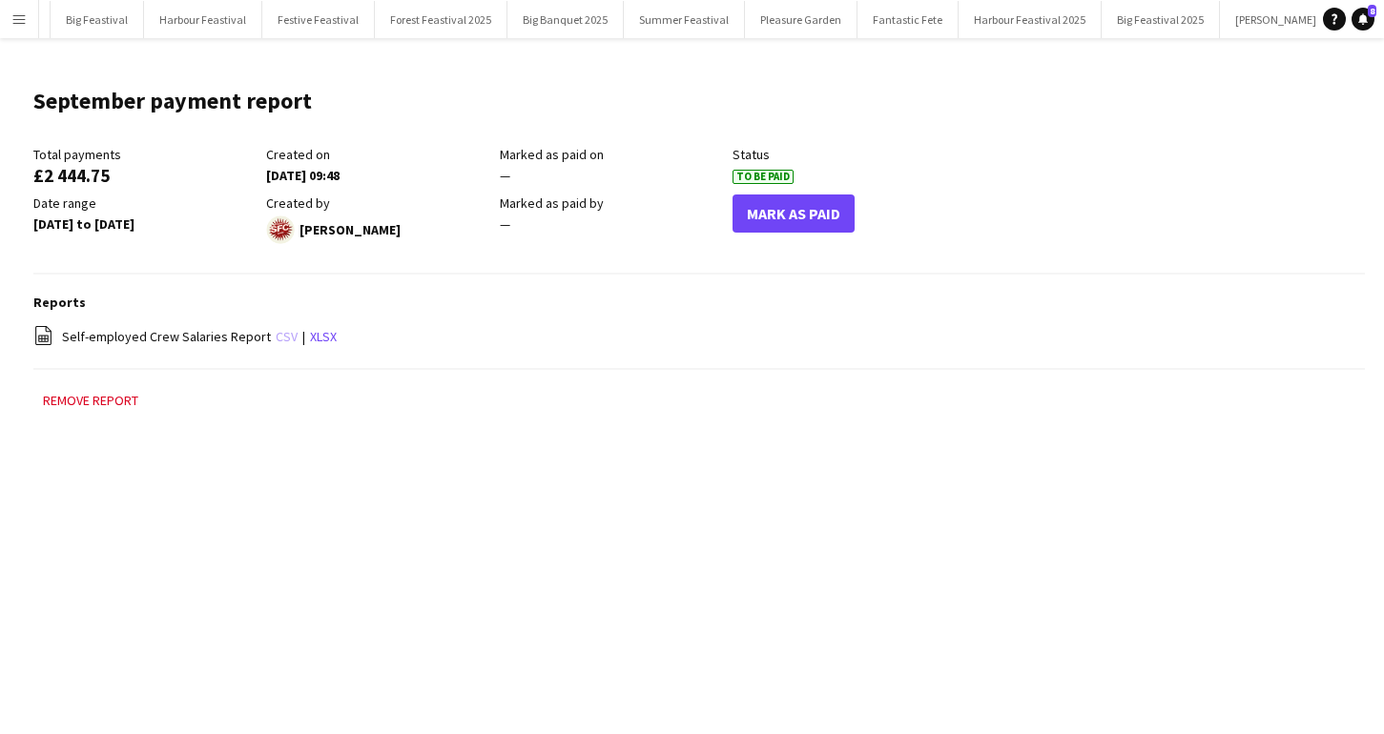
click at [276, 335] on link "csv" at bounding box center [287, 336] width 22 height 17
